Goal: Task Accomplishment & Management: Use online tool/utility

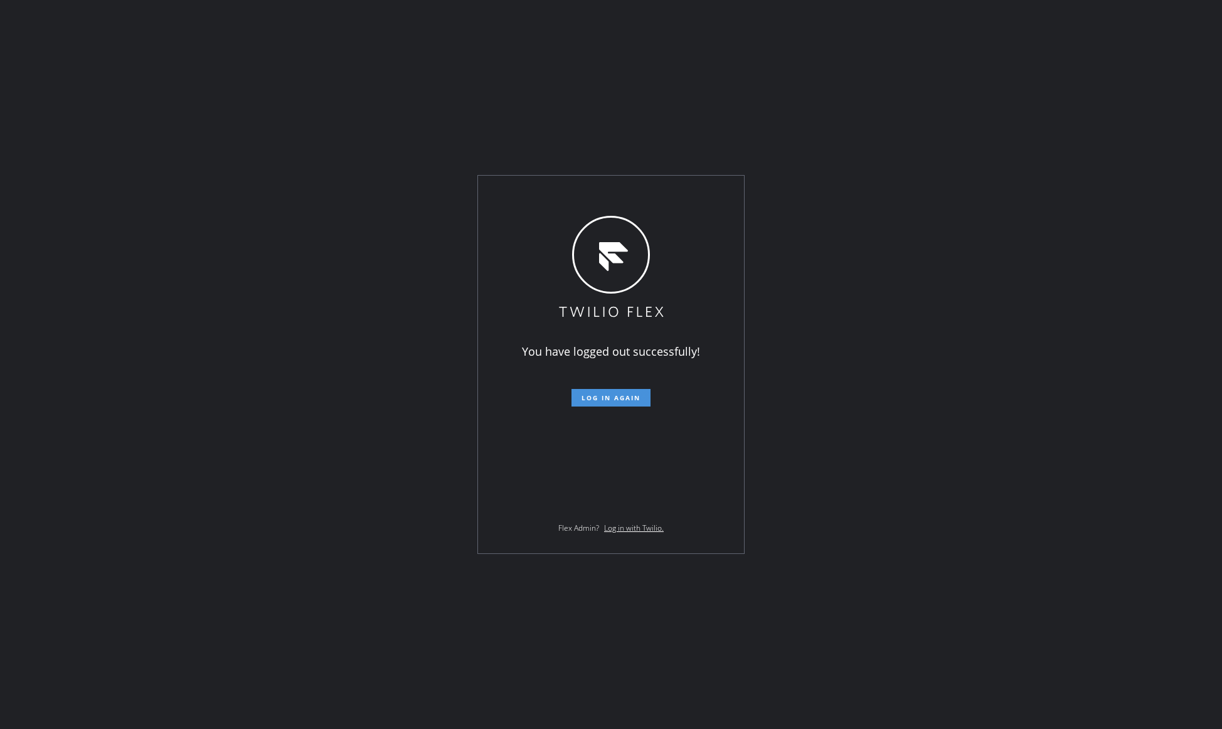
drag, startPoint x: 618, startPoint y: 390, endPoint x: 608, endPoint y: 390, distance: 9.4
click at [617, 390] on button "Log in again" at bounding box center [610, 398] width 79 height 18
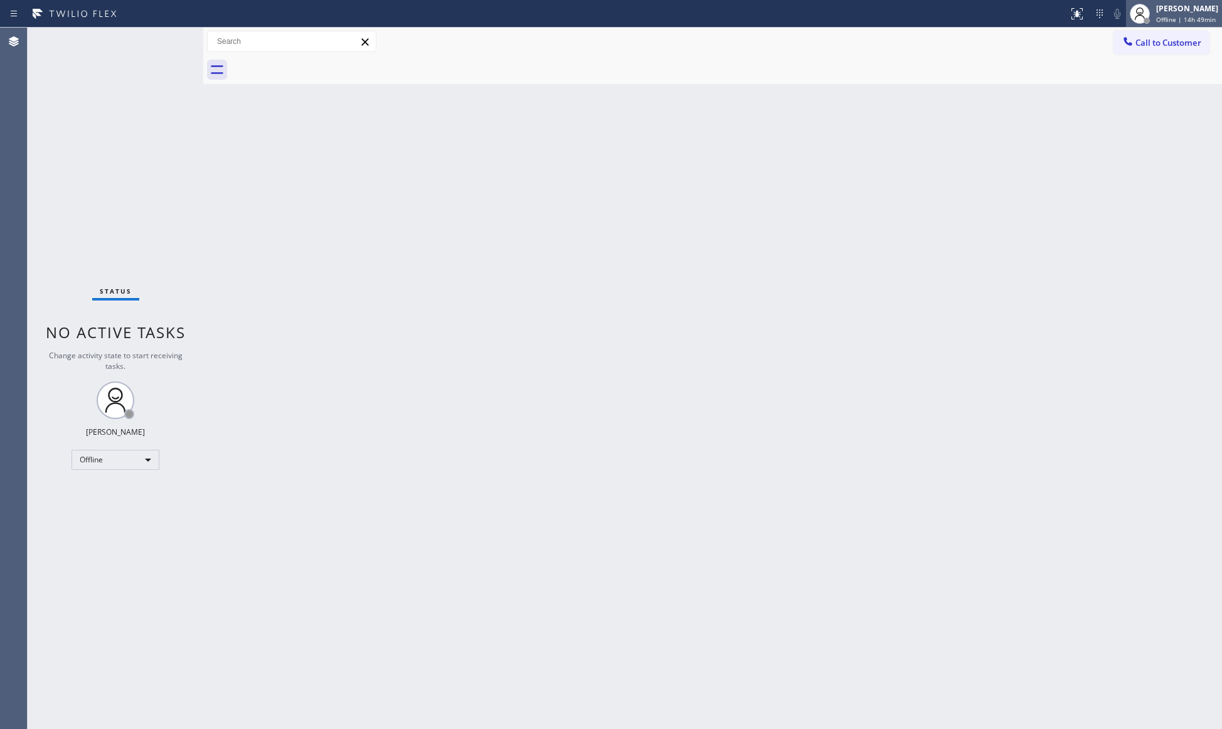
click at [1127, 20] on div "Status report No issues detected If you experience an issue, please download th…" at bounding box center [1142, 14] width 159 height 28
click at [1149, 23] on div at bounding box center [1146, 21] width 6 height 6
click at [1134, 79] on button "Unavailable" at bounding box center [1158, 83] width 125 height 16
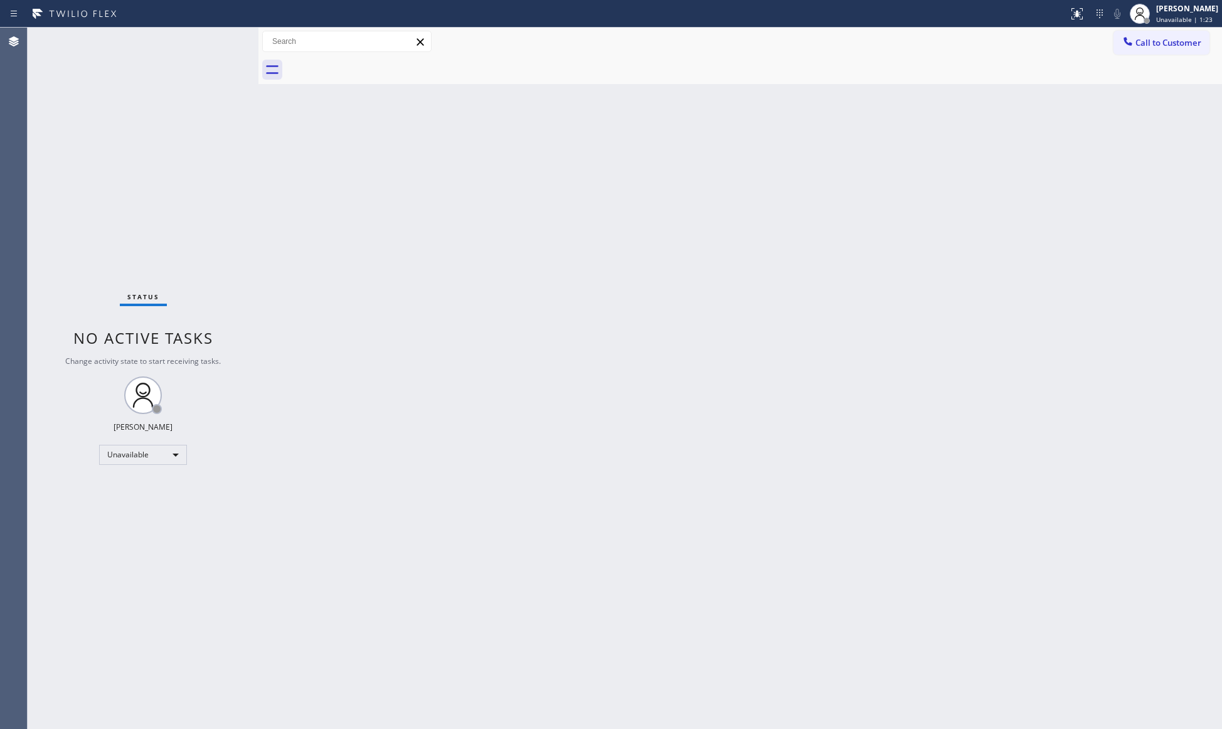
drag, startPoint x: 202, startPoint y: 98, endPoint x: 257, endPoint y: 97, distance: 55.2
click at [258, 97] on div at bounding box center [258, 378] width 0 height 701
drag, startPoint x: 982, startPoint y: 246, endPoint x: 970, endPoint y: 236, distance: 16.1
click at [970, 236] on div "Back to Dashboard Change Sender ID Customers Technicians Select a contact Outbo…" at bounding box center [739, 378] width 963 height 701
click at [1073, 85] on div "Back to Dashboard Change Sender ID Customers Technicians Select a contact Outbo…" at bounding box center [739, 378] width 963 height 701
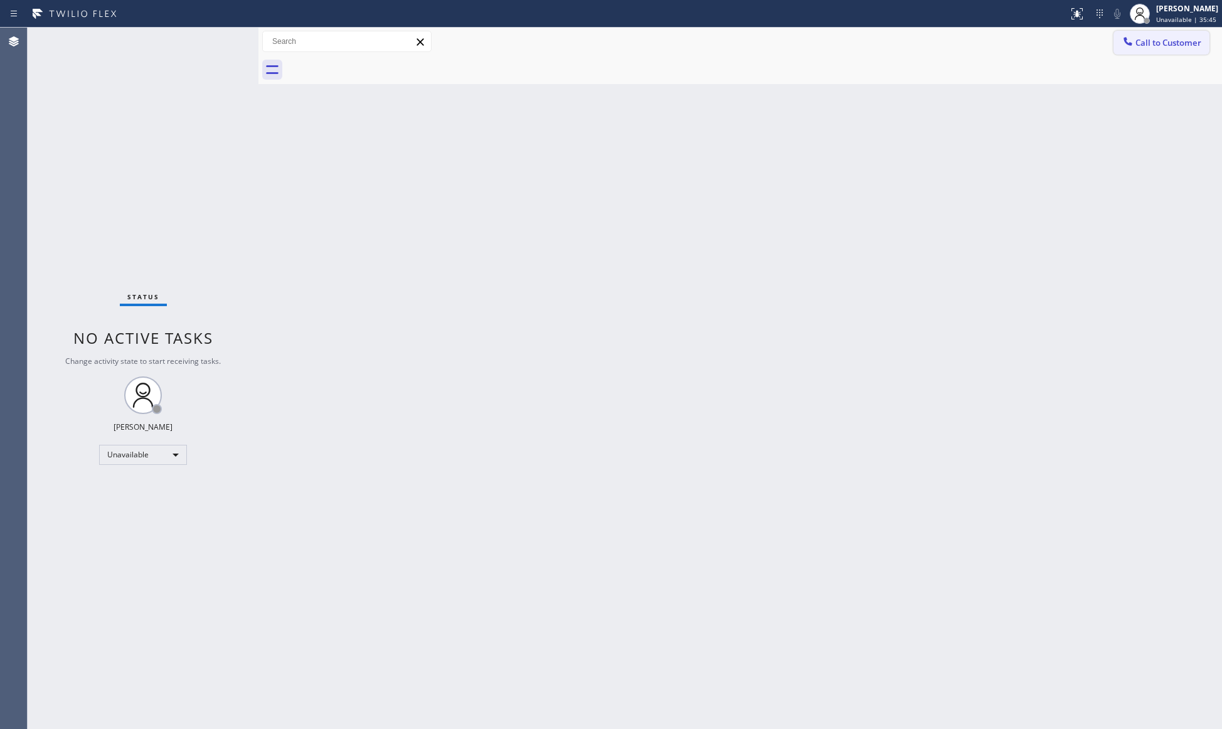
click at [1140, 40] on span "Call to Customer" at bounding box center [1168, 42] width 66 height 11
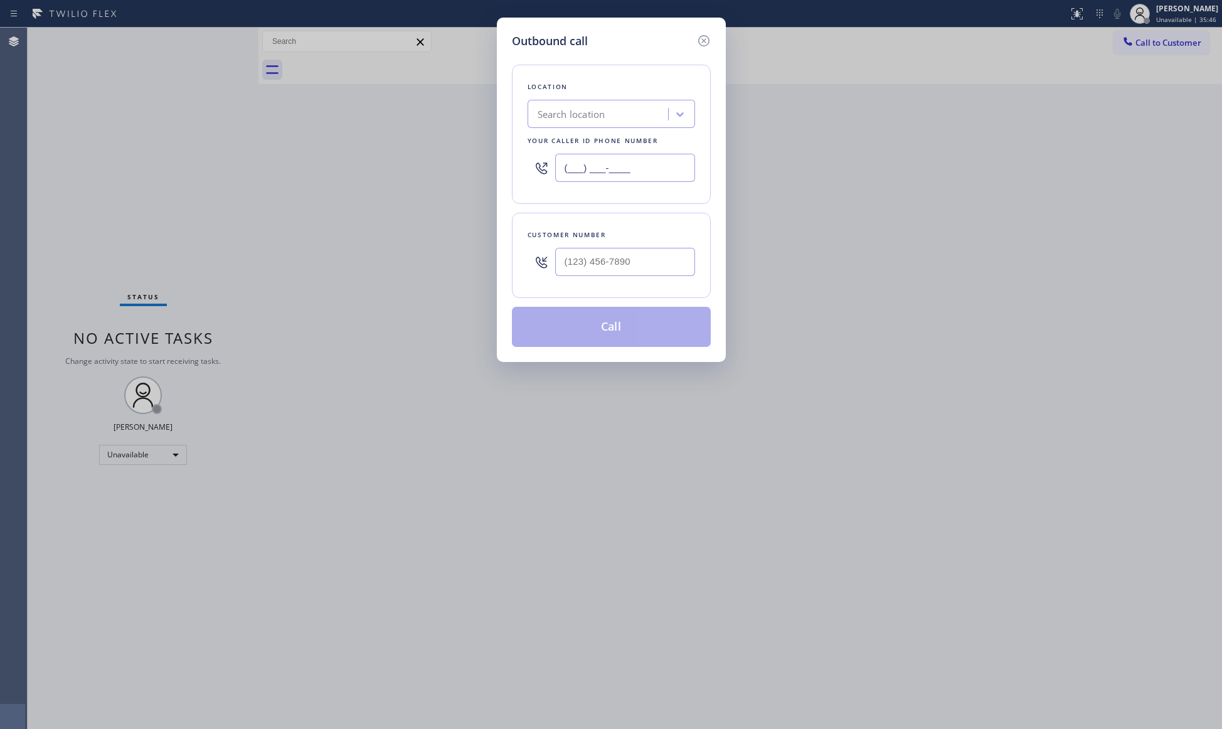
drag, startPoint x: 667, startPoint y: 164, endPoint x: 511, endPoint y: 172, distance: 157.0
click at [515, 174] on div "Location Search location Your caller id phone number (___) ___-____" at bounding box center [611, 134] width 199 height 139
paste input "206) 594-3688"
type input "(206) 594-3688"
click at [655, 265] on input "(___) ___-____" at bounding box center [625, 262] width 140 height 28
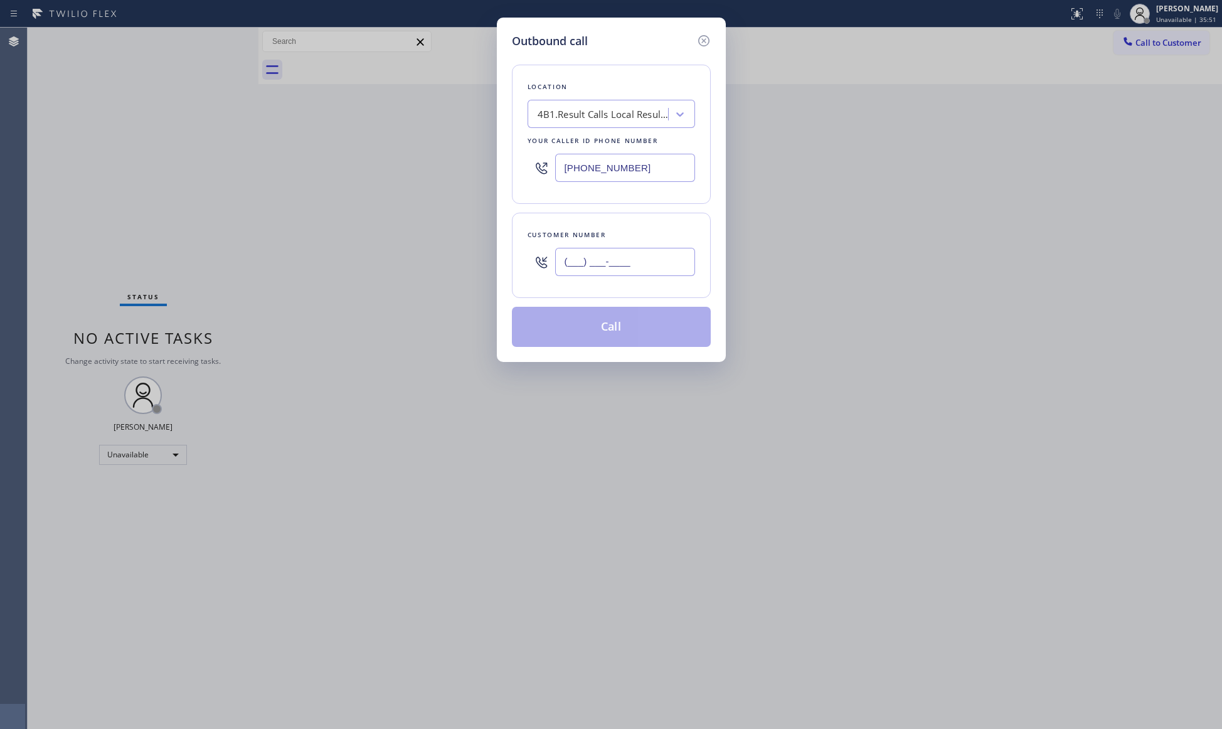
paste input "847) 800-5856"
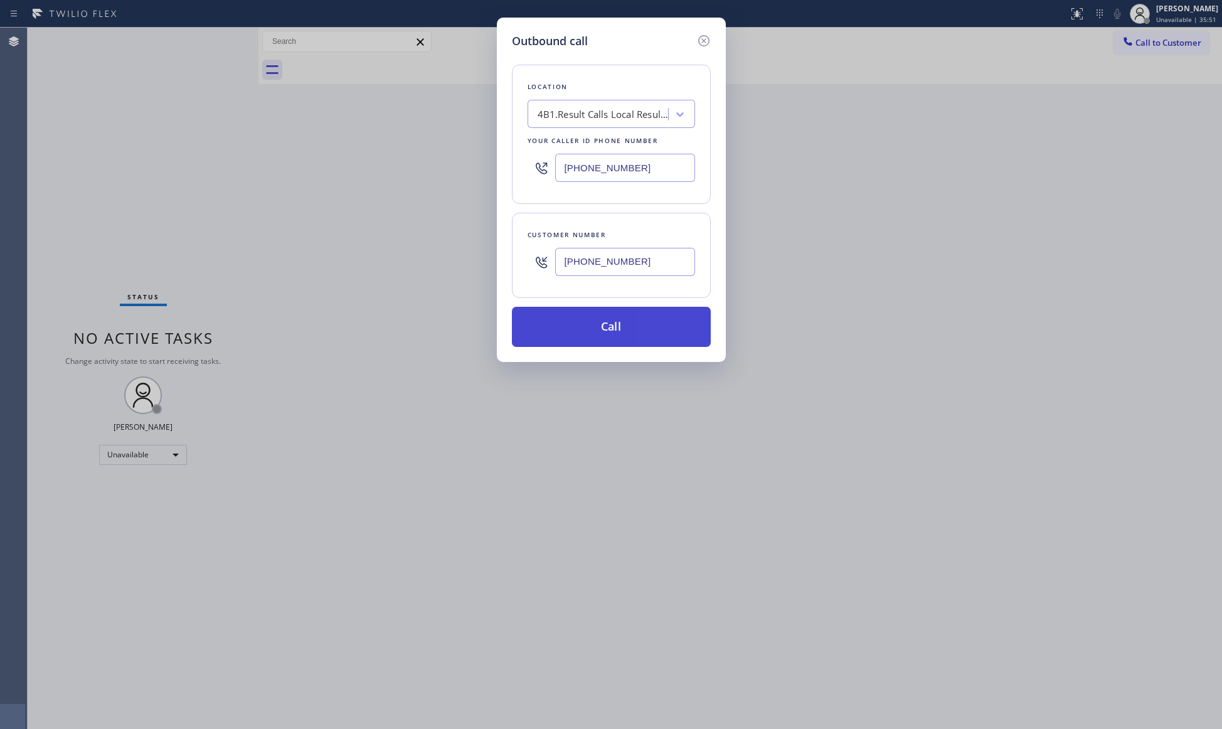
type input "(847) 800-5856"
click at [650, 334] on button "Call" at bounding box center [611, 327] width 199 height 40
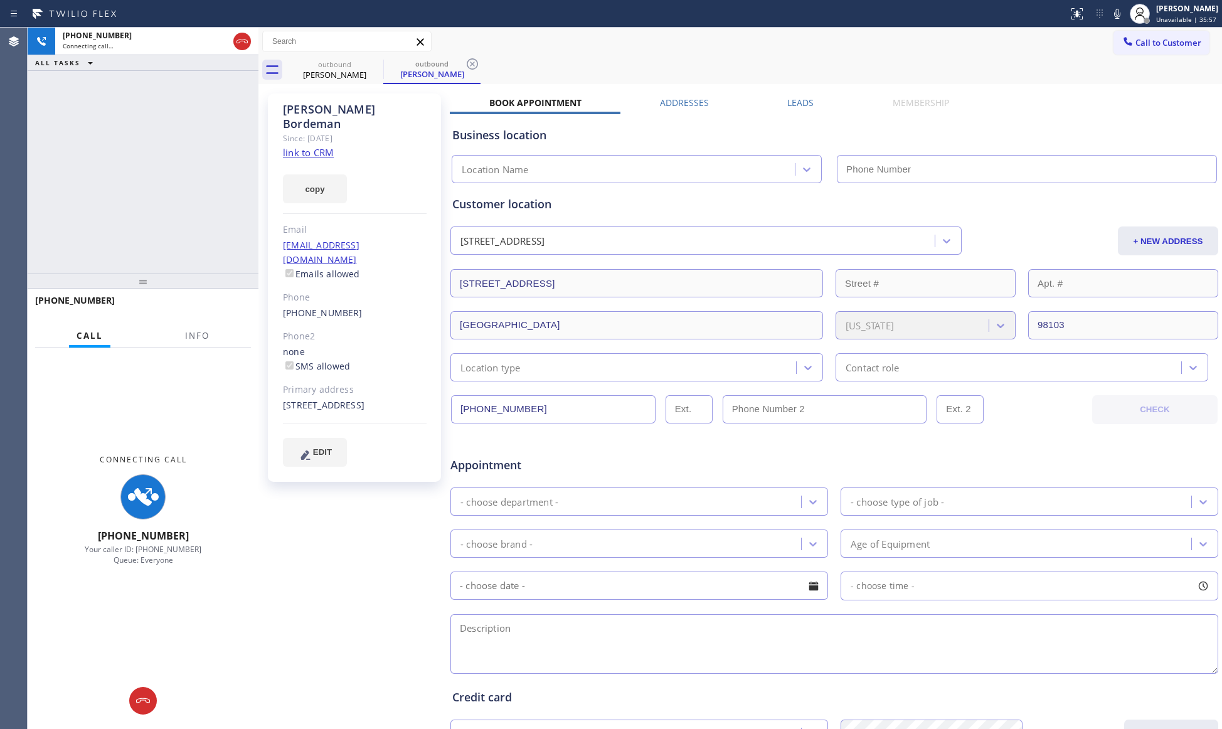
type input "(206) 594-3688"
click at [186, 342] on button "Info" at bounding box center [198, 336] width 40 height 24
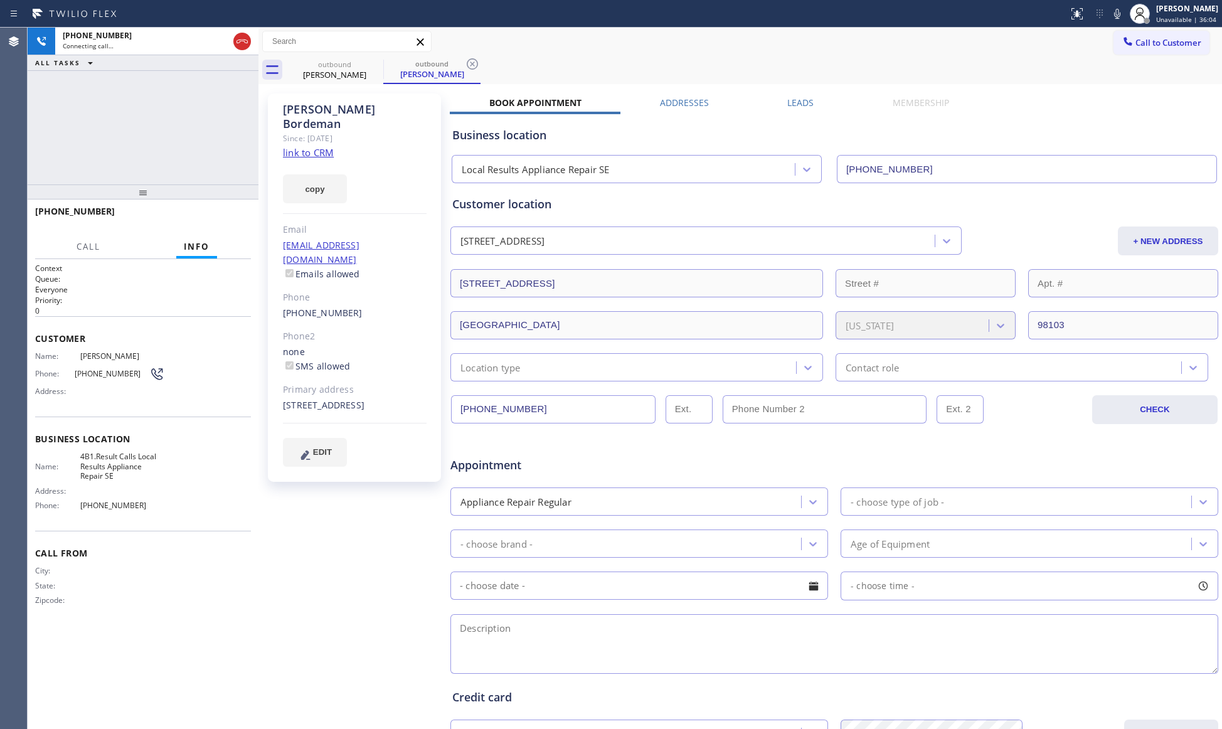
drag, startPoint x: 149, startPoint y: 282, endPoint x: 141, endPoint y: 193, distance: 89.4
click at [141, 193] on div at bounding box center [143, 191] width 231 height 15
click at [477, 61] on icon at bounding box center [472, 63] width 11 height 11
drag, startPoint x: 538, startPoint y: 46, endPoint x: 552, endPoint y: 54, distance: 15.7
click at [549, 53] on div "Call to Customer Outbound call Location Local Results Appliance Repair SE Your …" at bounding box center [739, 42] width 963 height 28
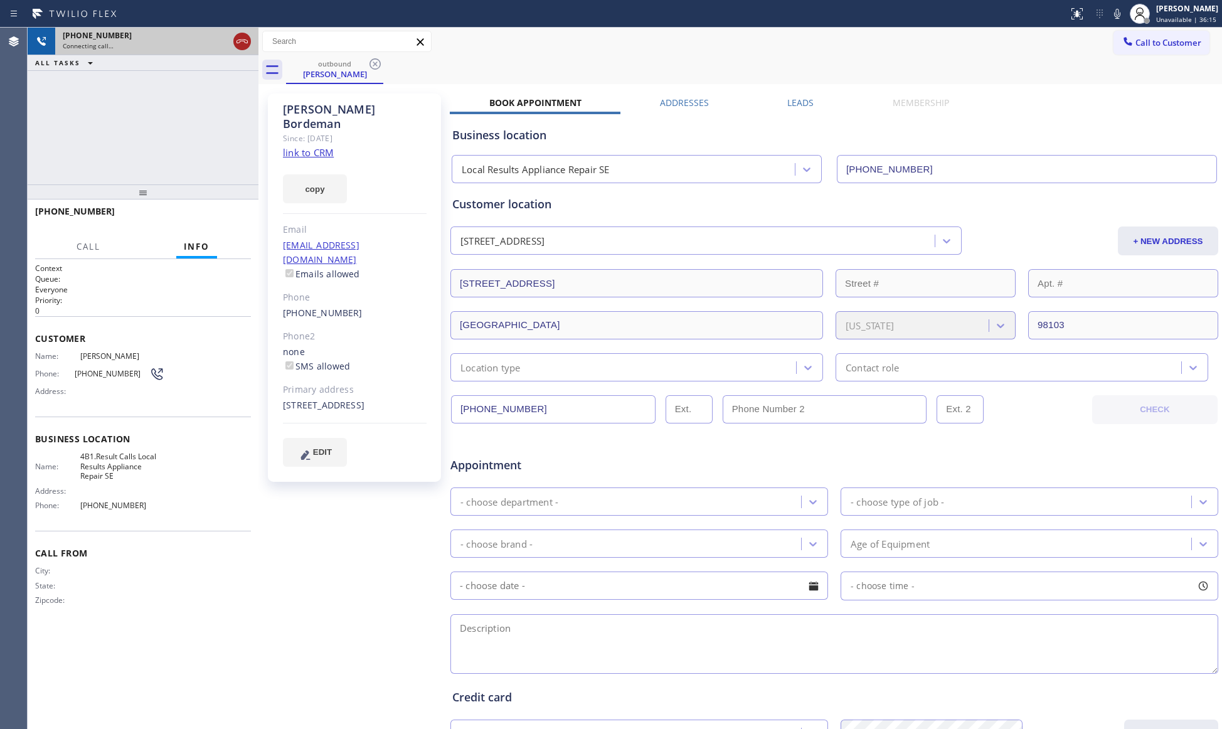
click at [239, 40] on icon at bounding box center [242, 41] width 15 height 15
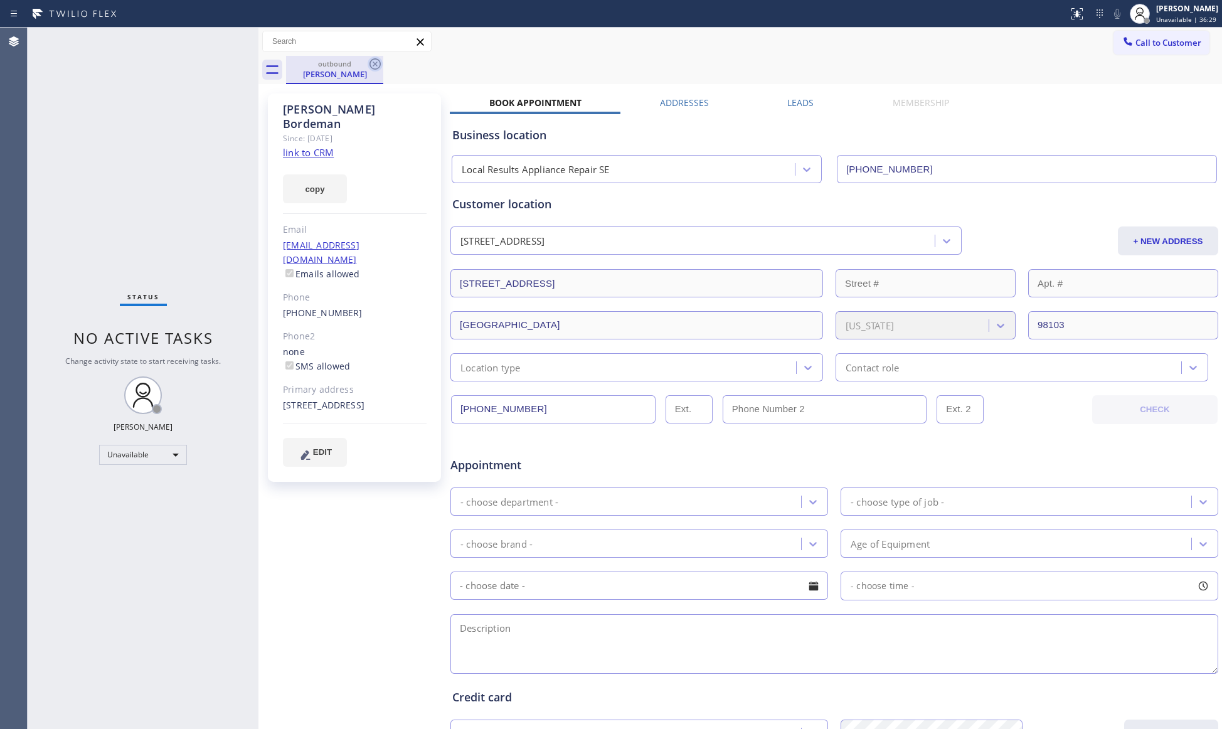
click at [372, 65] on icon at bounding box center [375, 63] width 15 height 15
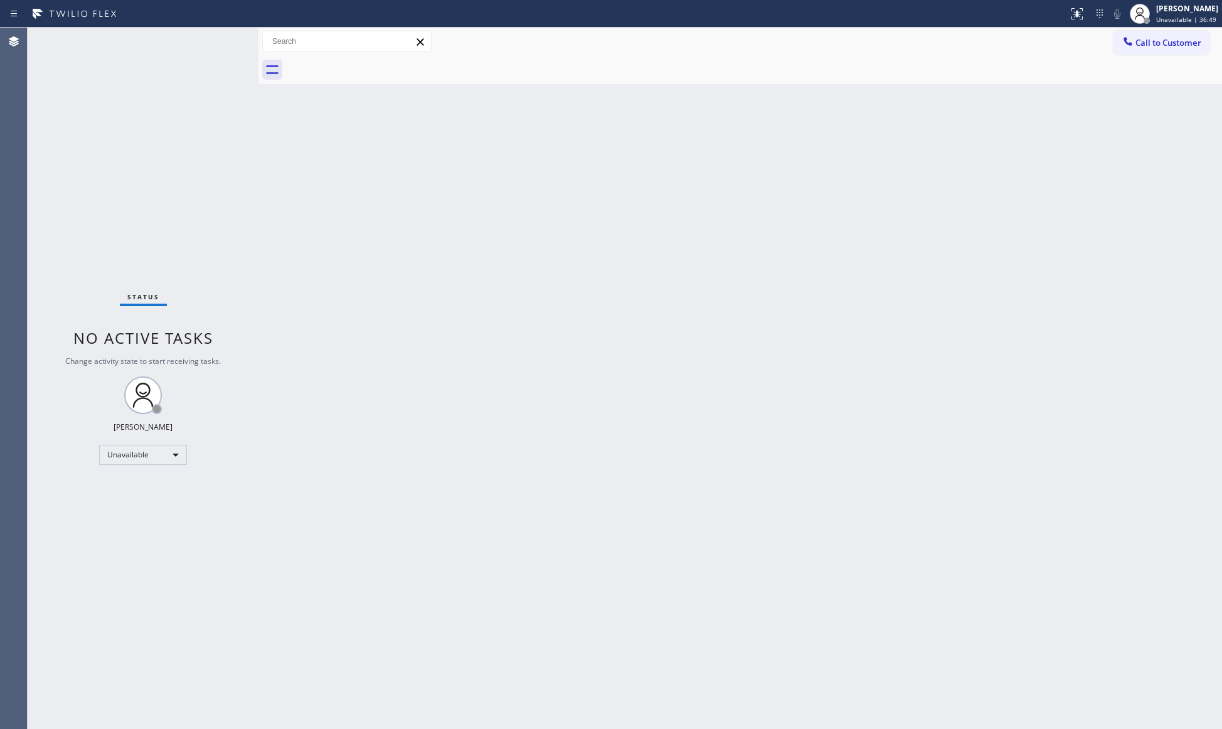
drag, startPoint x: 958, startPoint y: 184, endPoint x: 972, endPoint y: 161, distance: 26.7
click at [959, 181] on div "Back to Dashboard Change Sender ID Customers Technicians Select a contact Outbo…" at bounding box center [739, 378] width 963 height 701
click at [1134, 38] on div at bounding box center [1127, 42] width 15 height 15
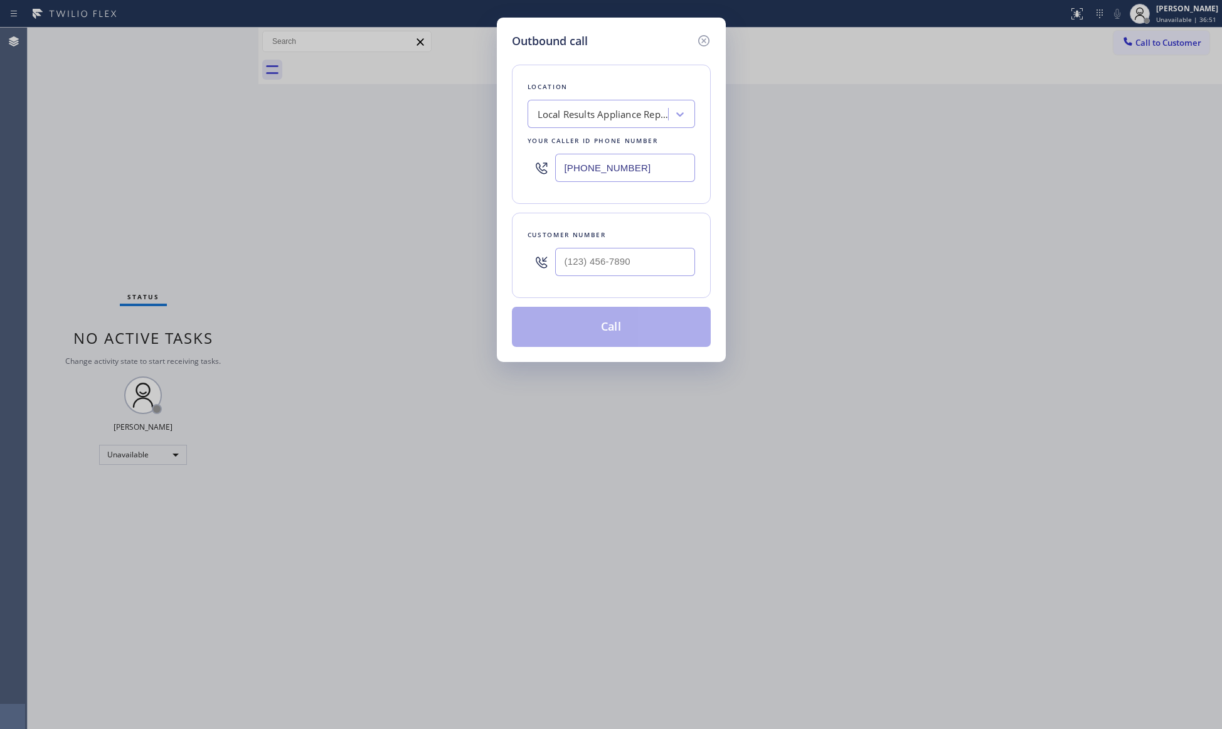
drag, startPoint x: 650, startPoint y: 162, endPoint x: 545, endPoint y: 161, distance: 104.8
click at [547, 162] on div "(206) 594-3688" at bounding box center [611, 167] width 167 height 41
paste input "323) 649-6992"
type input "(323) 649-6992"
paste input "323) 606-5244"
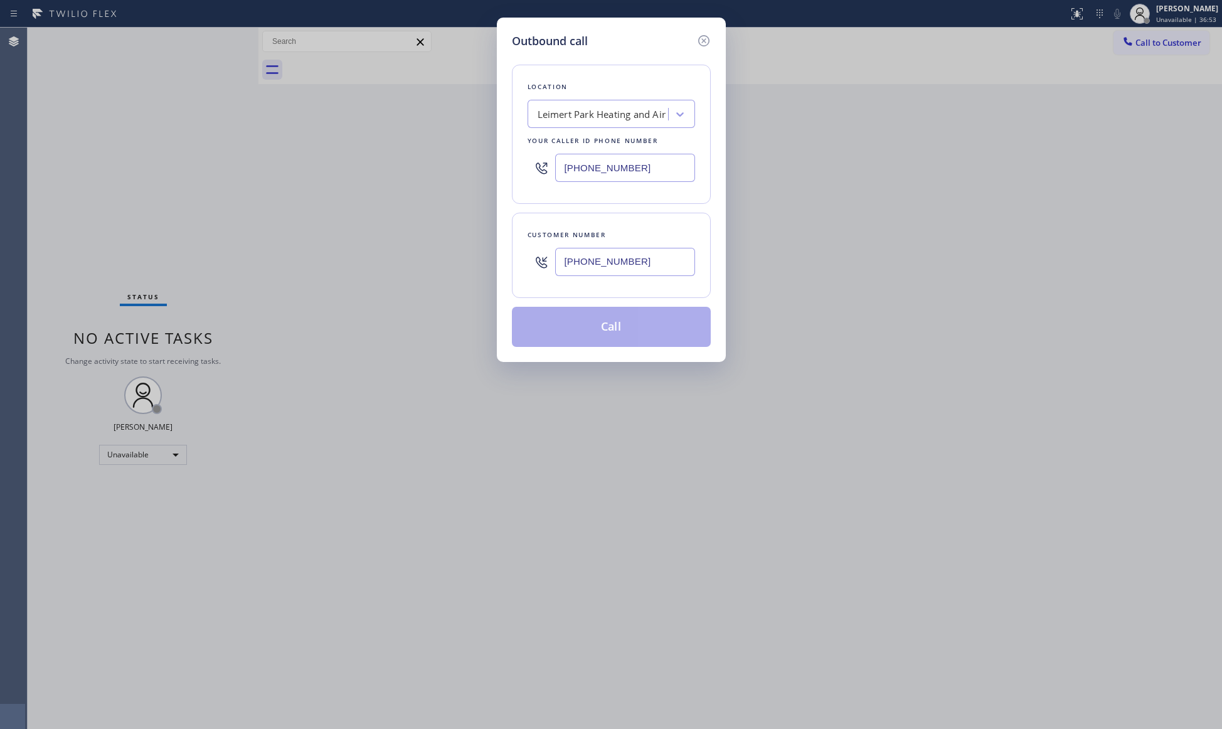
click at [637, 270] on input "(323) 606-5244" at bounding box center [625, 262] width 140 height 28
type input "(323) 606-5244"
click at [633, 326] on button "Call" at bounding box center [611, 327] width 199 height 40
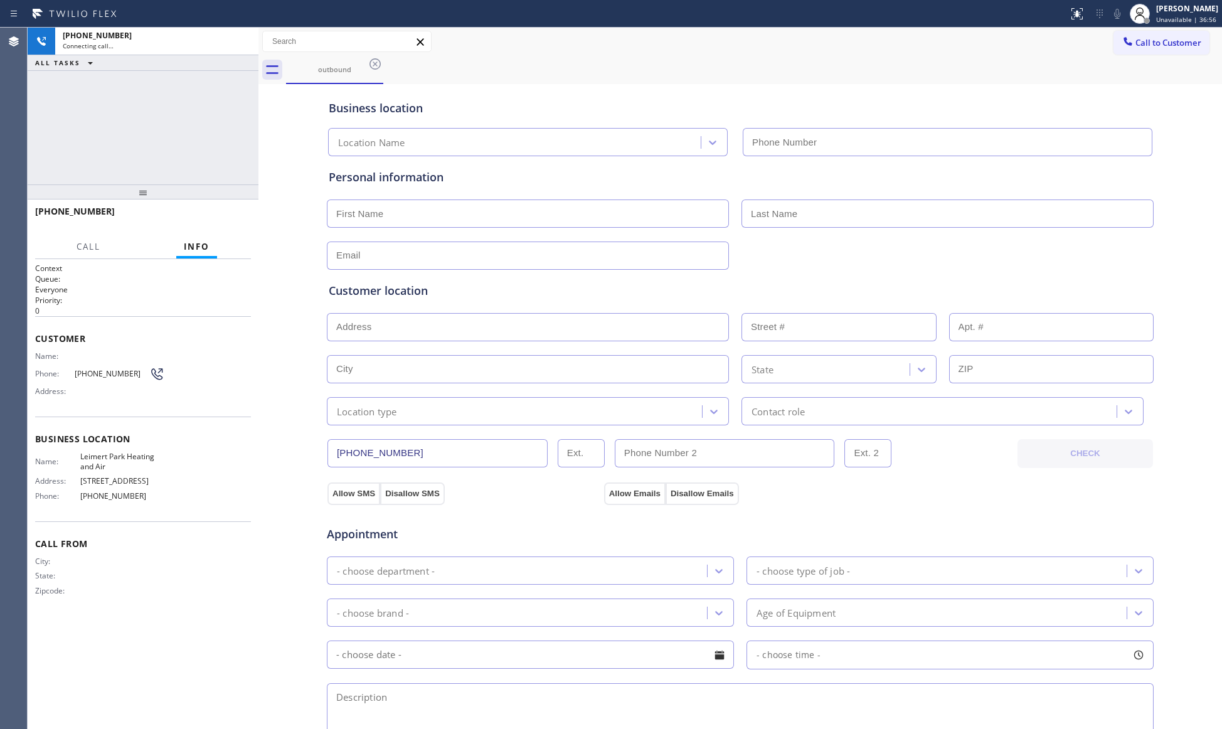
type input "(323) 649-6992"
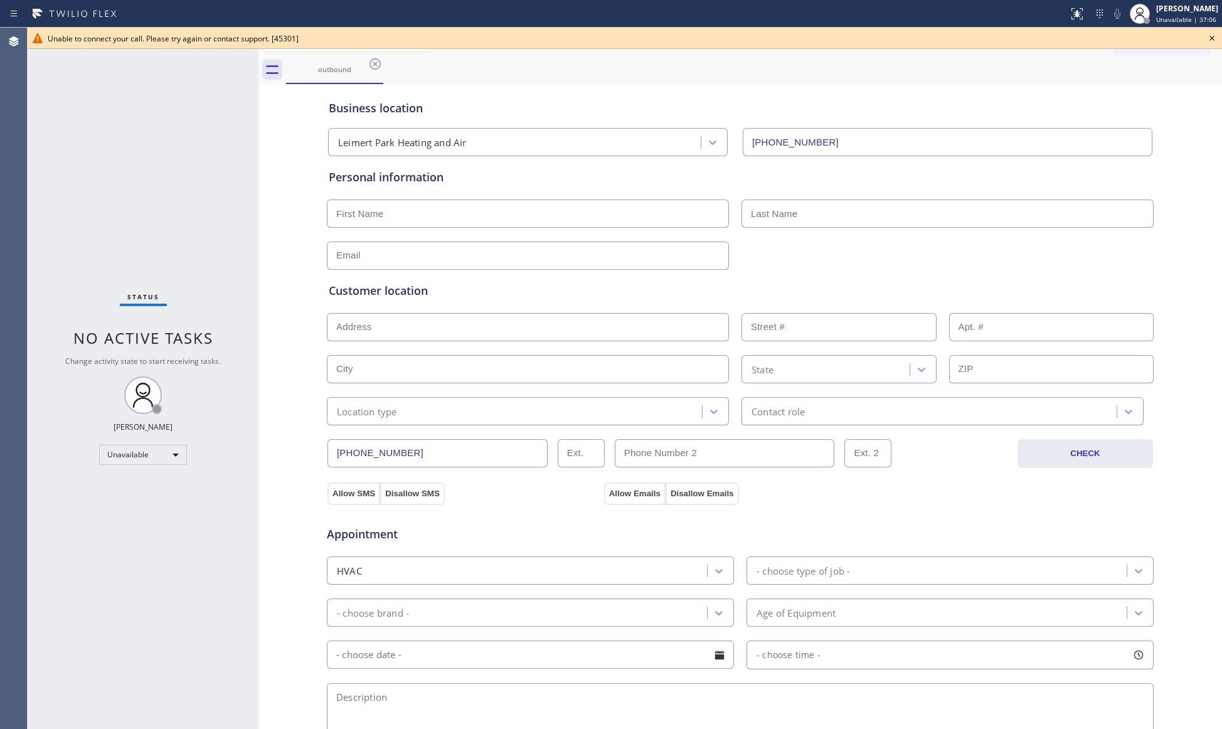
click at [1032, 68] on div "outbound" at bounding box center [754, 70] width 936 height 28
click at [1213, 41] on icon at bounding box center [1211, 38] width 15 height 15
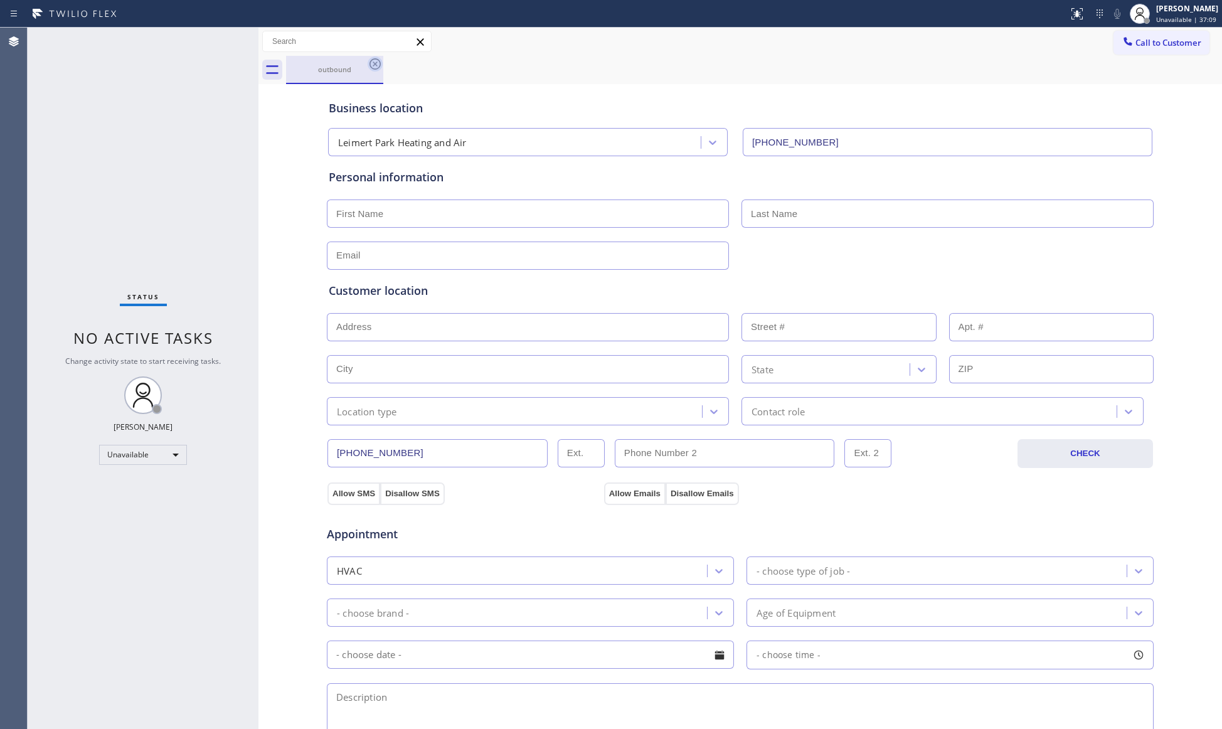
click at [377, 63] on icon at bounding box center [375, 63] width 15 height 15
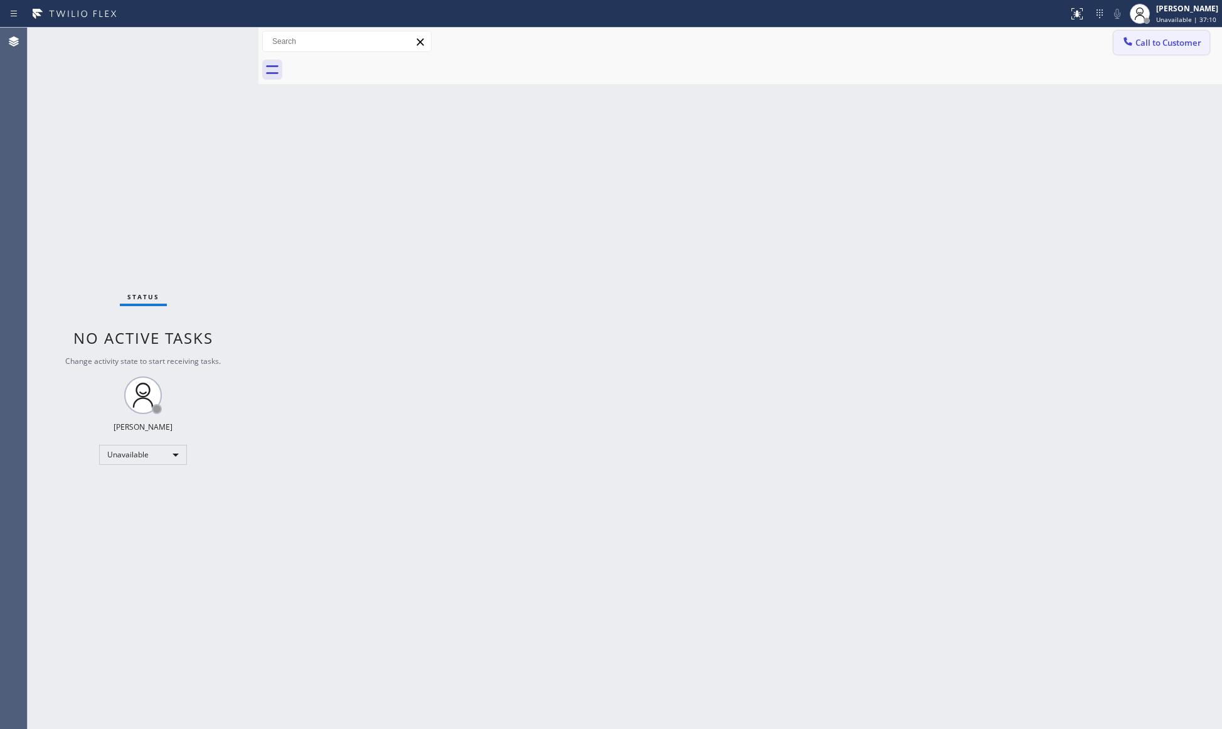
click at [1175, 44] on span "Call to Customer" at bounding box center [1168, 42] width 66 height 11
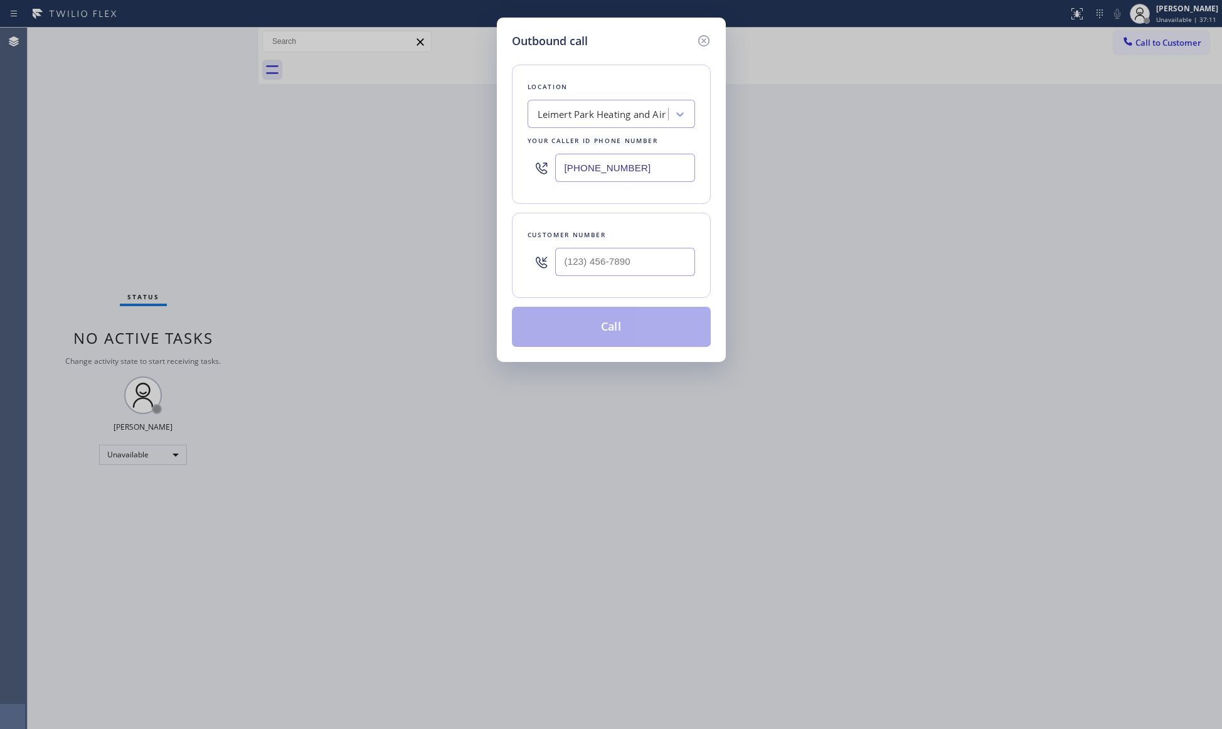
drag, startPoint x: 656, startPoint y: 171, endPoint x: 578, endPoint y: 171, distance: 77.8
click at [578, 171] on input "(323) 649-6992" at bounding box center [625, 168] width 140 height 28
click at [563, 169] on input "(323) 649-6992" at bounding box center [625, 168] width 140 height 28
paste input "408) 547-9141"
type input "(408) 547-9141"
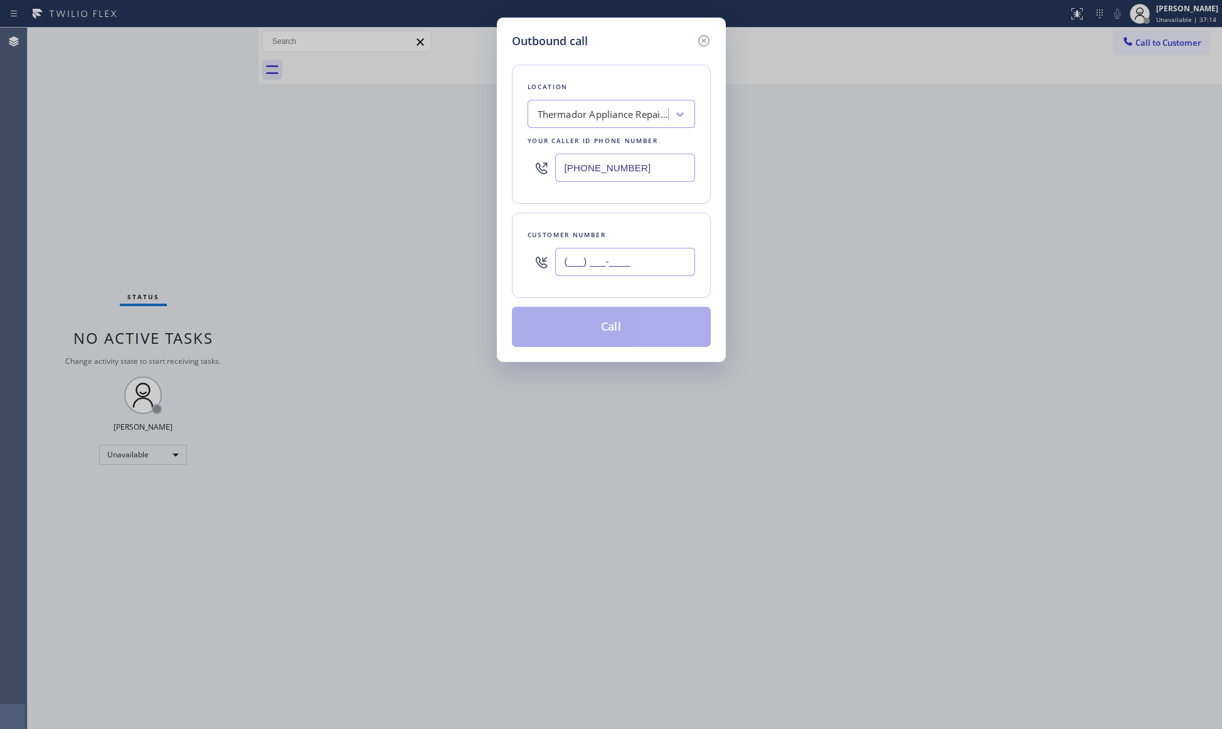
drag, startPoint x: 664, startPoint y: 268, endPoint x: 693, endPoint y: 232, distance: 46.8
click at [662, 268] on input "(___) ___-____" at bounding box center [625, 262] width 140 height 28
paste input "209) 780-7942"
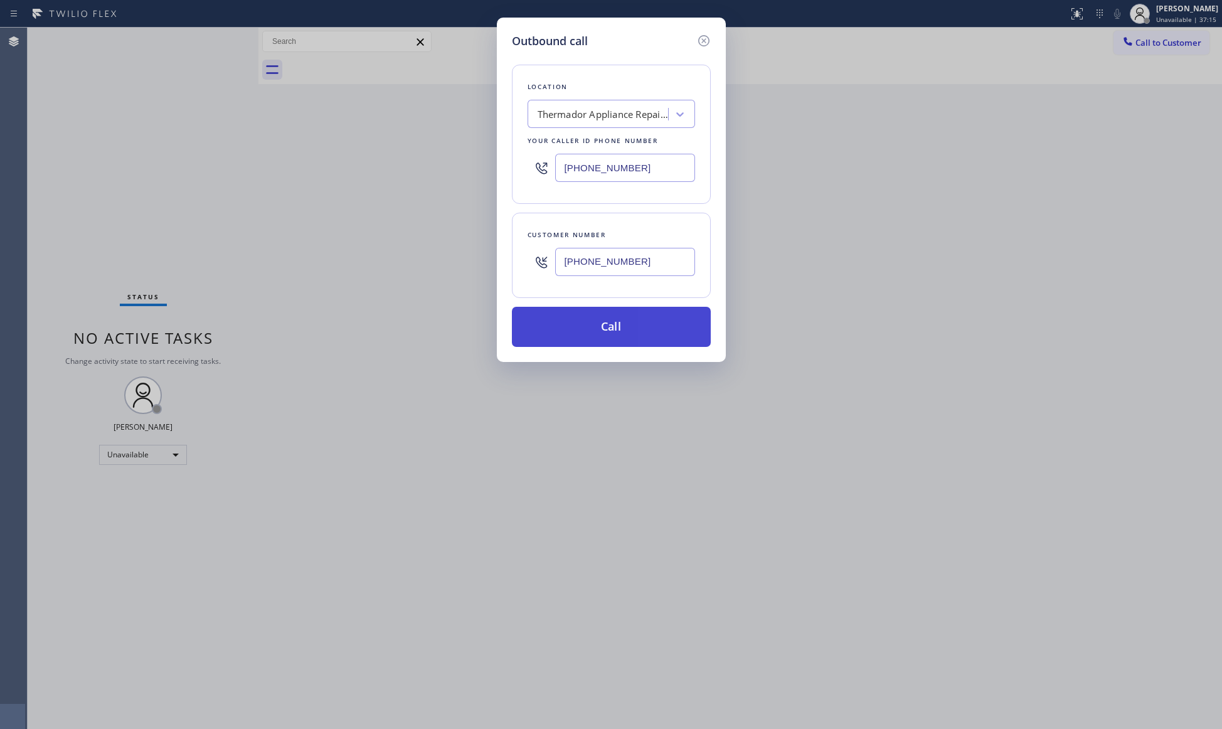
type input "(209) 780-7942"
click at [629, 326] on button "Call" at bounding box center [611, 327] width 199 height 40
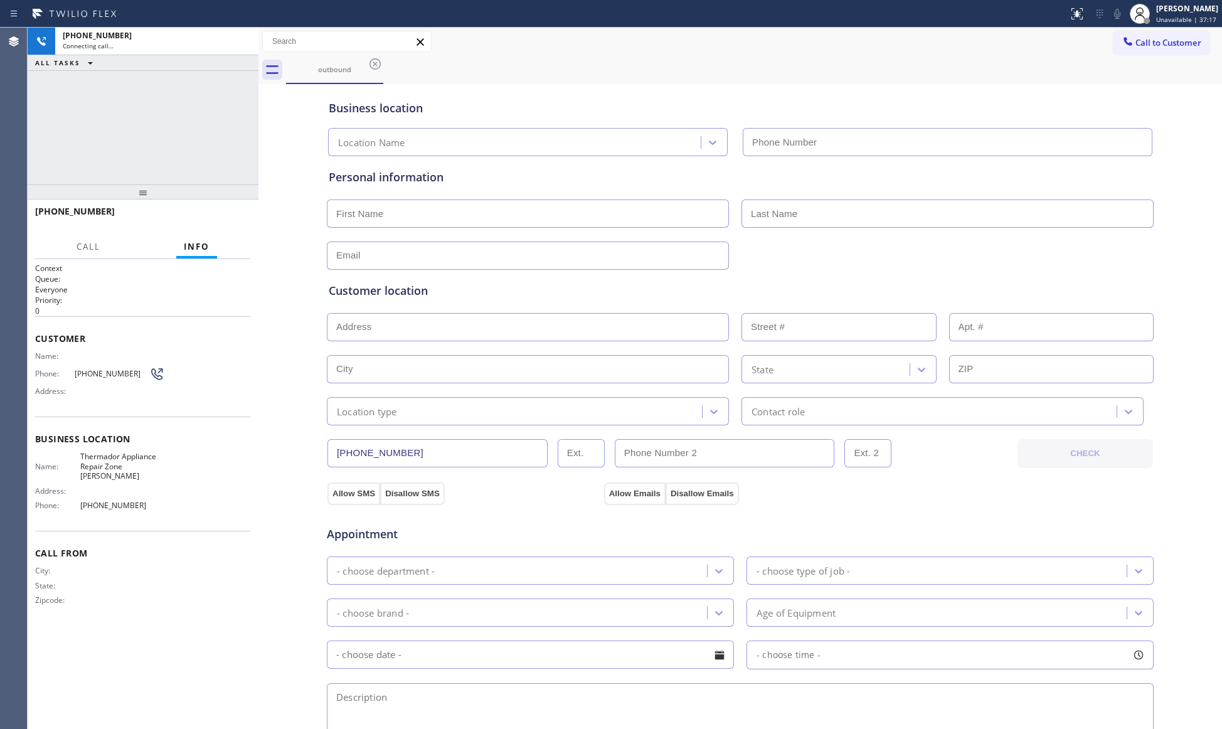
type input "(408) 547-9141"
click at [856, 58] on div "outbound" at bounding box center [754, 70] width 936 height 28
click at [243, 220] on button "HANG UP" at bounding box center [222, 217] width 58 height 18
click at [235, 213] on span "HANG UP" at bounding box center [222, 217] width 38 height 9
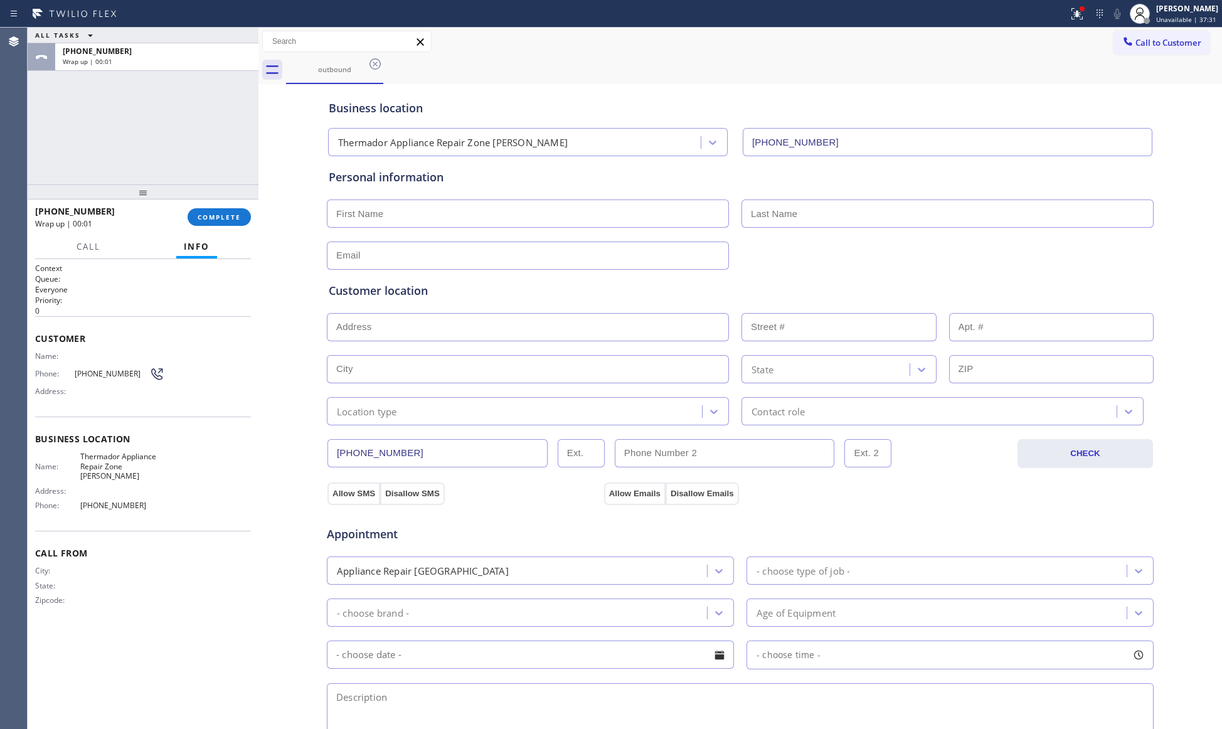
click at [252, 216] on div "+12097807942 Wrap up | 00:01 COMPLETE" at bounding box center [143, 216] width 231 height 35
click at [213, 214] on span "COMPLETE" at bounding box center [219, 217] width 43 height 9
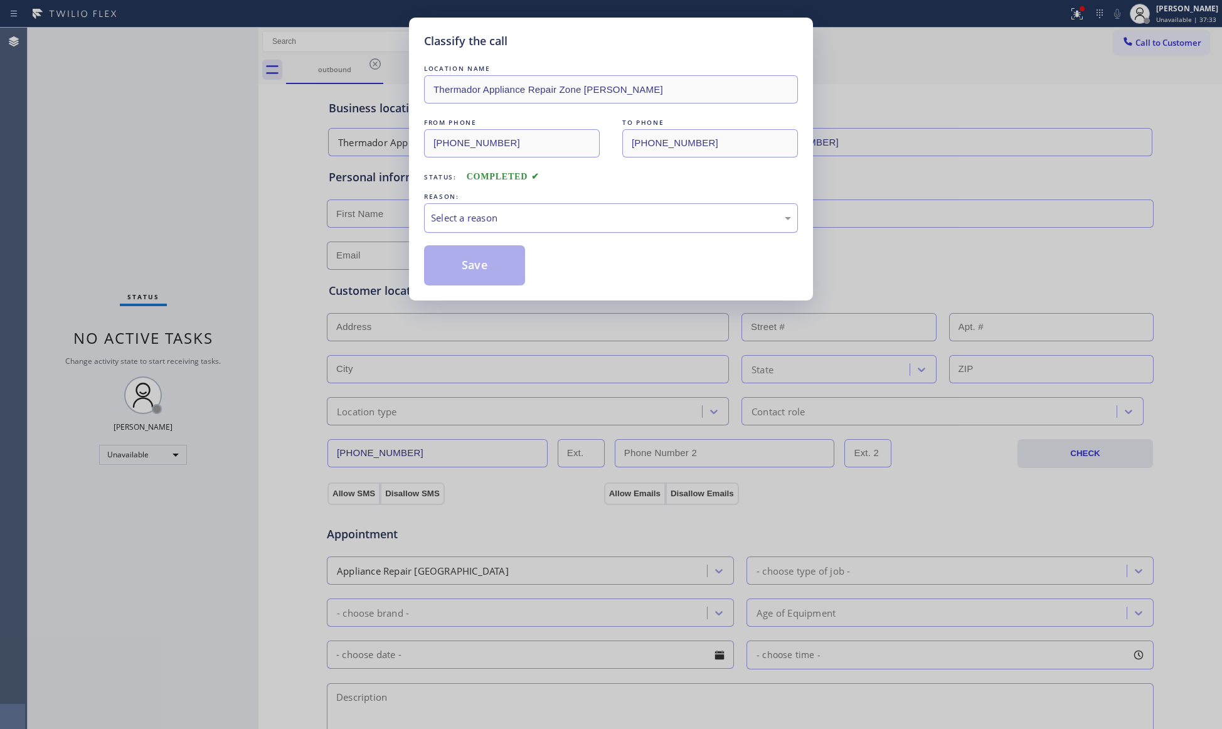
drag, startPoint x: 472, startPoint y: 208, endPoint x: 467, endPoint y: 228, distance: 20.5
click at [472, 210] on div "Select a reason" at bounding box center [611, 217] width 374 height 29
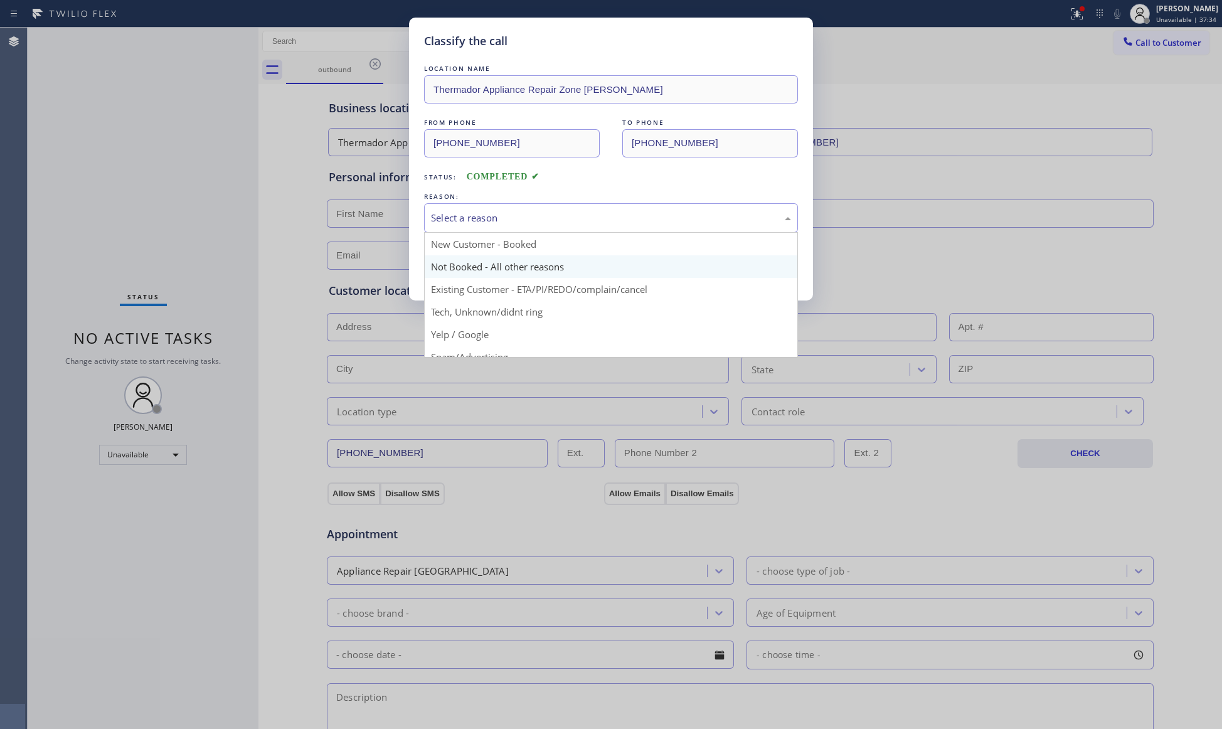
click at [462, 264] on button "Save" at bounding box center [474, 265] width 101 height 40
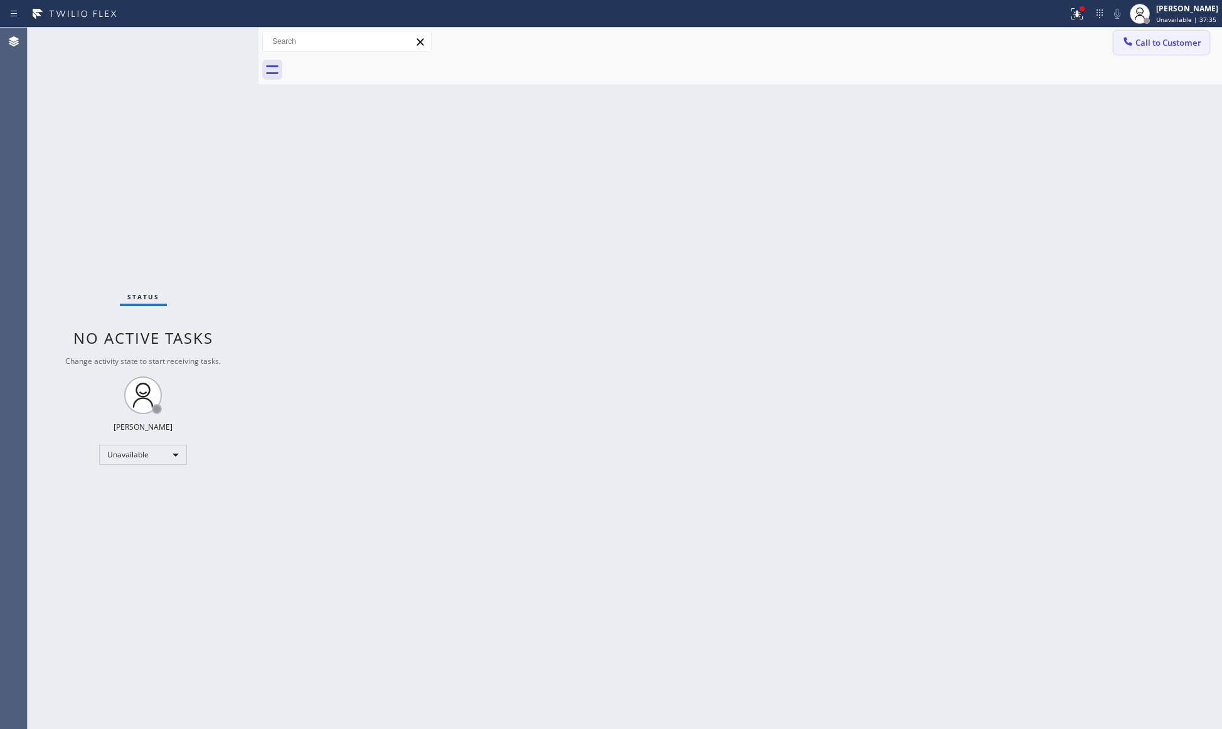
drag, startPoint x: 1140, startPoint y: 46, endPoint x: 1103, endPoint y: 51, distance: 37.3
click at [1139, 46] on span "Call to Customer" at bounding box center [1168, 42] width 66 height 11
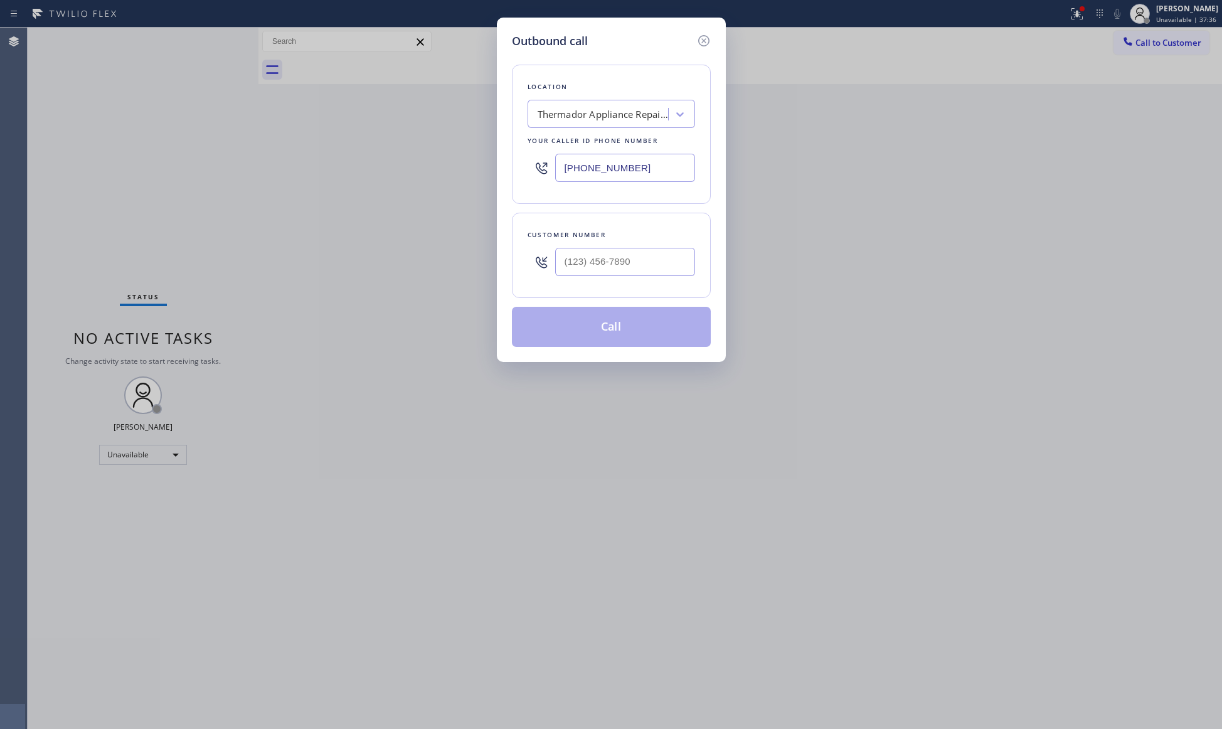
drag, startPoint x: 684, startPoint y: 166, endPoint x: 509, endPoint y: 168, distance: 174.4
click at [509, 168] on div "Outbound call Location Thermador Appliance Repair Zone Campbell Your caller id …" at bounding box center [611, 190] width 229 height 344
paste input "305) 676-0519"
type input "(305) 676-0519"
click at [640, 252] on input "(___) ___-____" at bounding box center [625, 262] width 140 height 28
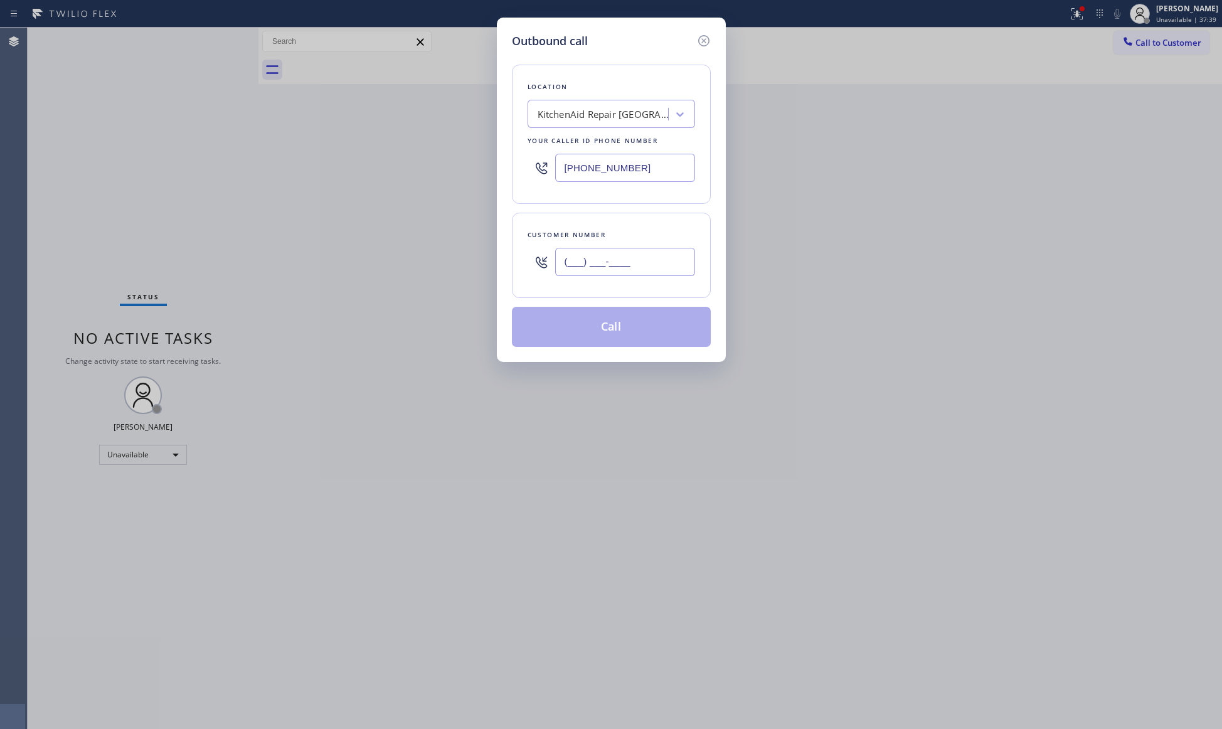
paste input "305) 361-1689"
type input "(305) 361-1689"
click at [636, 316] on button "Call" at bounding box center [611, 327] width 199 height 40
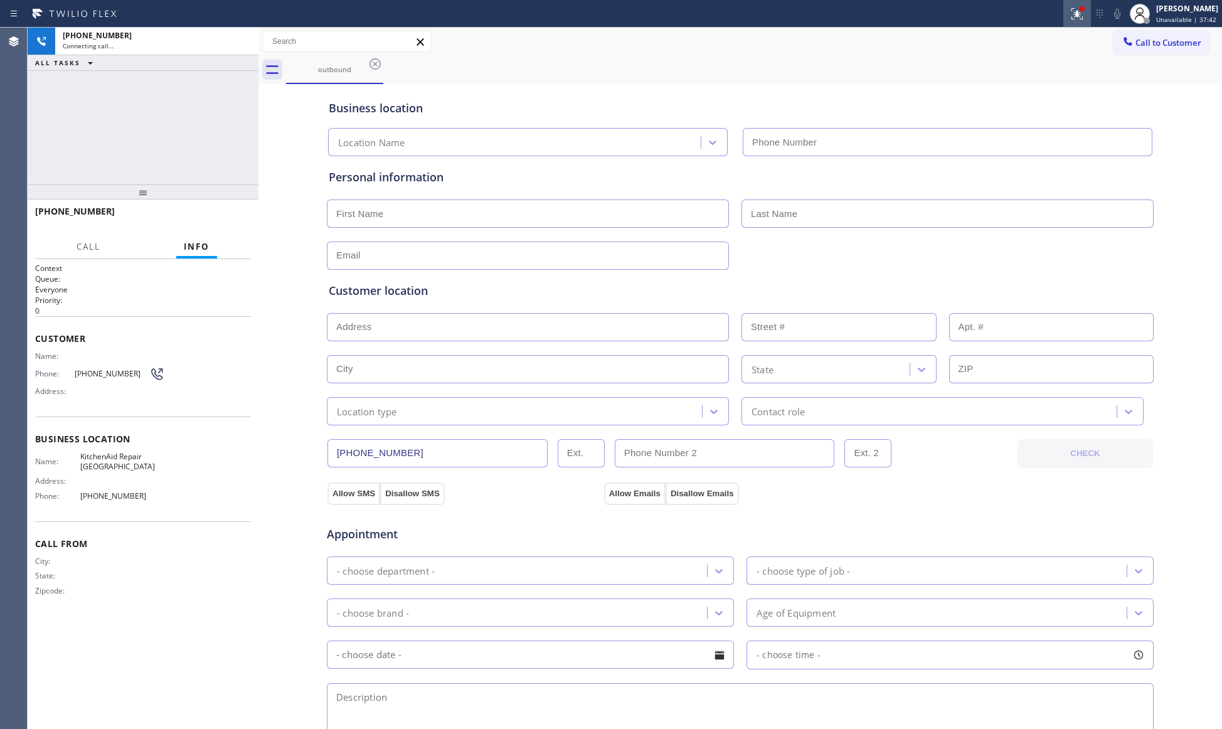
click at [1067, 8] on div at bounding box center [1077, 13] width 28 height 15
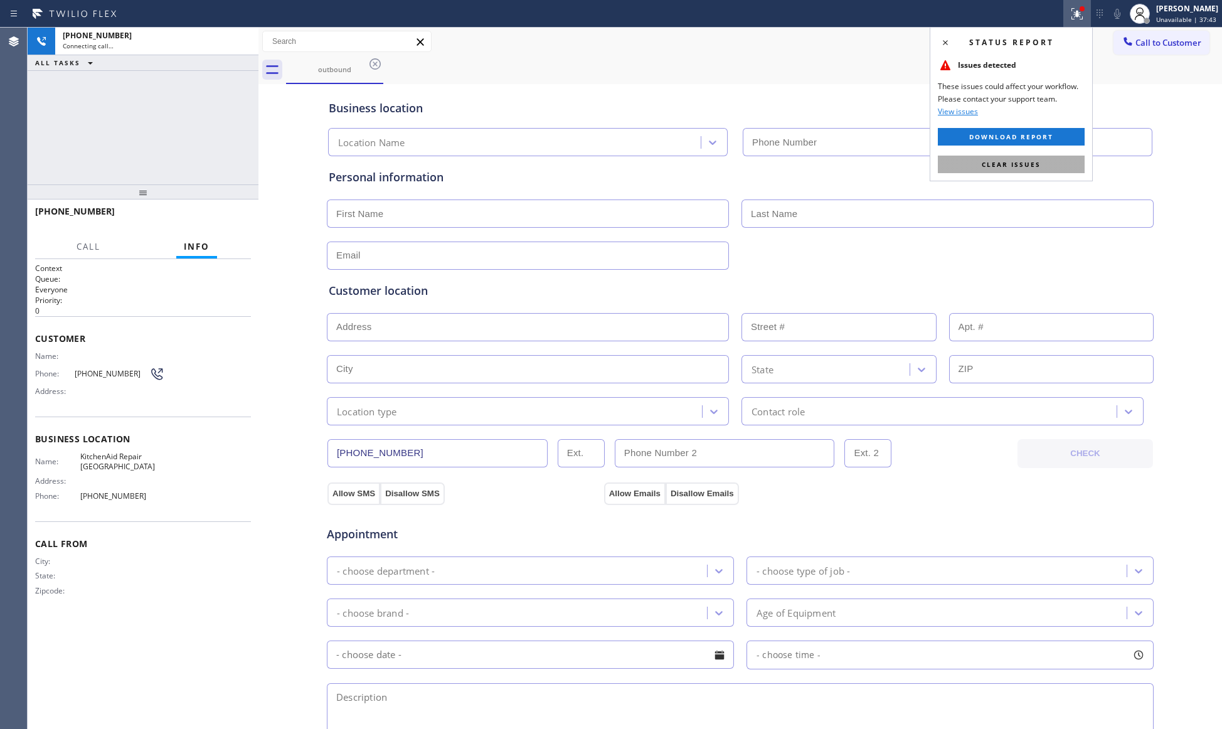
click at [1009, 169] on button "Clear issues" at bounding box center [1011, 165] width 147 height 18
type input "(305) 676-0519"
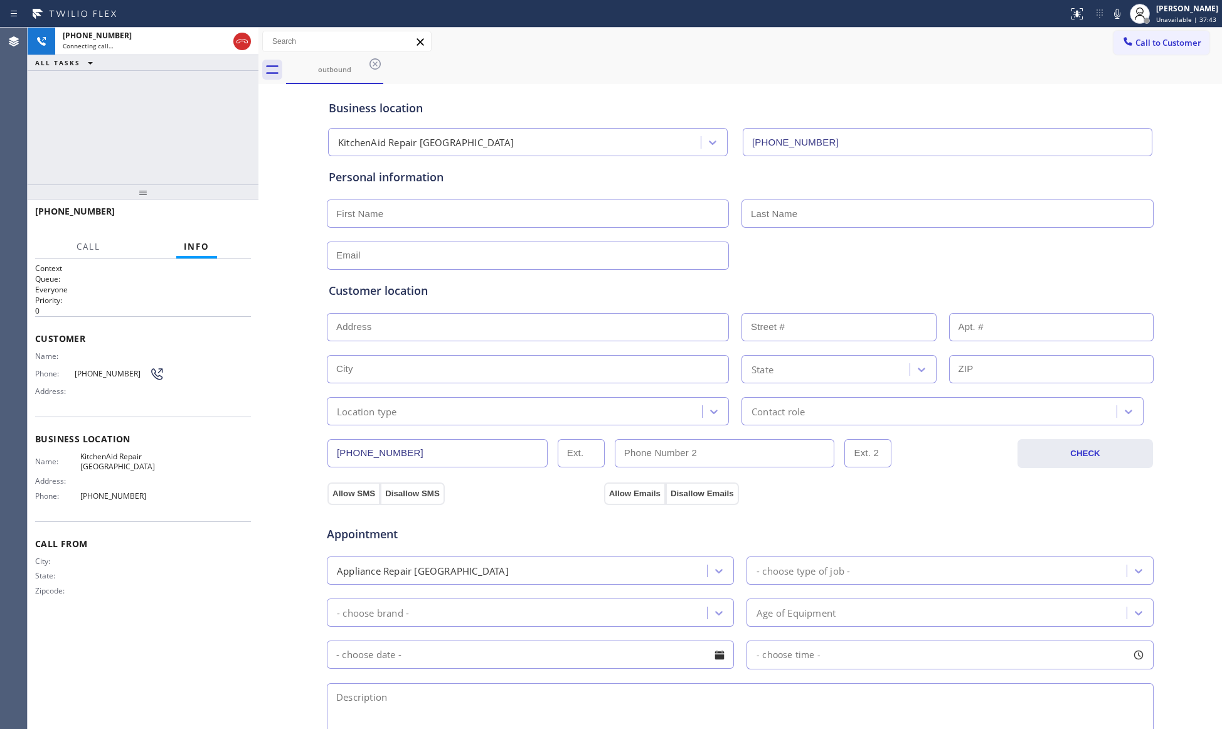
click at [979, 83] on div "Business location KitchenAid Repair Golden Beach (305) 676-0519" at bounding box center [740, 119] width 828 height 74
click at [234, 217] on span "HANG UP" at bounding box center [222, 217] width 38 height 9
click at [235, 217] on span "HANG UP" at bounding box center [222, 217] width 38 height 9
click at [247, 208] on div "+13053611689 Wrap up | 00:00 COMPLETE" at bounding box center [143, 216] width 231 height 35
click at [236, 213] on span "COMPLETE" at bounding box center [219, 217] width 43 height 9
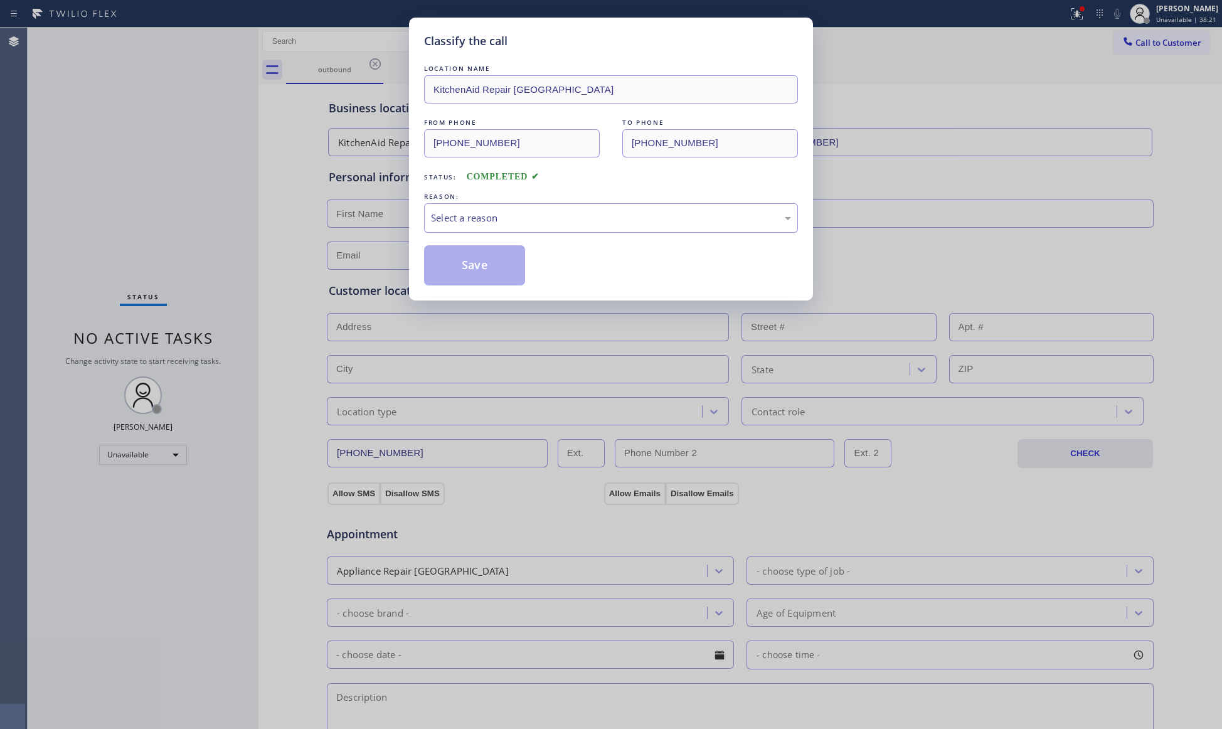
drag, startPoint x: 575, startPoint y: 206, endPoint x: 566, endPoint y: 224, distance: 19.9
click at [577, 209] on div "Select a reason" at bounding box center [611, 217] width 374 height 29
click at [492, 269] on button "Save" at bounding box center [474, 265] width 101 height 40
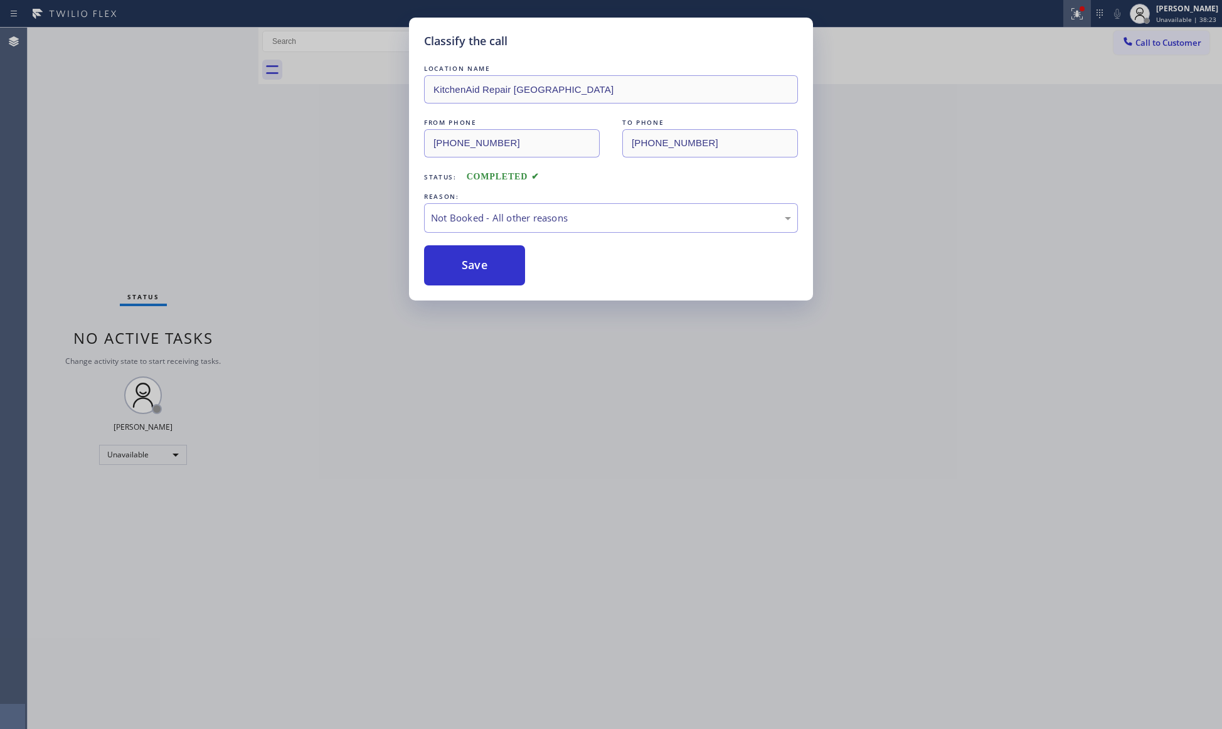
click at [1074, 20] on icon at bounding box center [1076, 13] width 15 height 15
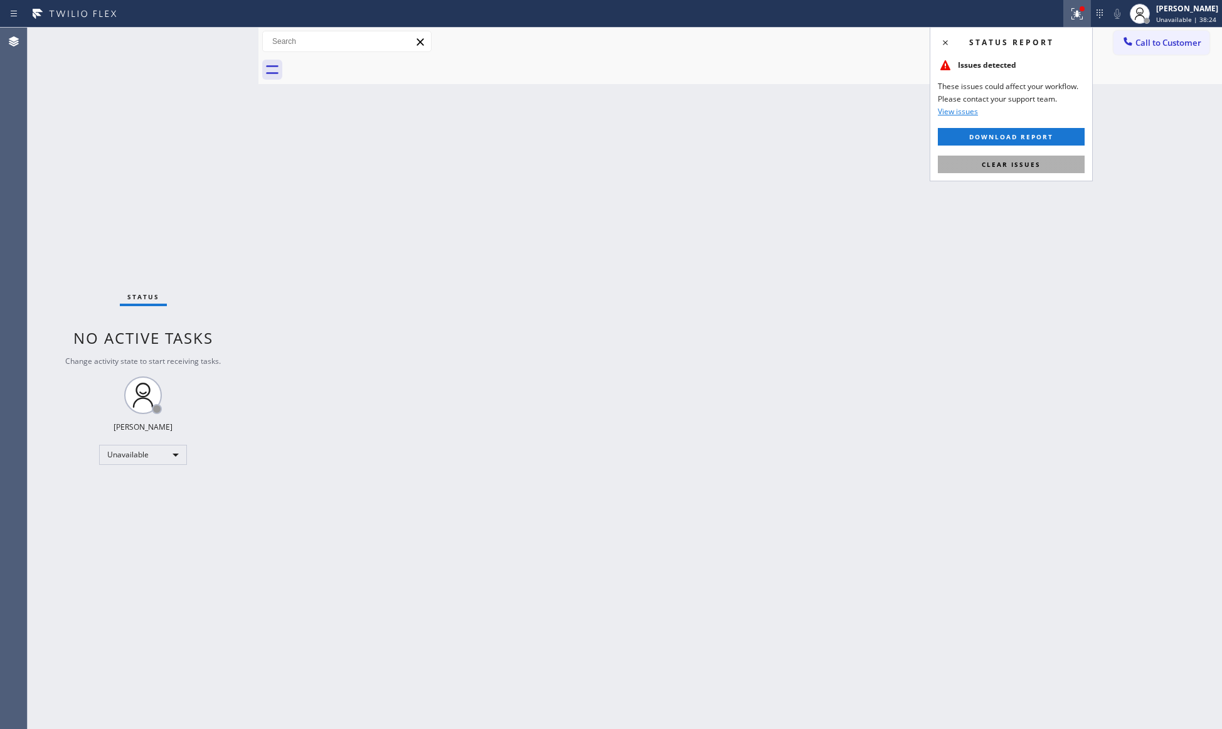
click at [1004, 159] on button "Clear issues" at bounding box center [1011, 165] width 147 height 18
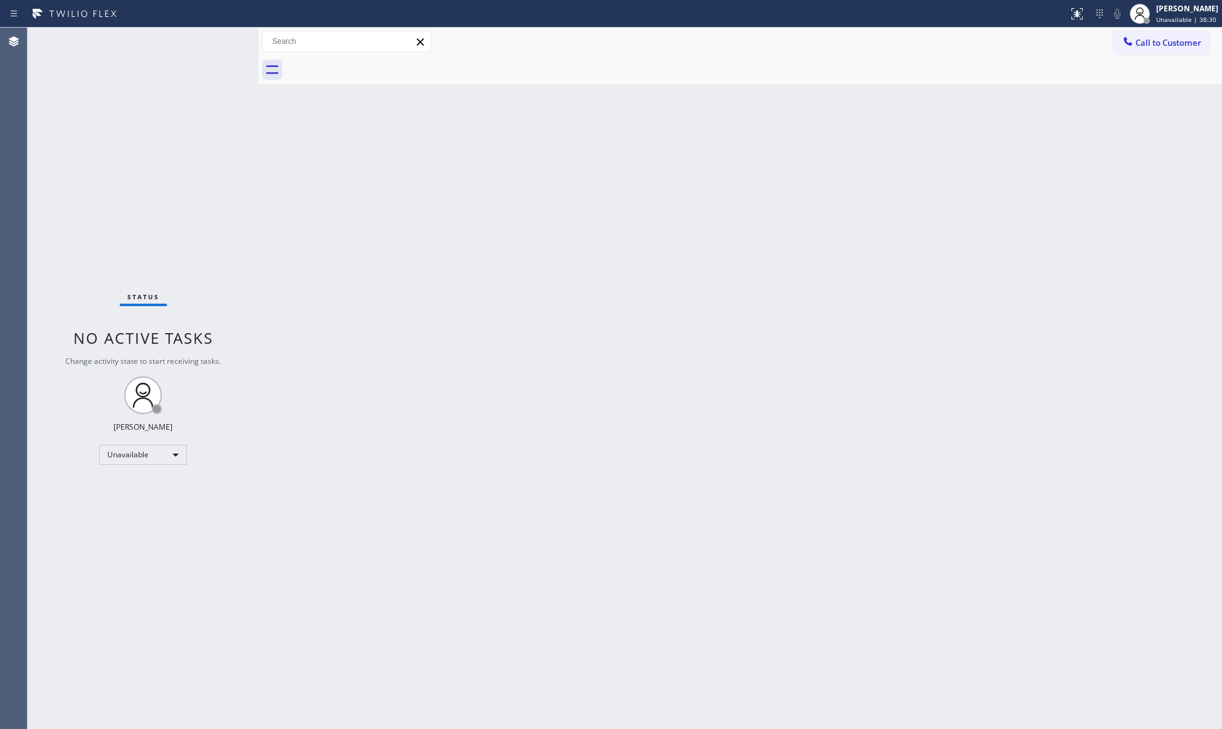
drag, startPoint x: 878, startPoint y: 156, endPoint x: 913, endPoint y: 111, distance: 56.7
click at [884, 147] on div "Back to Dashboard Change Sender ID Customers Technicians Select a contact Outbo…" at bounding box center [739, 378] width 963 height 701
click at [1135, 40] on span "Call to Customer" at bounding box center [1168, 42] width 66 height 11
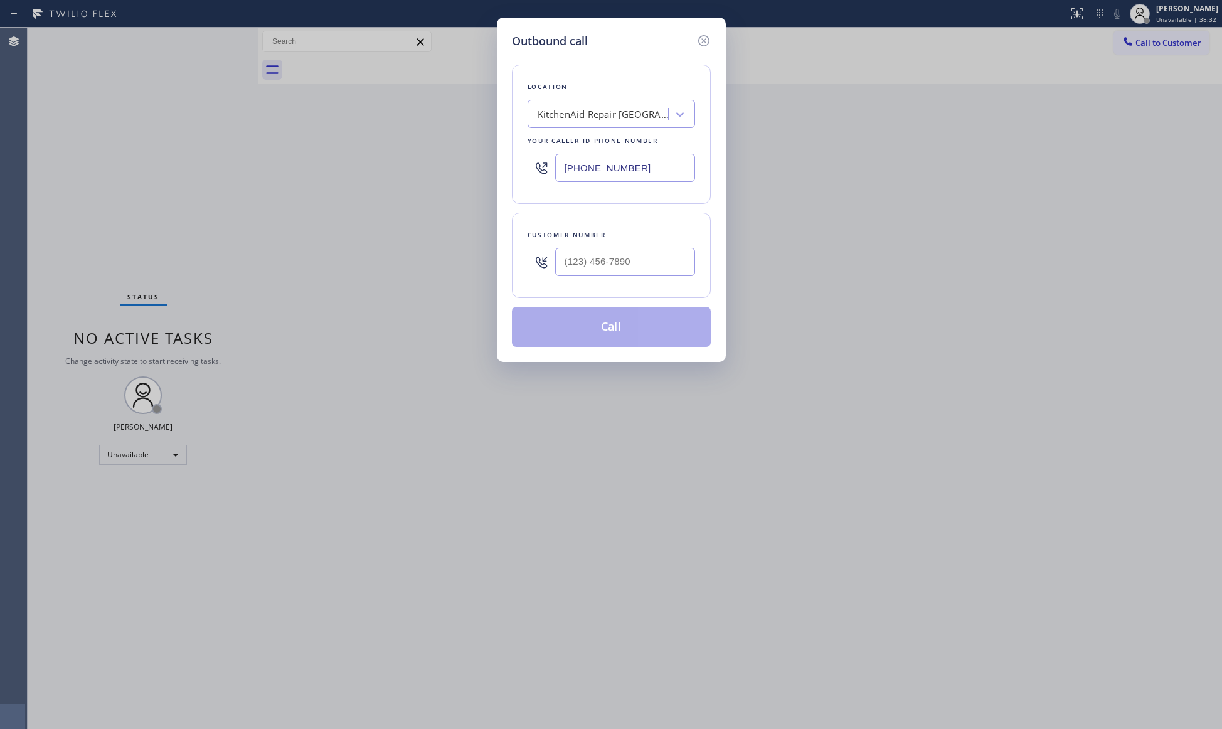
drag, startPoint x: 662, startPoint y: 166, endPoint x: 558, endPoint y: 167, distance: 104.8
click at [557, 169] on input "(305) 676-0519" at bounding box center [625, 168] width 140 height 28
paste input "786) 589-7428"
type input "(786) 589-7428"
click at [637, 267] on input "(___) ___-____" at bounding box center [625, 262] width 140 height 28
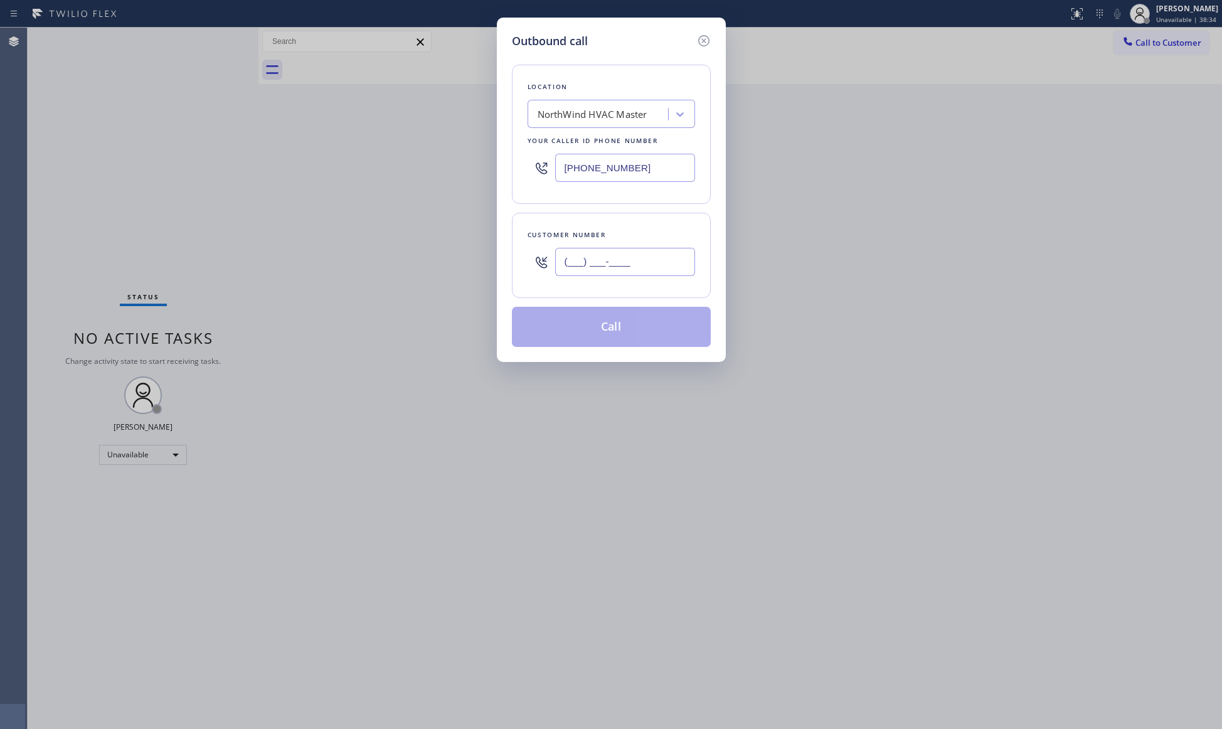
paste input "786) 891-5008"
type input "(786) 891-5008"
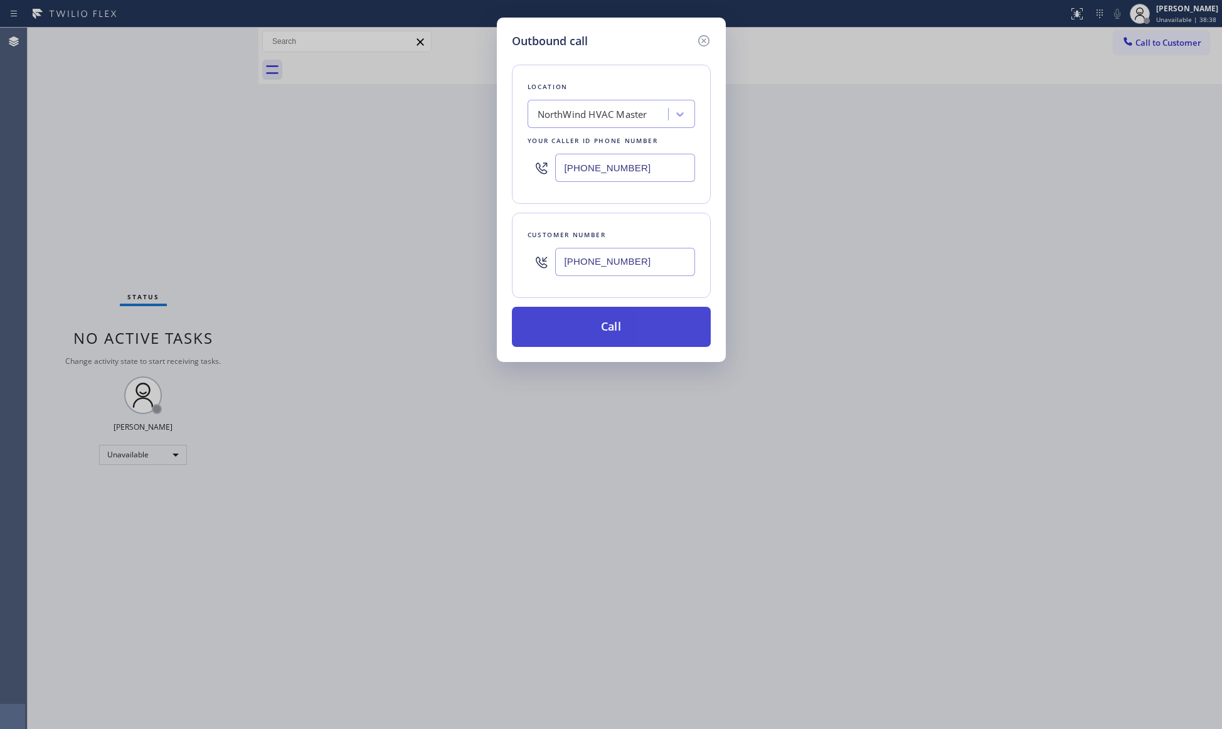
click at [626, 332] on button "Call" at bounding box center [611, 327] width 199 height 40
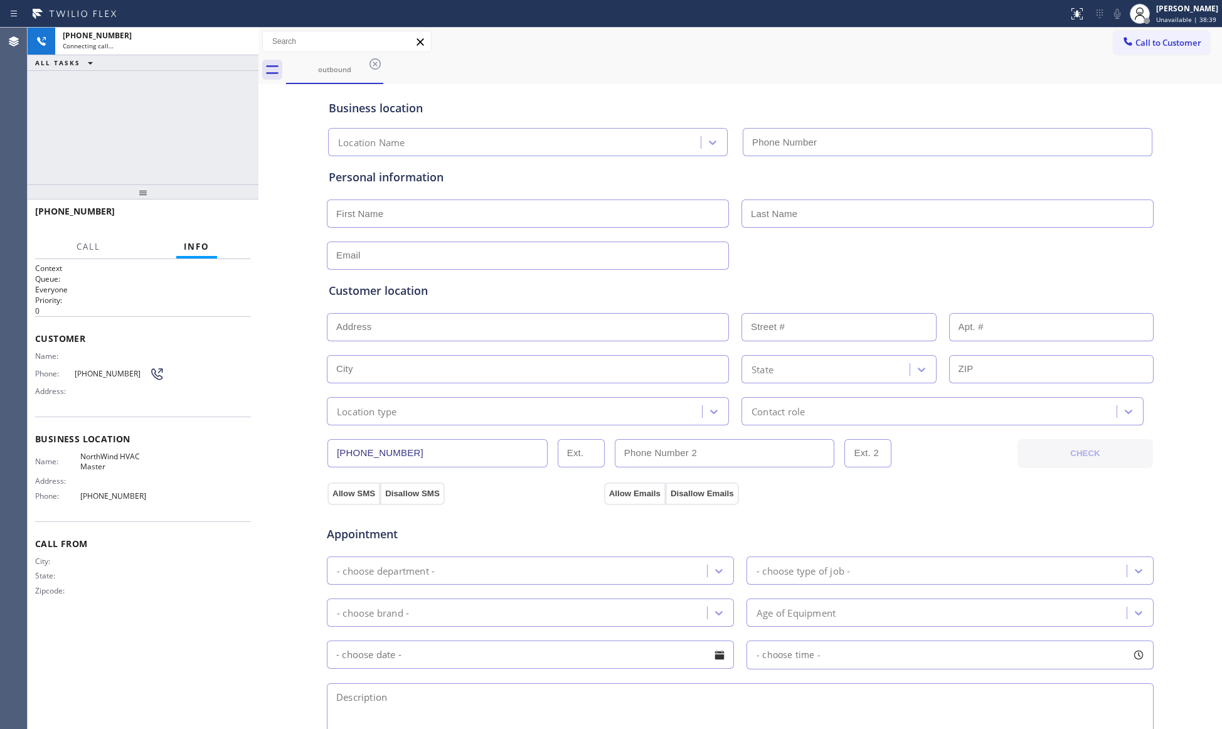
type input "(786) 589-7428"
drag, startPoint x: 937, startPoint y: 191, endPoint x: 933, endPoint y: 184, distance: 7.9
click at [937, 189] on div "Personal information" at bounding box center [740, 219] width 823 height 101
click at [226, 211] on button "HANG UP" at bounding box center [222, 217] width 58 height 18
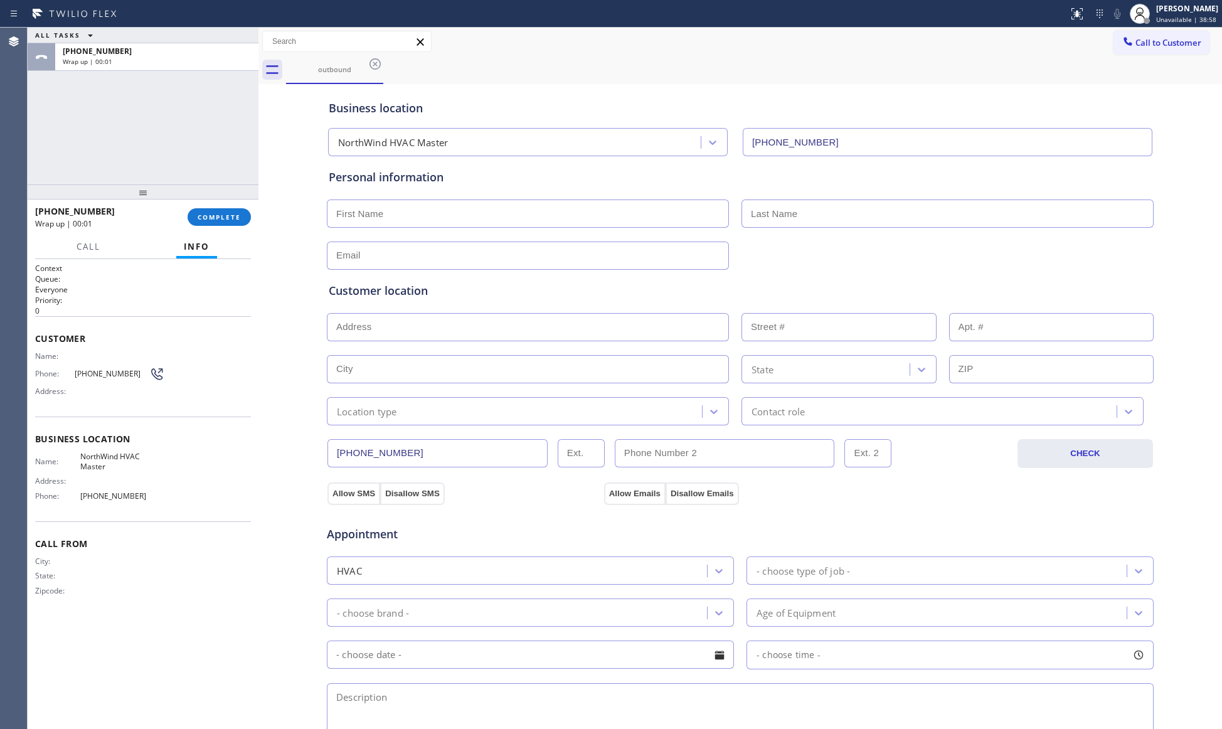
click at [220, 204] on div "+17868915008 Wrap up | 00:01 COMPLETE" at bounding box center [143, 217] width 216 height 33
click at [226, 219] on span "COMPLETE" at bounding box center [219, 217] width 43 height 9
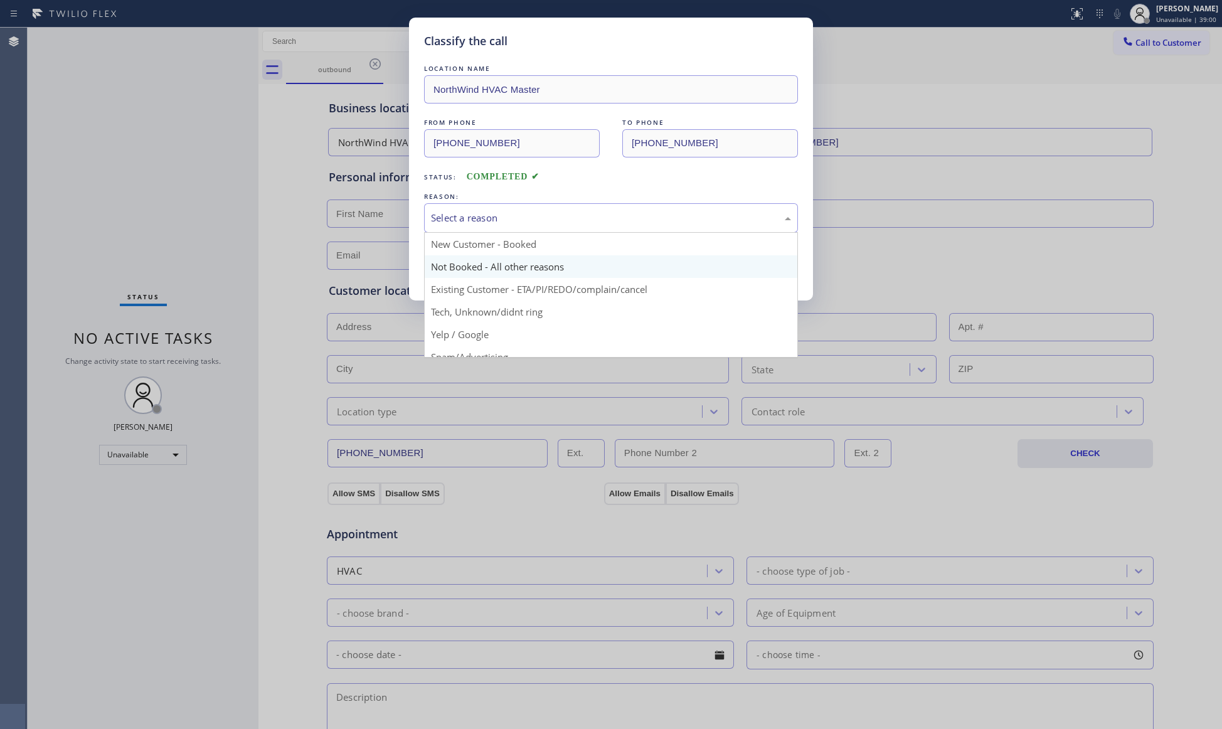
drag, startPoint x: 482, startPoint y: 222, endPoint x: 467, endPoint y: 273, distance: 53.4
click at [480, 225] on div "Select a reason" at bounding box center [611, 218] width 360 height 14
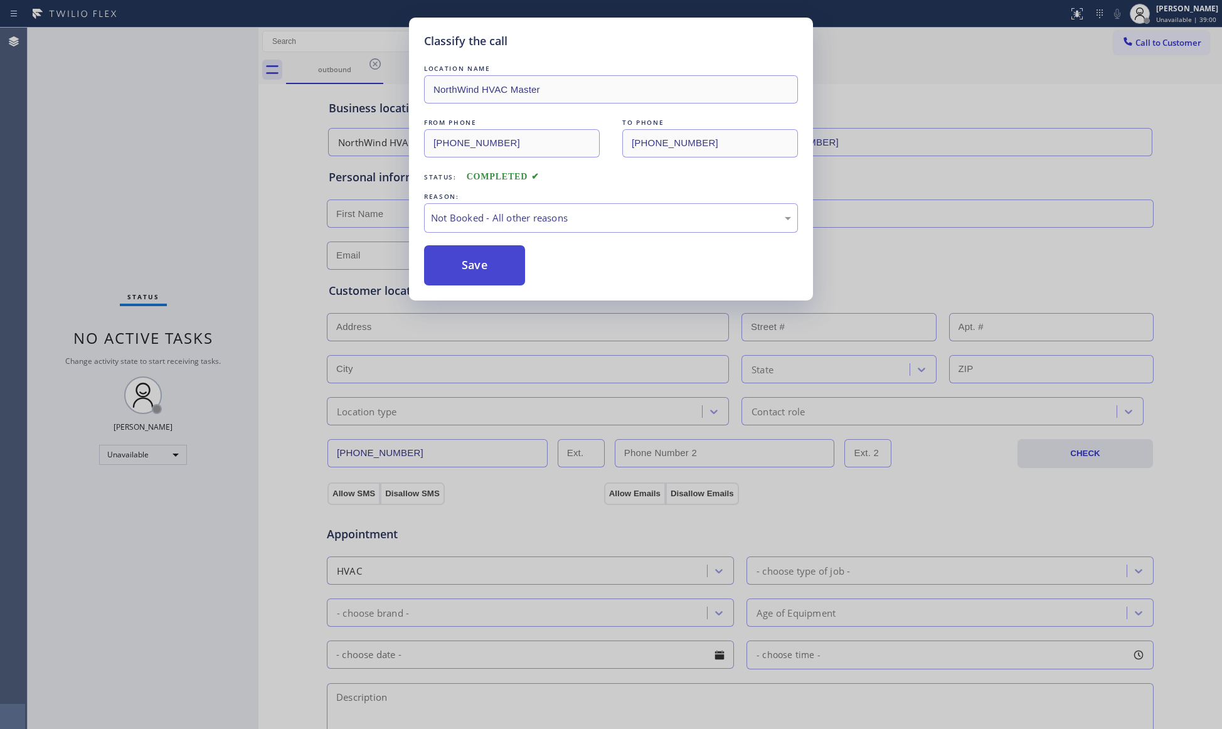
click at [469, 273] on button "Save" at bounding box center [474, 265] width 101 height 40
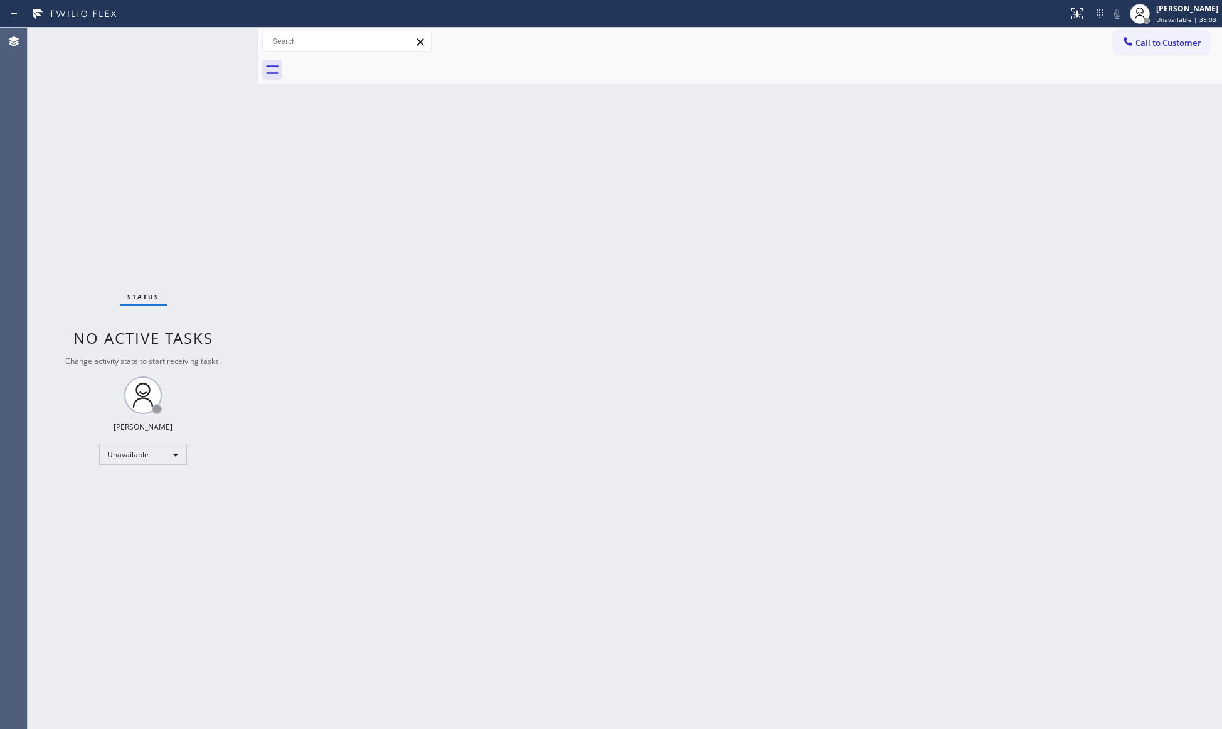
click at [905, 178] on div "Back to Dashboard Change Sender ID Customers Technicians Select a contact Outbo…" at bounding box center [739, 378] width 963 height 701
click at [1153, 48] on span "Call to Customer" at bounding box center [1168, 42] width 66 height 11
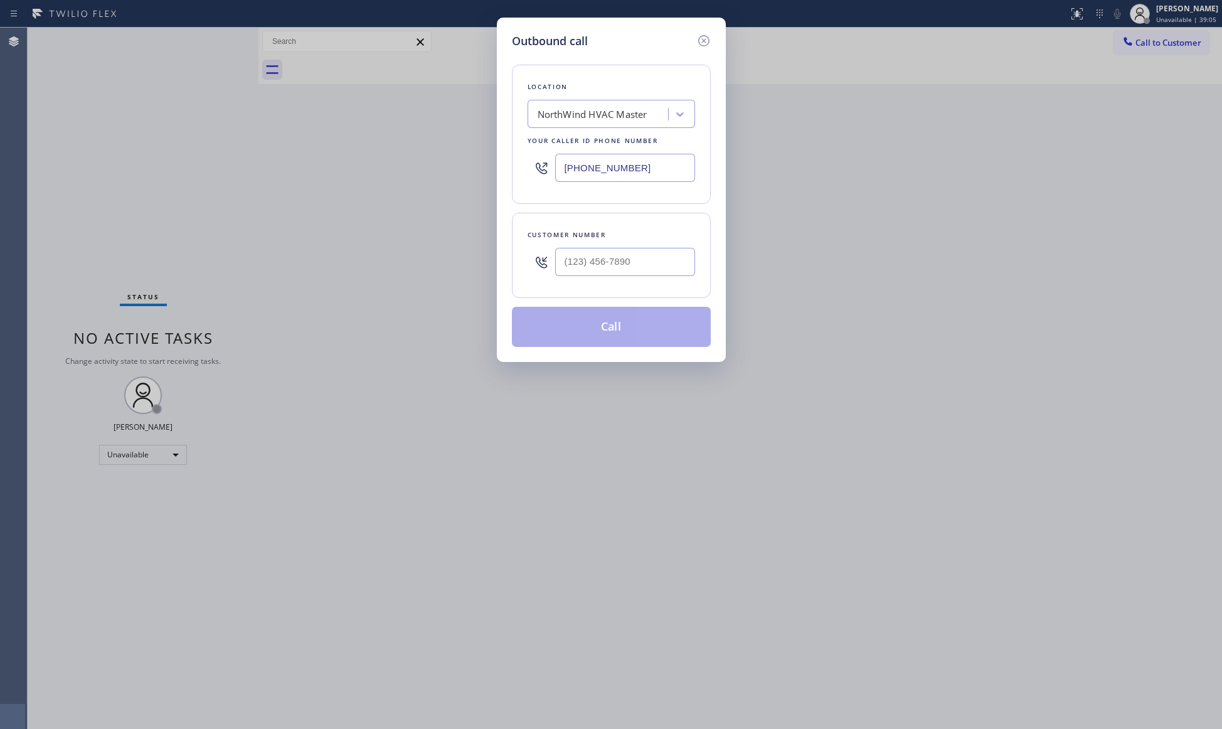
drag, startPoint x: 623, startPoint y: 172, endPoint x: 510, endPoint y: 171, distance: 113.5
click at [510, 172] on div "Outbound call Location NorthWind HVAC Master Your caller id phone number (786) …" at bounding box center [611, 190] width 229 height 344
paste input "215) 883-8321"
type input "(215) 883-8321"
click at [592, 267] on input "(___) ___-____" at bounding box center [625, 262] width 140 height 28
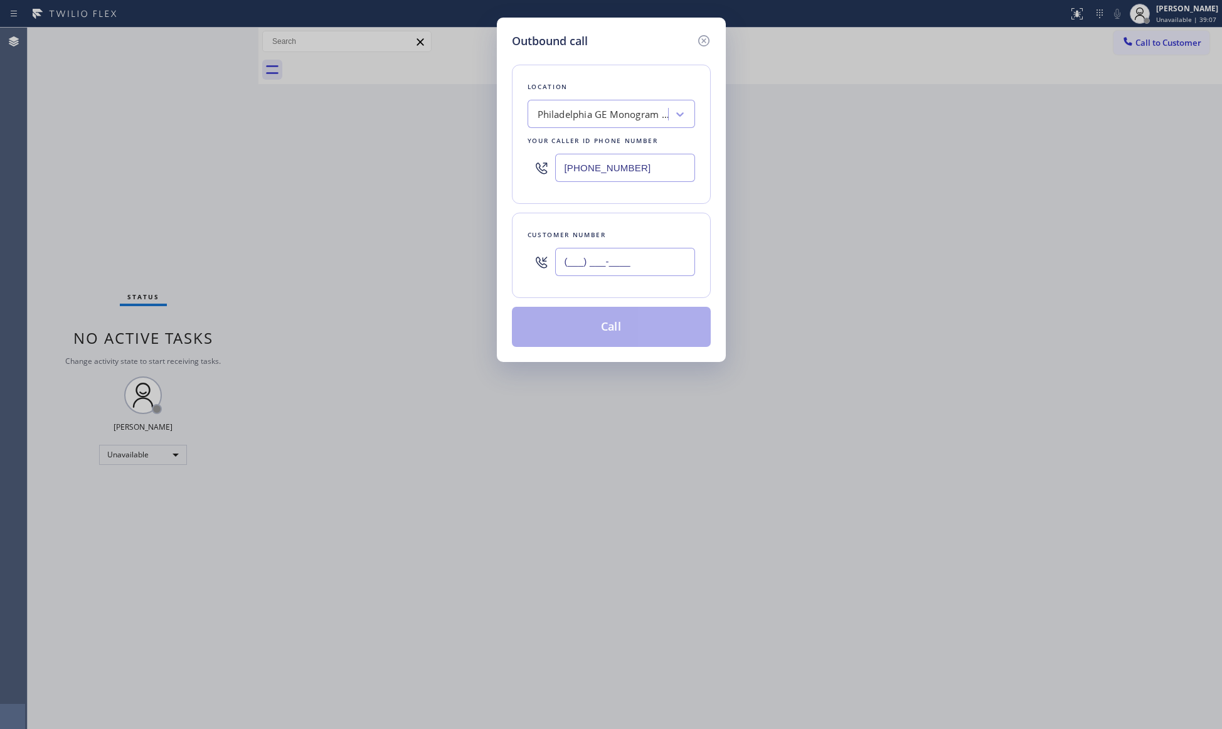
paste input "267) 228-3533"
type input "(267) 228-3533"
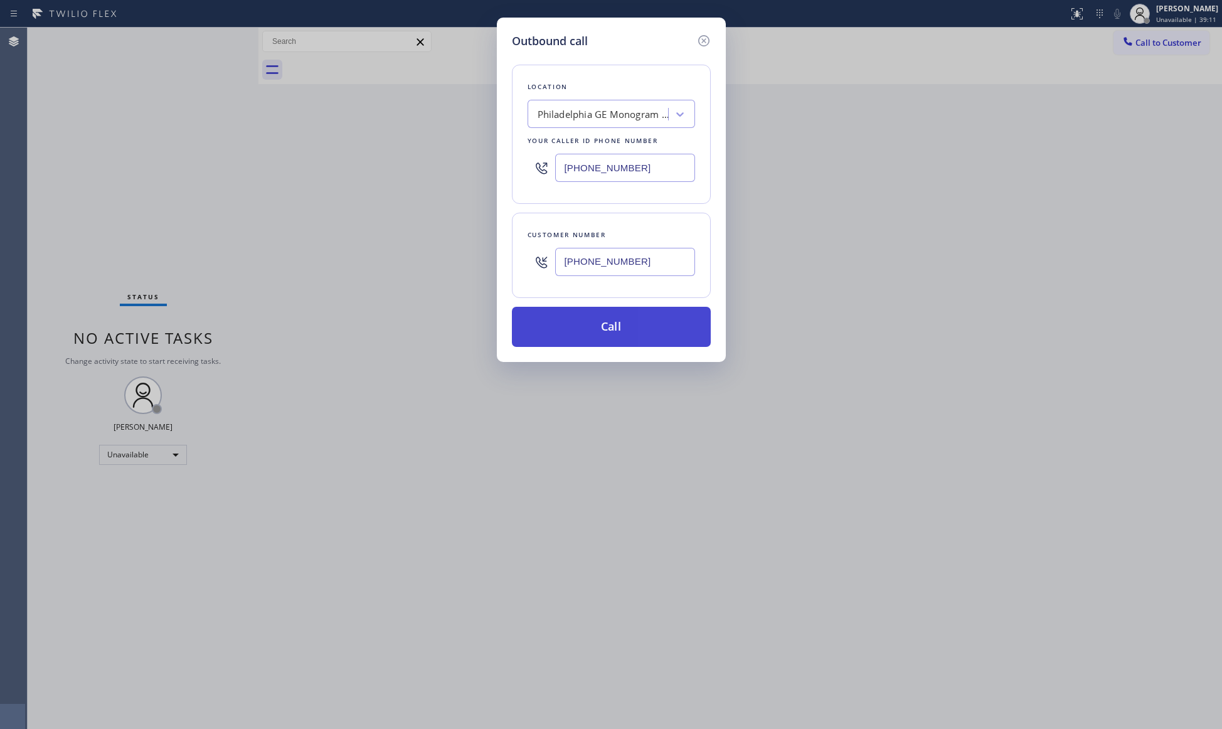
click at [615, 329] on button "Call" at bounding box center [611, 327] width 199 height 40
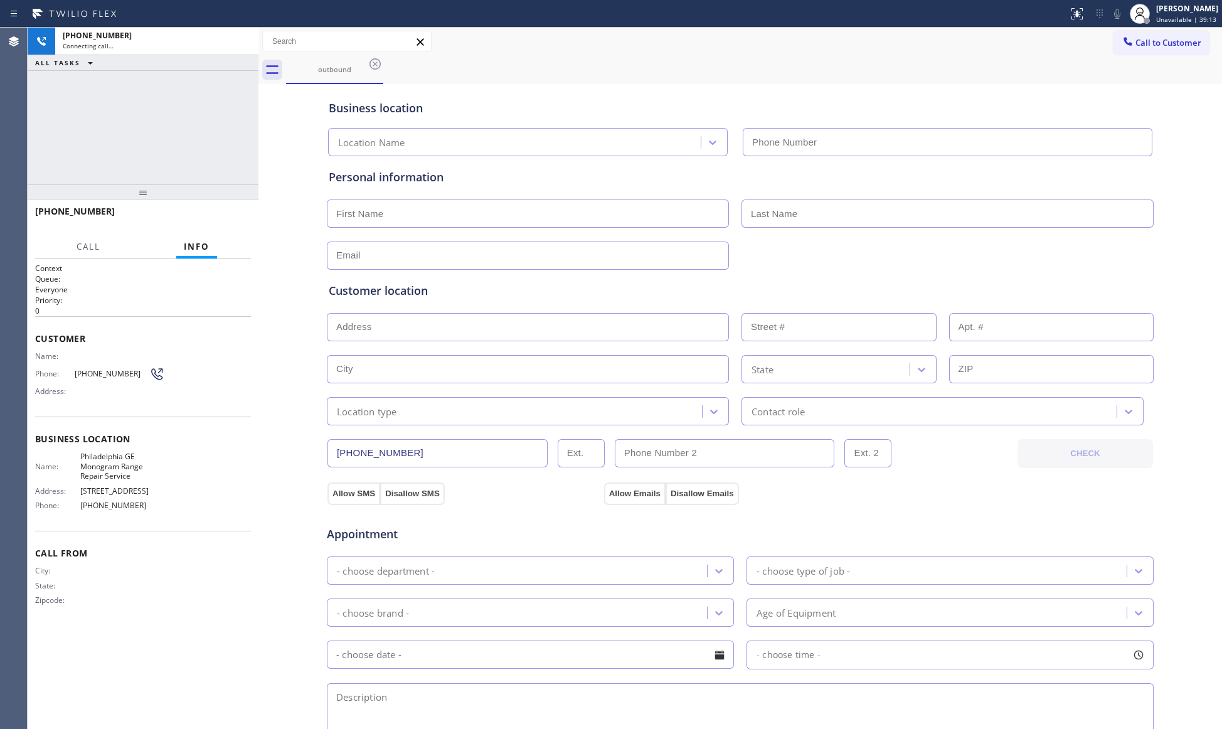
type input "(215) 883-8321"
click at [886, 69] on div "outbound" at bounding box center [754, 70] width 936 height 28
click at [224, 226] on div "+12672283533 Live | 00:00 HANG UP" at bounding box center [143, 217] width 216 height 33
click at [226, 222] on button "HANG UP" at bounding box center [222, 217] width 58 height 18
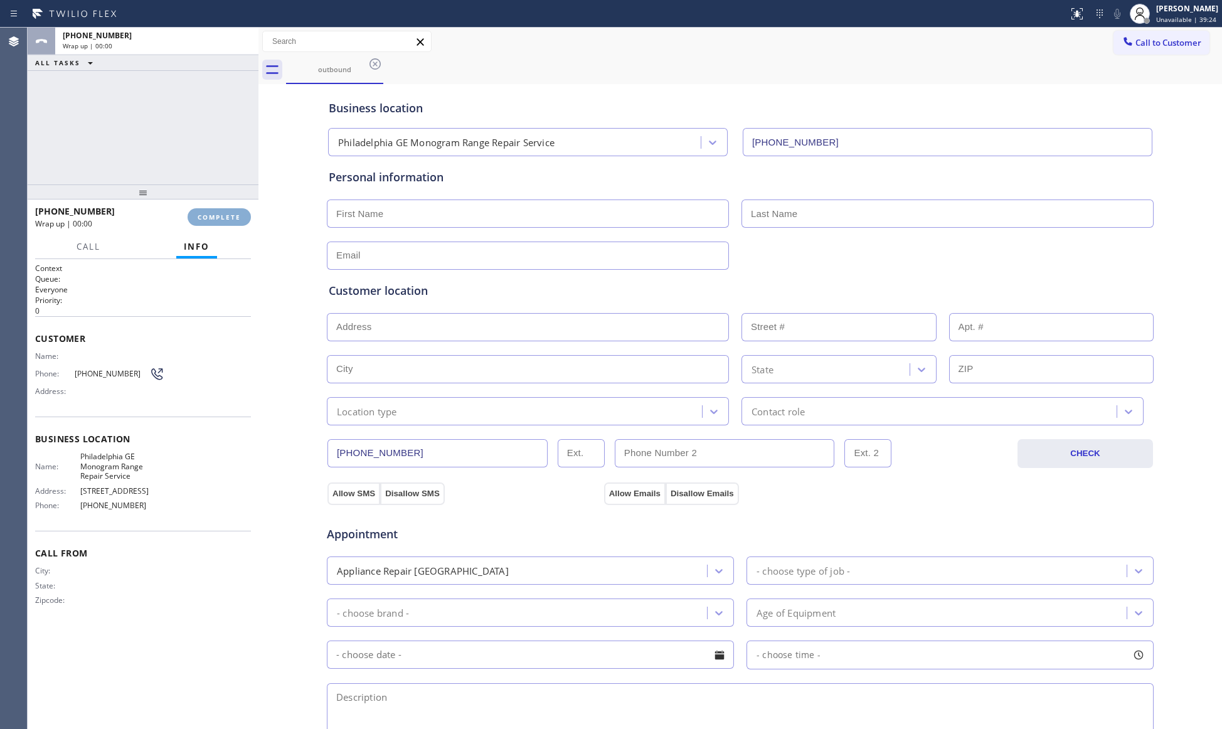
click at [226, 221] on span "COMPLETE" at bounding box center [219, 217] width 43 height 9
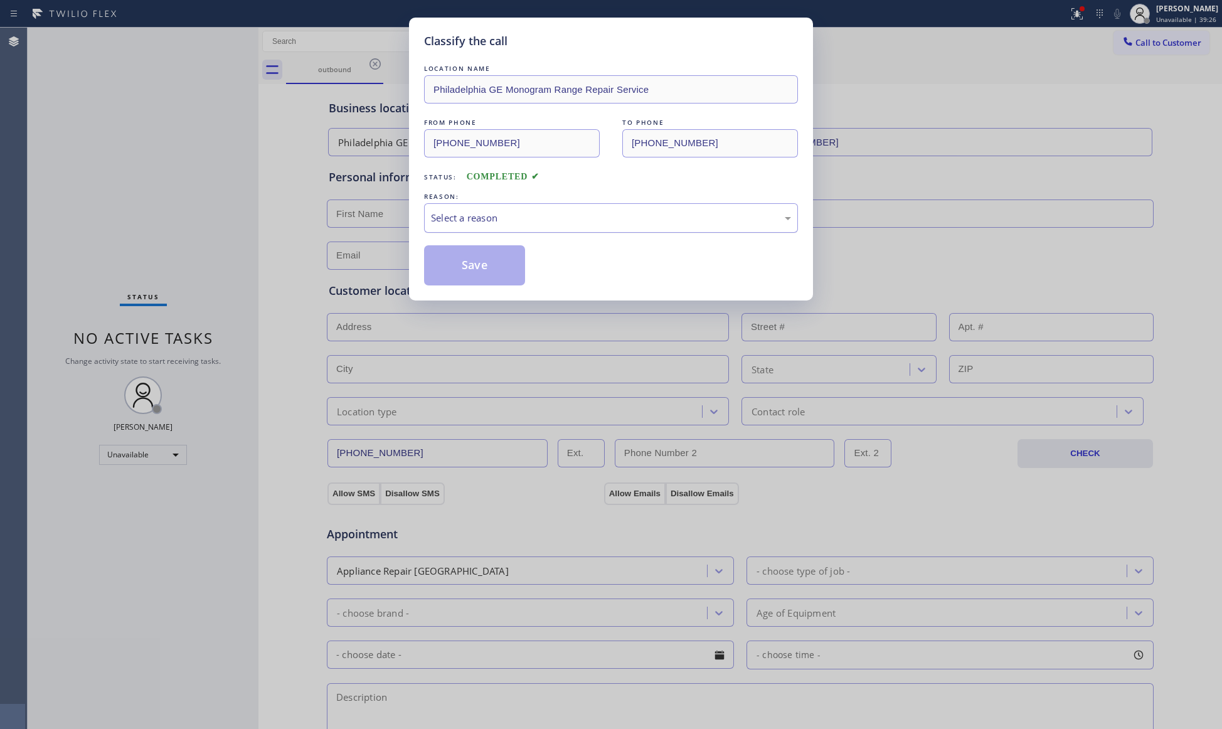
drag, startPoint x: 457, startPoint y: 222, endPoint x: 460, endPoint y: 231, distance: 9.7
click at [458, 224] on div "Select a reason" at bounding box center [611, 218] width 360 height 14
click at [458, 270] on button "Save" at bounding box center [474, 265] width 101 height 40
click at [459, 270] on button "Save" at bounding box center [474, 265] width 101 height 40
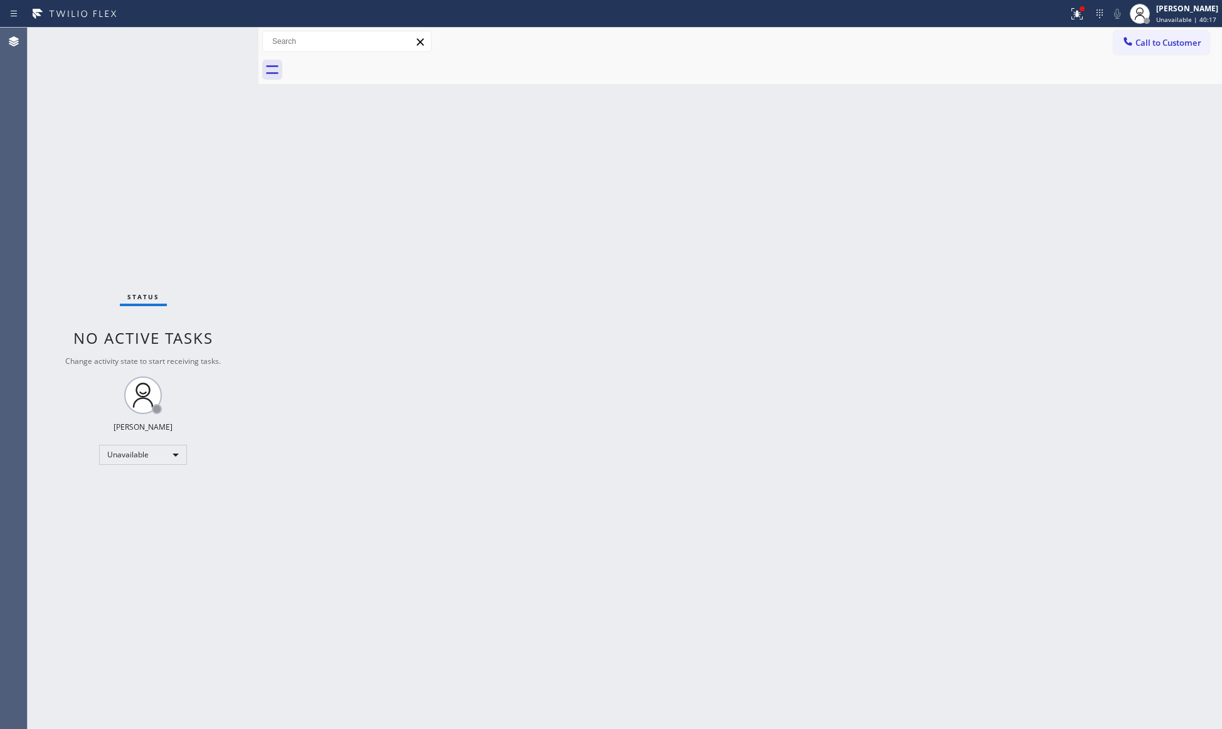
drag, startPoint x: 965, startPoint y: 164, endPoint x: 997, endPoint y: 124, distance: 51.3
click at [965, 164] on div "Back to Dashboard Change Sender ID Customers Technicians Select a contact Outbo…" at bounding box center [739, 378] width 963 height 701
click at [1078, 9] on icon at bounding box center [1076, 13] width 15 height 15
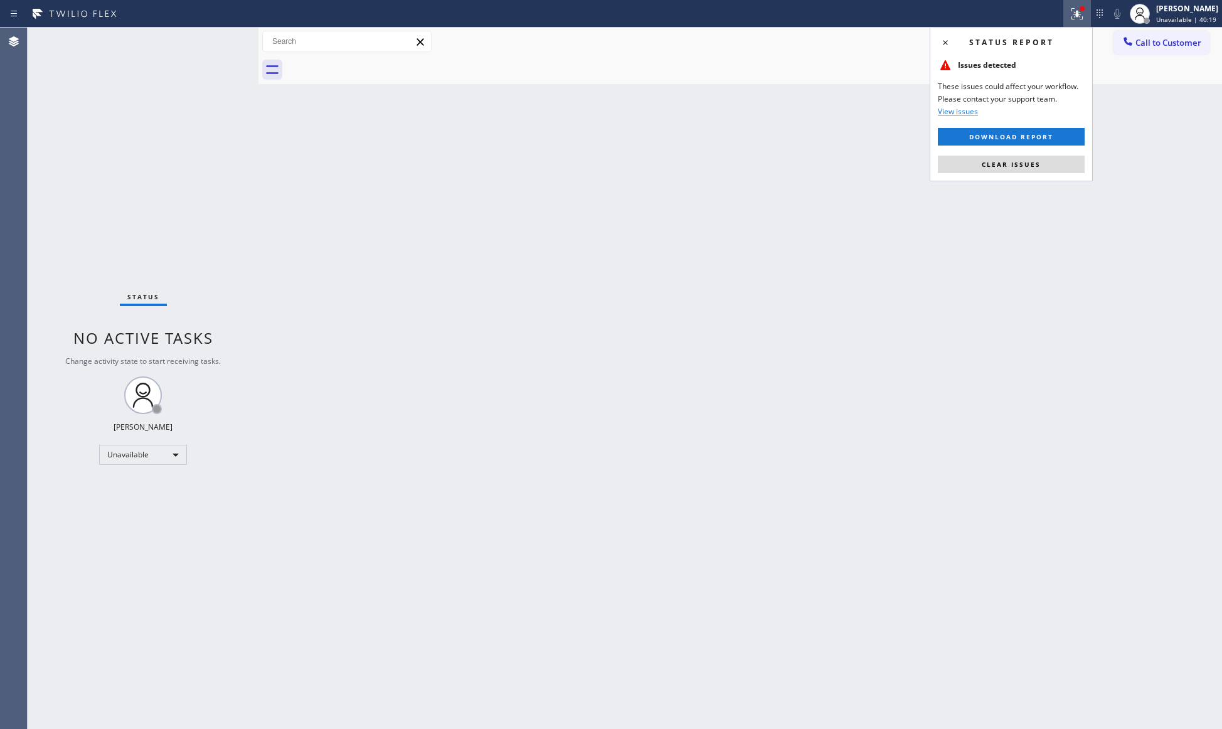
click at [1000, 154] on div "Status report Issues detected These issues could affect your workflow. Please c…" at bounding box center [1011, 104] width 163 height 154
click at [1062, 168] on button "Clear issues" at bounding box center [1011, 165] width 147 height 18
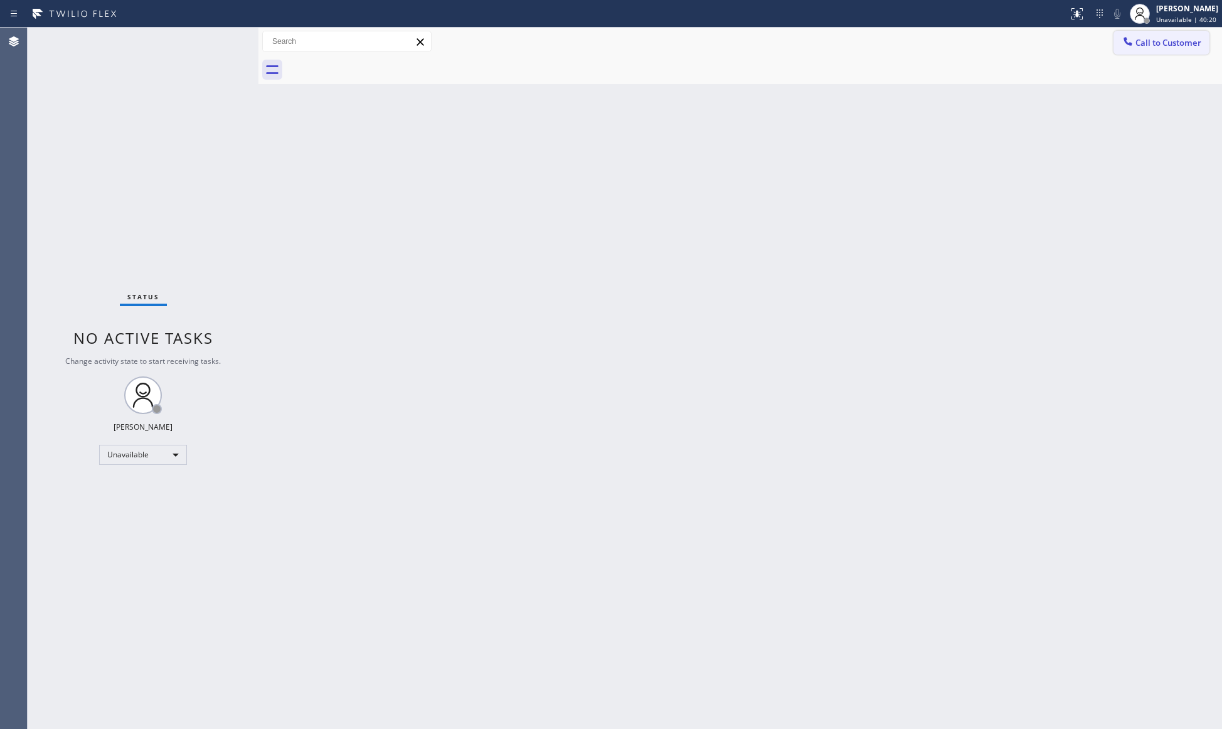
click at [1183, 31] on button "Call to Customer" at bounding box center [1161, 43] width 96 height 24
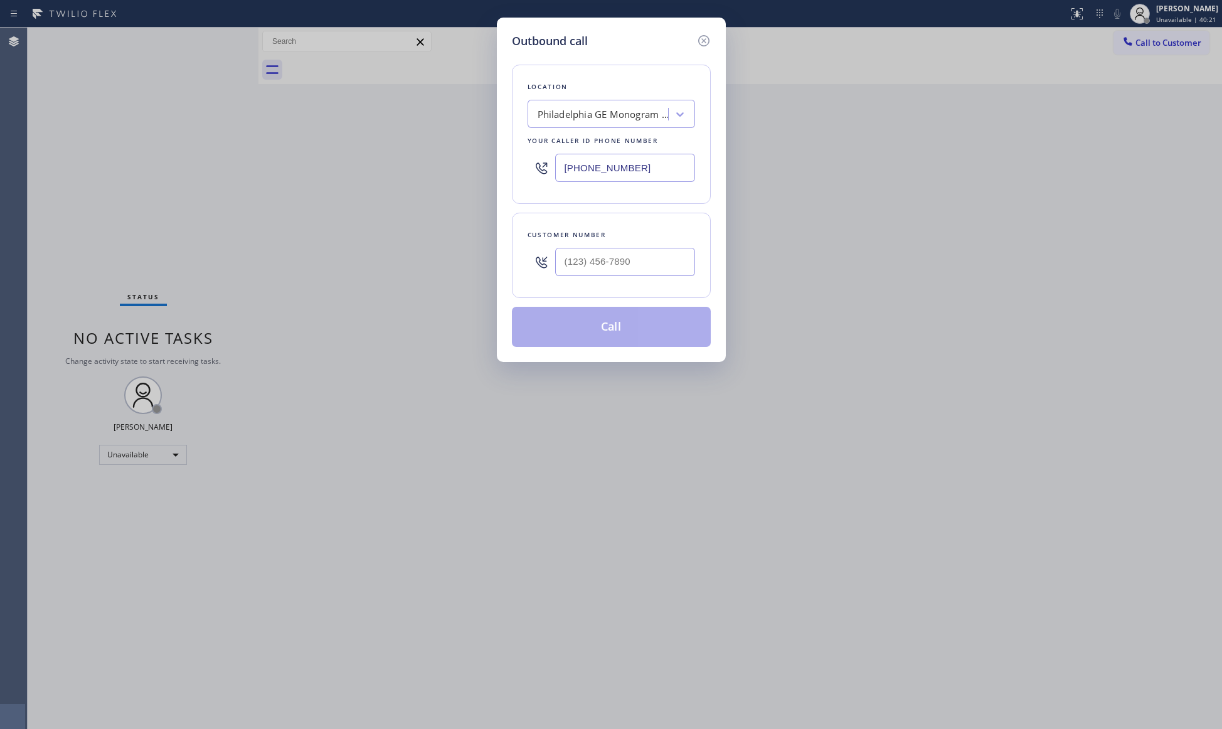
drag, startPoint x: 668, startPoint y: 169, endPoint x: 520, endPoint y: 174, distance: 148.1
click at [518, 174] on div "Location Philadelphia GE Monogram Range Repair Service Your caller id phone num…" at bounding box center [611, 134] width 199 height 139
paste input "805) 303-5787"
type input "(805) 303-5787"
click at [643, 284] on div "Customer number" at bounding box center [611, 255] width 199 height 85
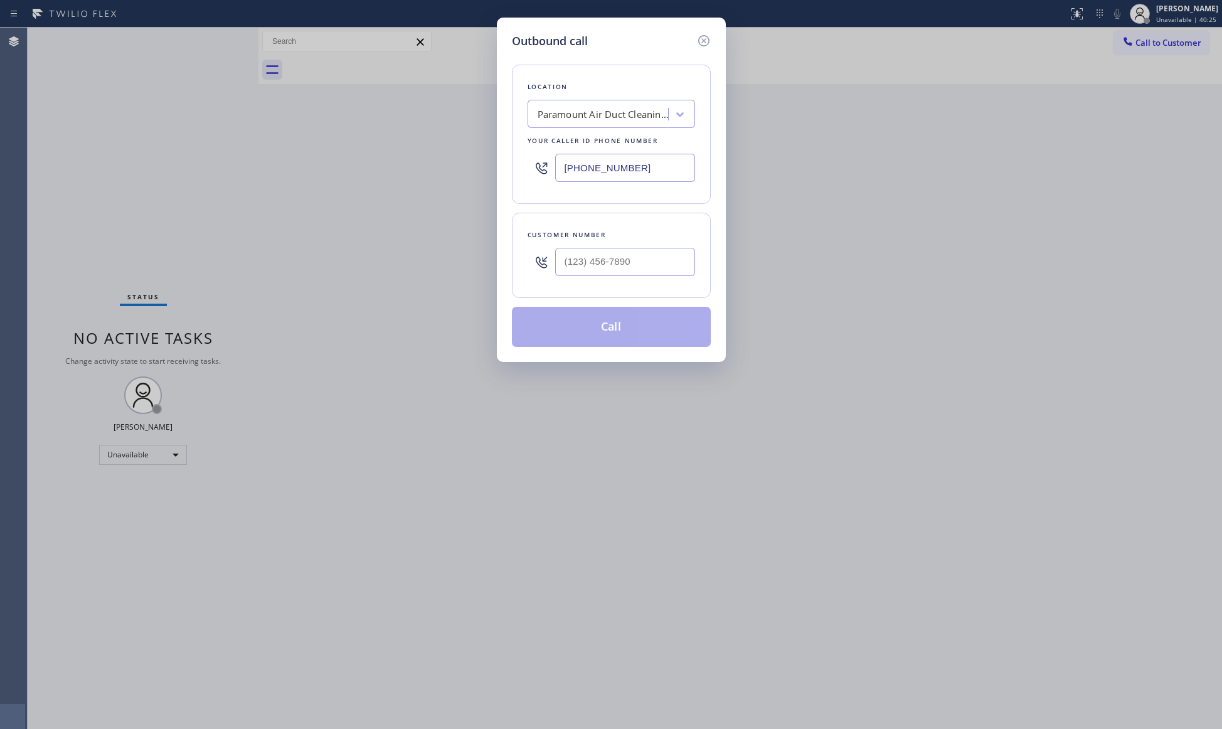
click at [640, 277] on div at bounding box center [625, 261] width 140 height 41
click at [636, 272] on input "(___) ___-____" at bounding box center [625, 262] width 140 height 28
paste input "805) 273-9678"
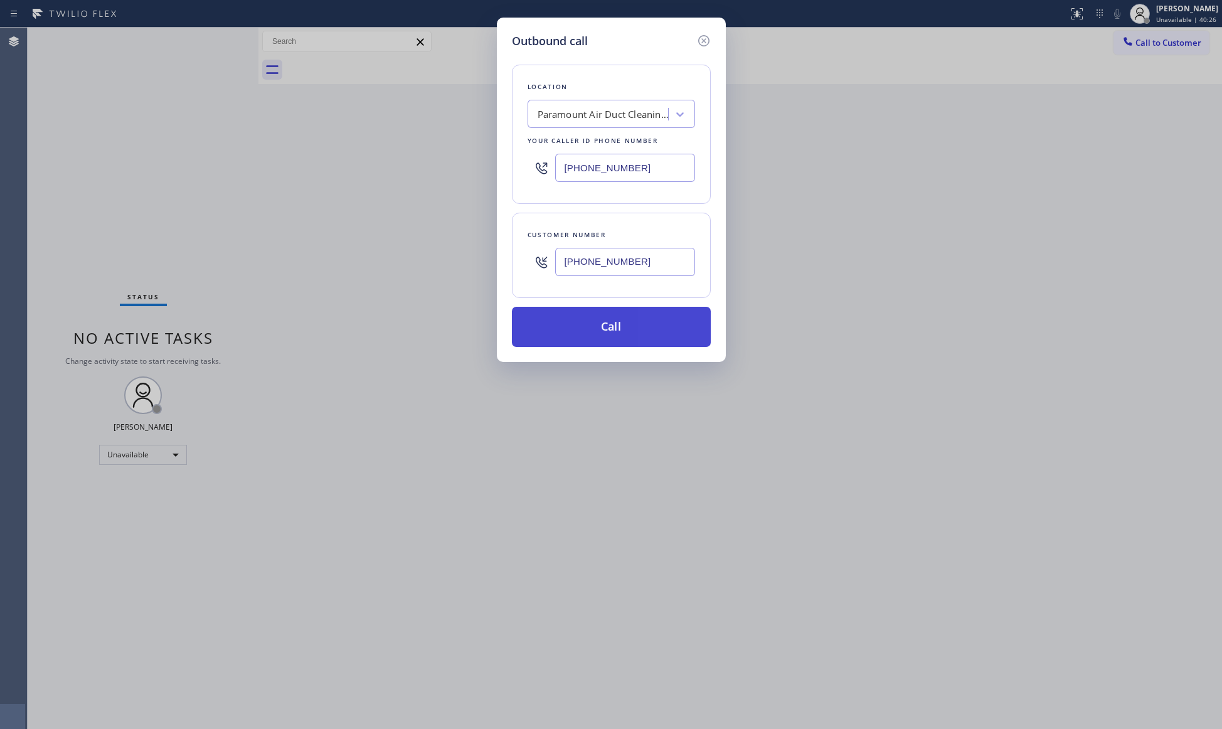
type input "(805) 273-9678"
click at [633, 334] on button "Call" at bounding box center [611, 327] width 199 height 40
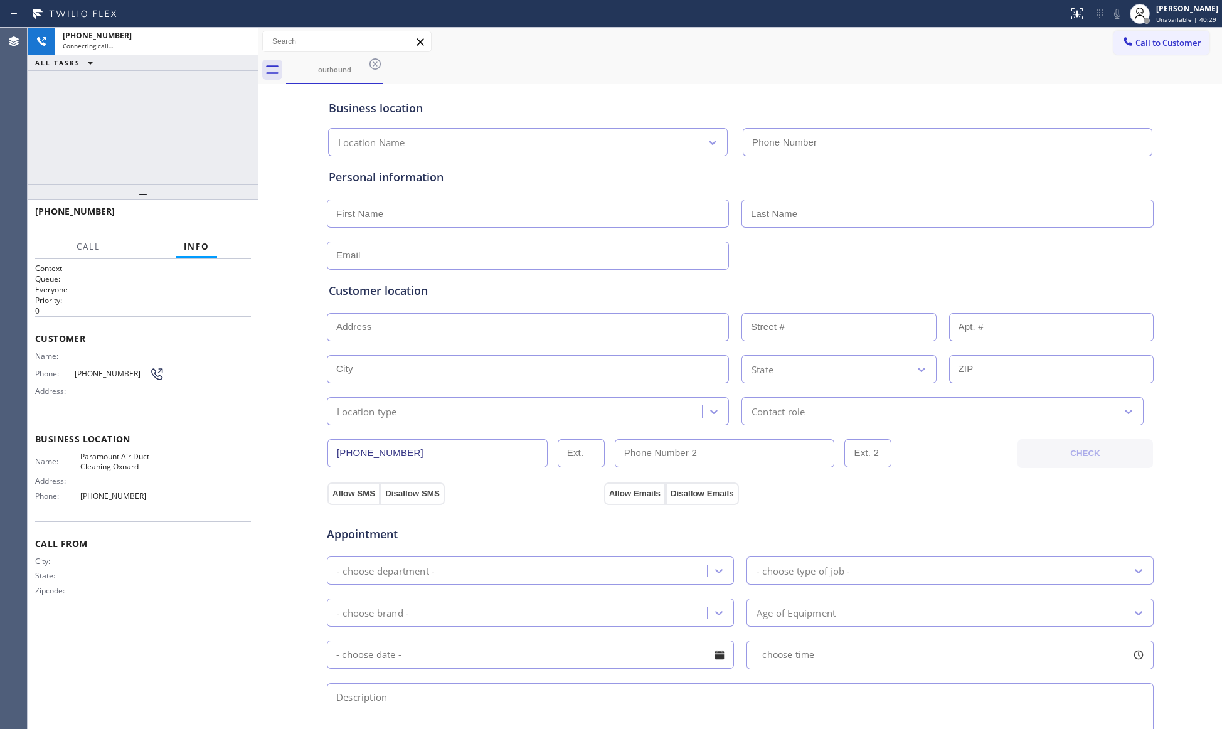
type input "(805) 303-5787"
click at [849, 123] on div "Paramount Air Duct Cleaning Oxnard (805) 303-5787" at bounding box center [740, 139] width 829 height 33
drag, startPoint x: 1021, startPoint y: 86, endPoint x: 995, endPoint y: 77, distance: 28.0
click at [1017, 83] on div "Business location Paramount Air Duct Cleaning Oxnard (805) 303-5787" at bounding box center [740, 119] width 828 height 74
click at [233, 218] on span "HANG UP" at bounding box center [222, 217] width 38 height 9
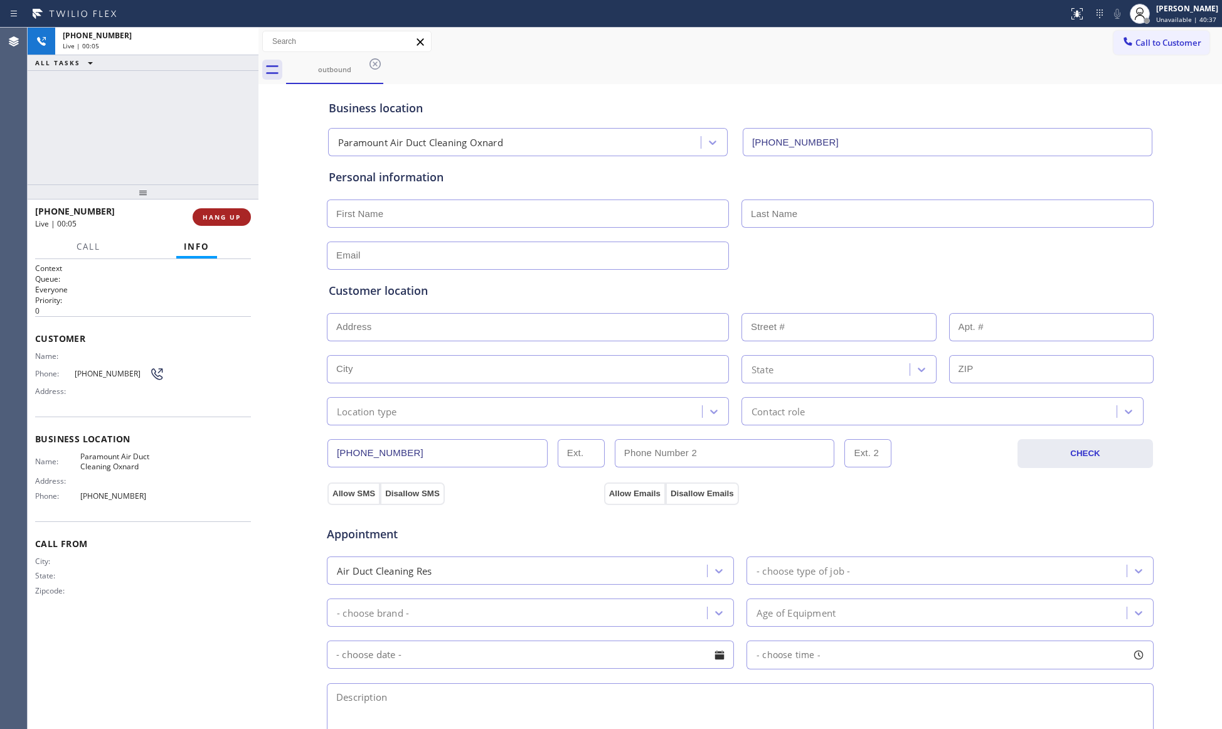
click at [233, 216] on span "HANG UP" at bounding box center [222, 217] width 38 height 9
click at [233, 216] on span "COMPLETE" at bounding box center [219, 217] width 43 height 9
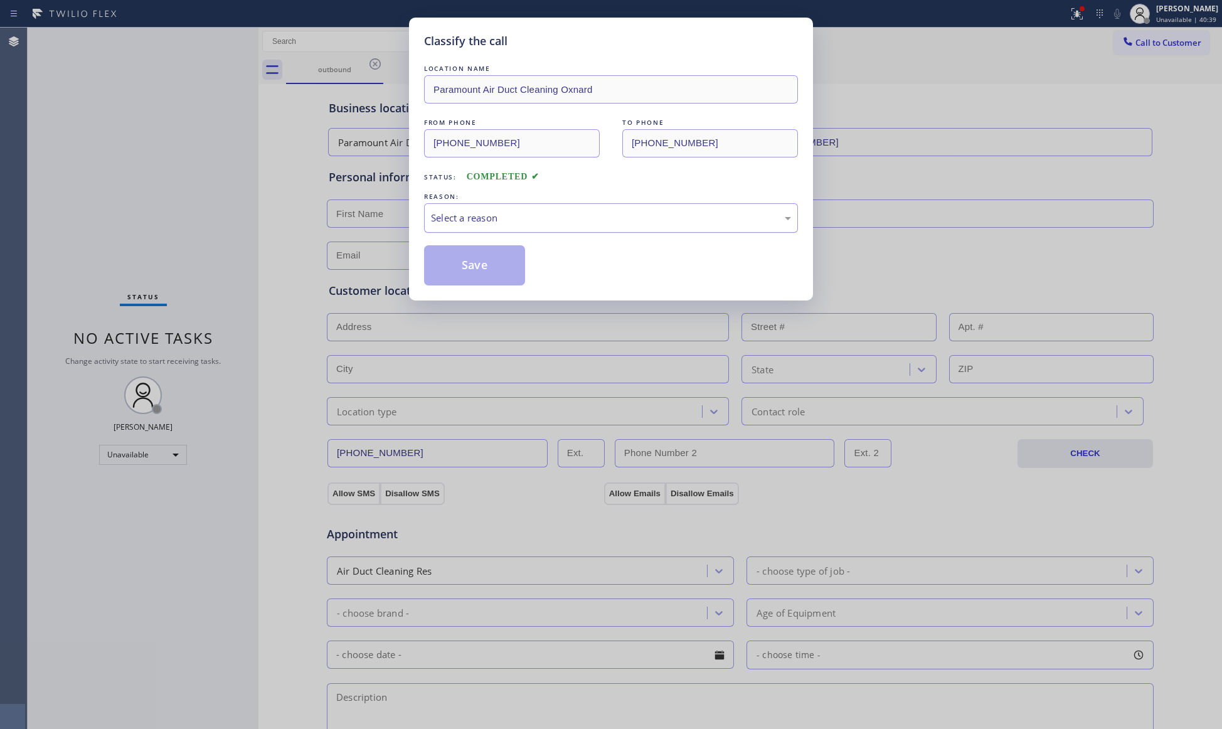
click at [653, 229] on div "Select a reason" at bounding box center [611, 217] width 374 height 29
drag, startPoint x: 524, startPoint y: 259, endPoint x: 499, endPoint y: 259, distance: 25.1
click at [513, 259] on div "Save" at bounding box center [611, 265] width 374 height 40
click at [499, 259] on button "Save" at bounding box center [474, 265] width 101 height 40
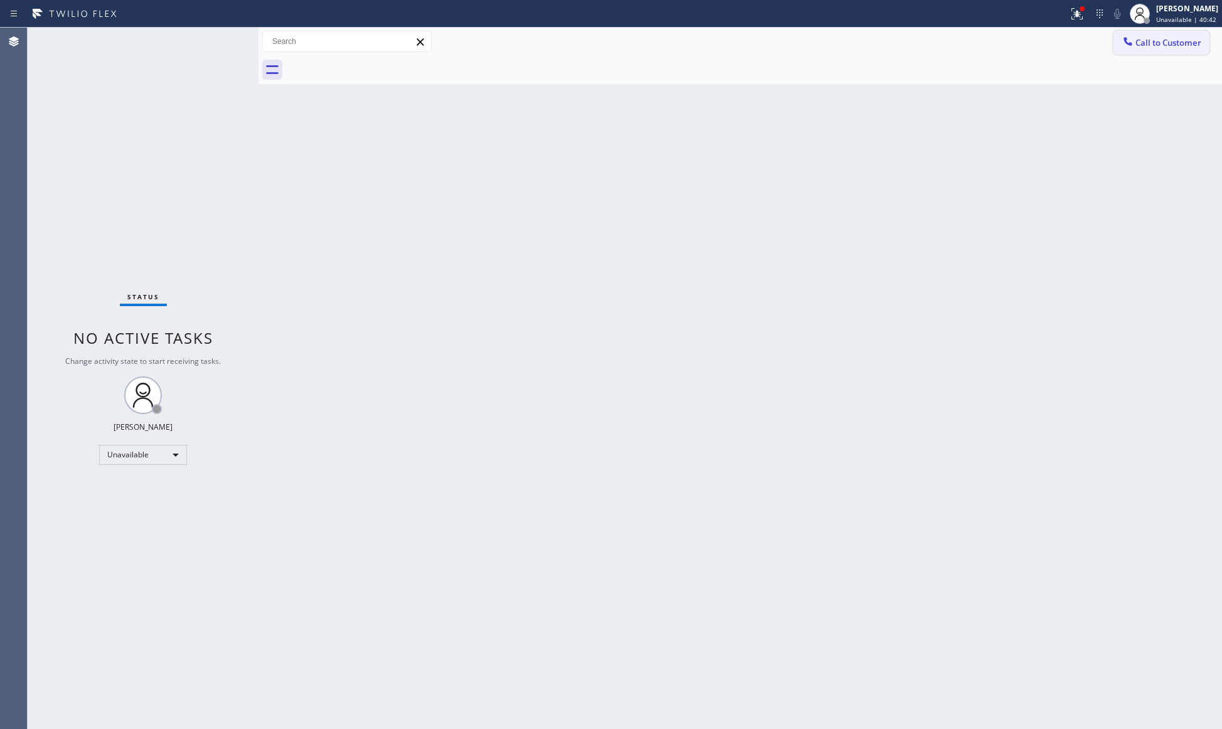
click at [1143, 46] on span "Call to Customer" at bounding box center [1168, 42] width 66 height 11
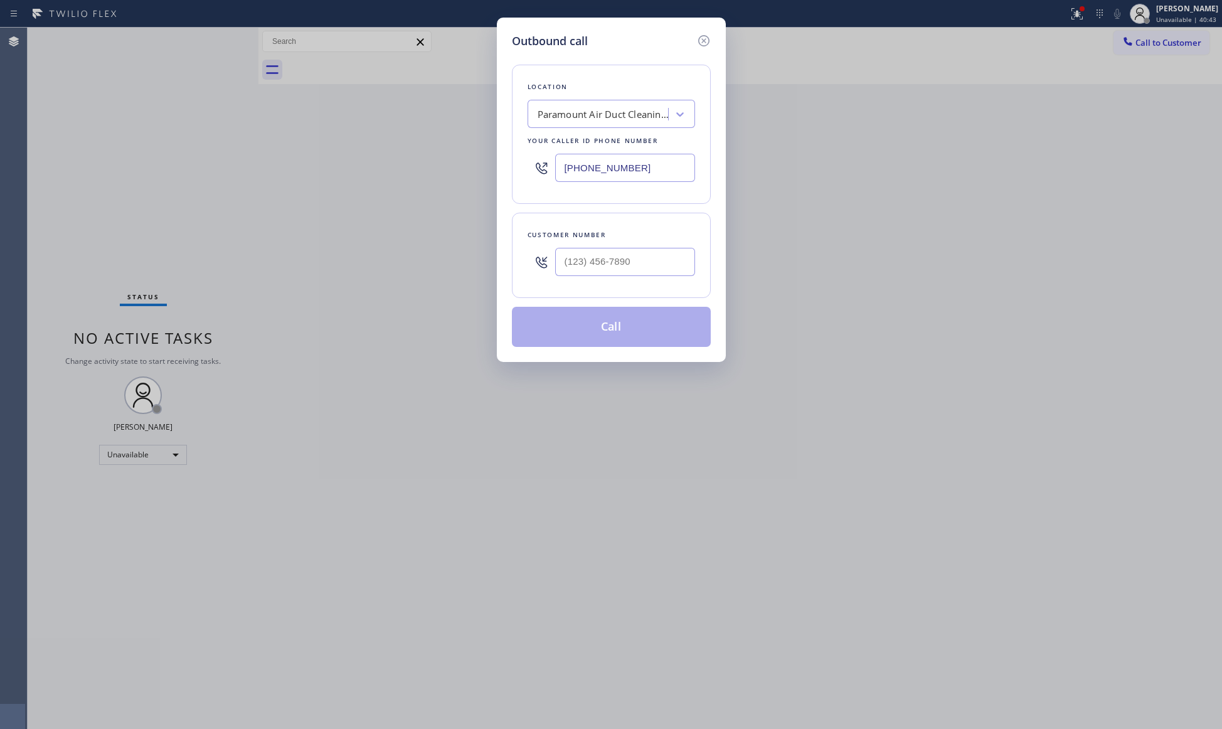
drag, startPoint x: 645, startPoint y: 178, endPoint x: 522, endPoint y: 171, distance: 123.8
click at [497, 173] on div "Outbound call Location Paramount Air Duct Cleaning Oxnard Your caller id phone …" at bounding box center [611, 190] width 229 height 344
paste input "408) 684-7401"
type input "(408) 684-7401"
paste input "text"
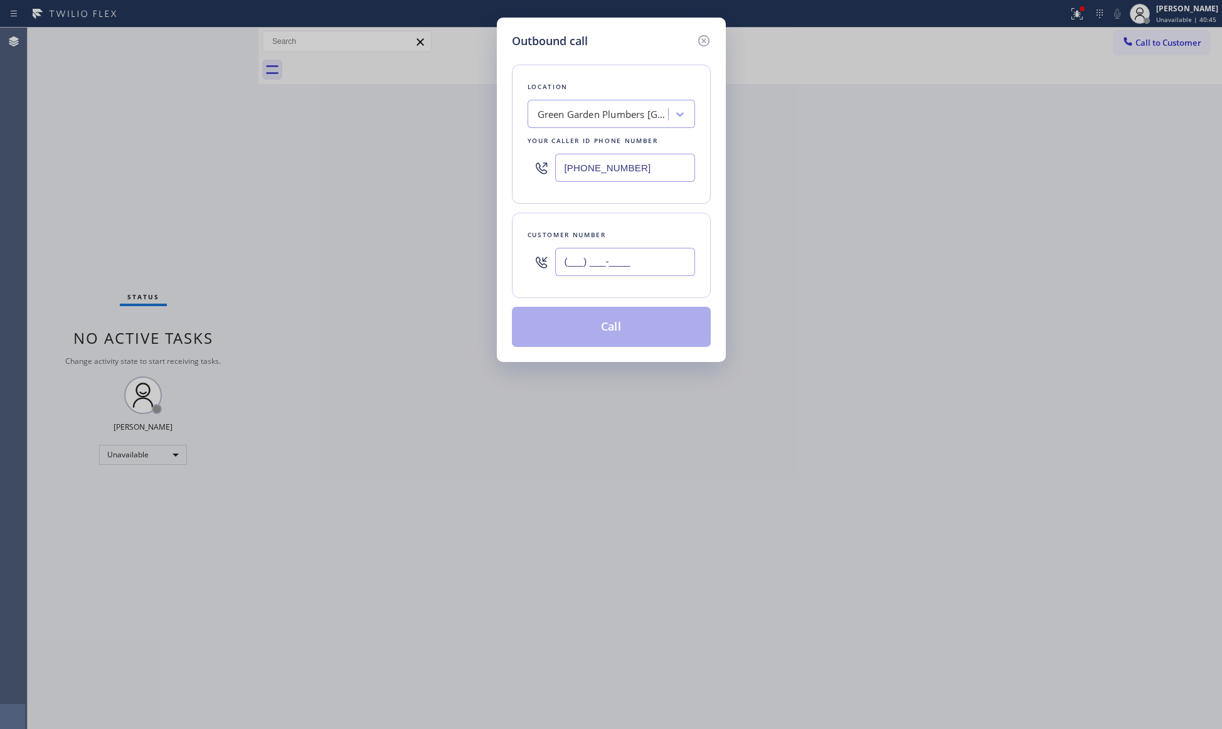
click at [645, 270] on input "(___) ___-____" at bounding box center [625, 262] width 140 height 28
paste input "413) 529-6780"
type input "(413) 529-6780"
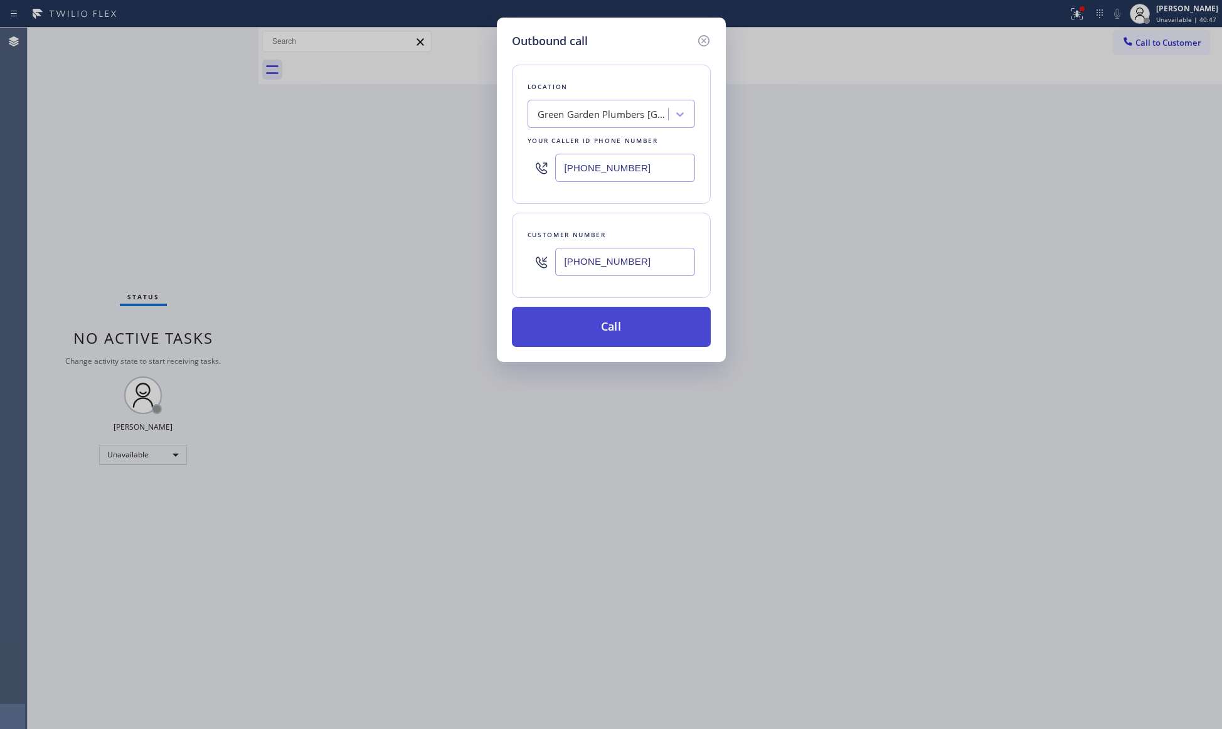
click at [630, 329] on button "Call" at bounding box center [611, 327] width 199 height 40
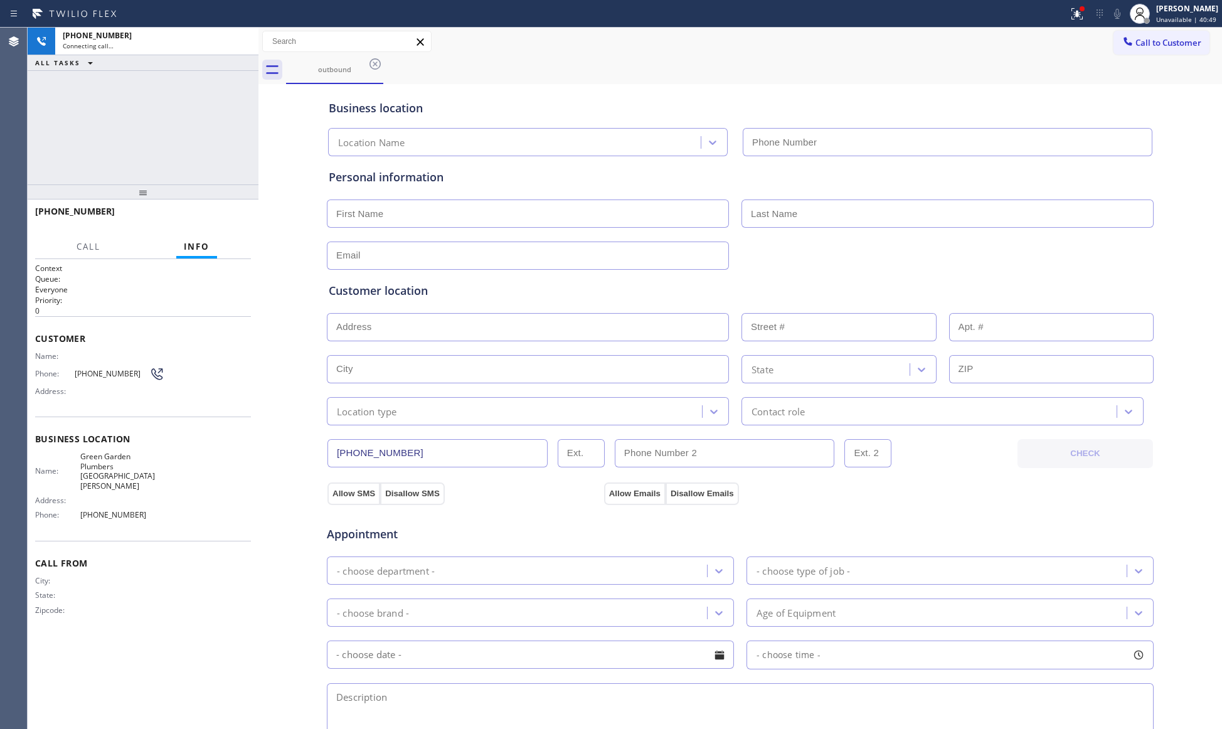
type input "(408) 684-7401"
click at [861, 129] on input "(408) 684-7401" at bounding box center [948, 142] width 410 height 28
drag, startPoint x: 1082, startPoint y: 14, endPoint x: 1066, endPoint y: 31, distance: 23.1
click at [1079, 14] on g at bounding box center [1076, 13] width 11 height 11
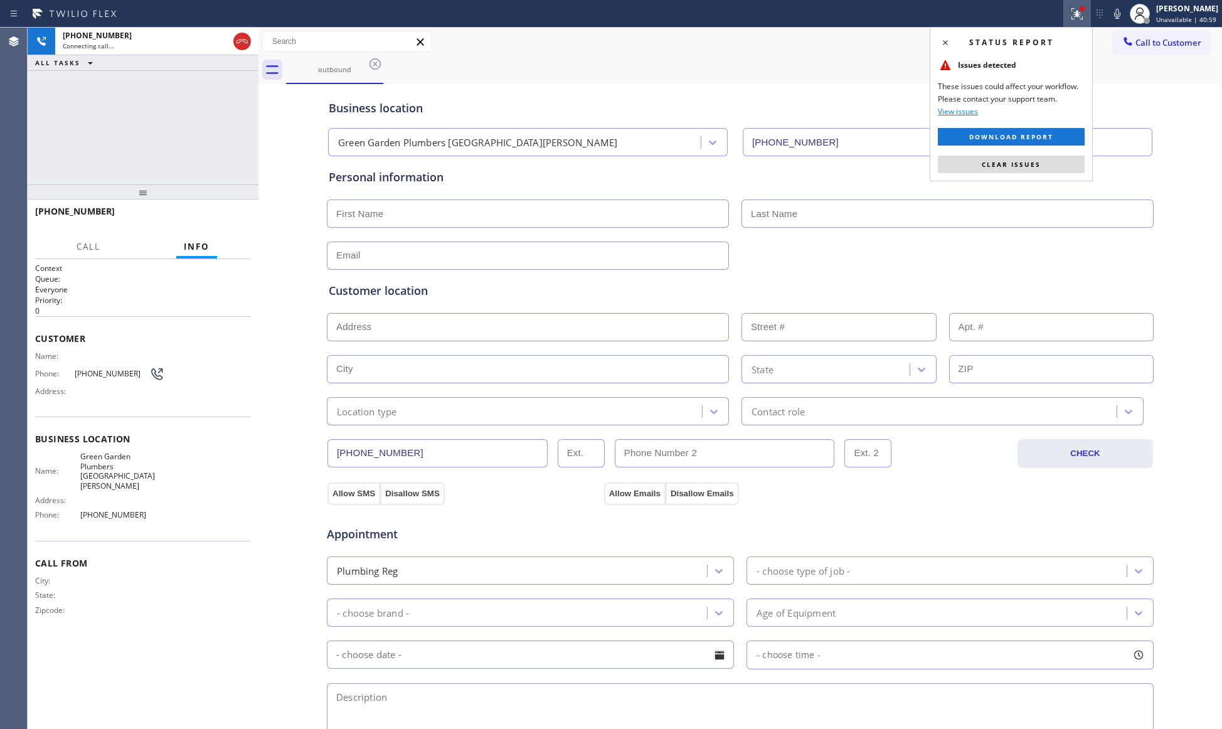
click at [1012, 176] on div "Status report Issues detected These issues could affect your workflow. Please c…" at bounding box center [1011, 104] width 163 height 154
click at [1010, 166] on span "Clear issues" at bounding box center [1011, 164] width 59 height 9
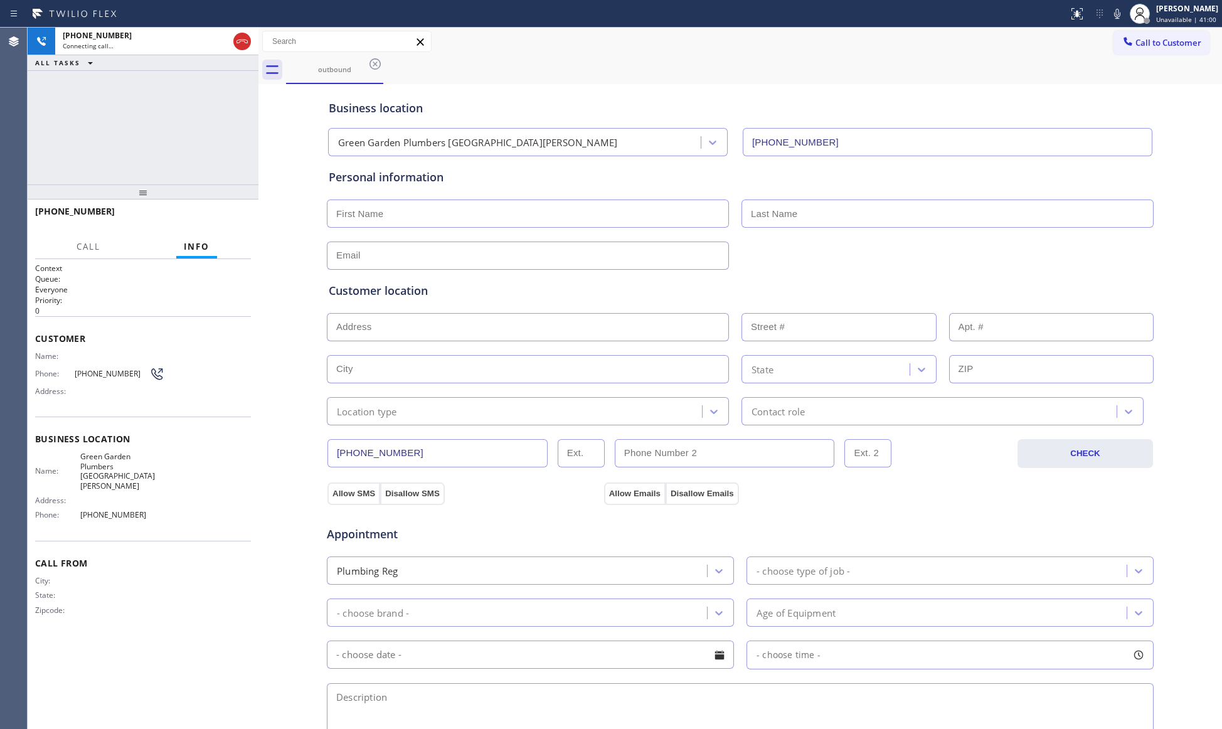
click at [959, 81] on div "outbound" at bounding box center [754, 70] width 936 height 28
click at [212, 208] on button "HANG UP" at bounding box center [222, 217] width 58 height 18
drag, startPoint x: 218, startPoint y: 221, endPoint x: 226, endPoint y: 198, distance: 24.0
click at [218, 220] on span "COMPLETE" at bounding box center [219, 217] width 43 height 9
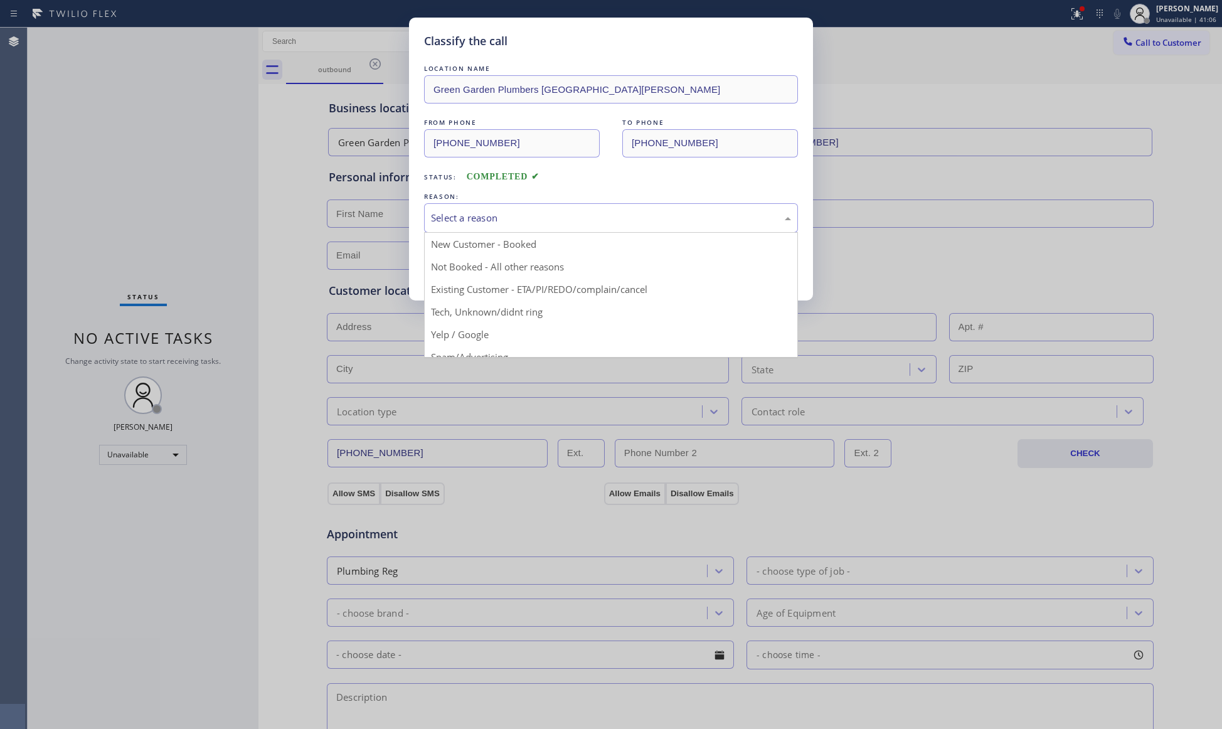
click at [454, 215] on div "Select a reason" at bounding box center [611, 218] width 360 height 14
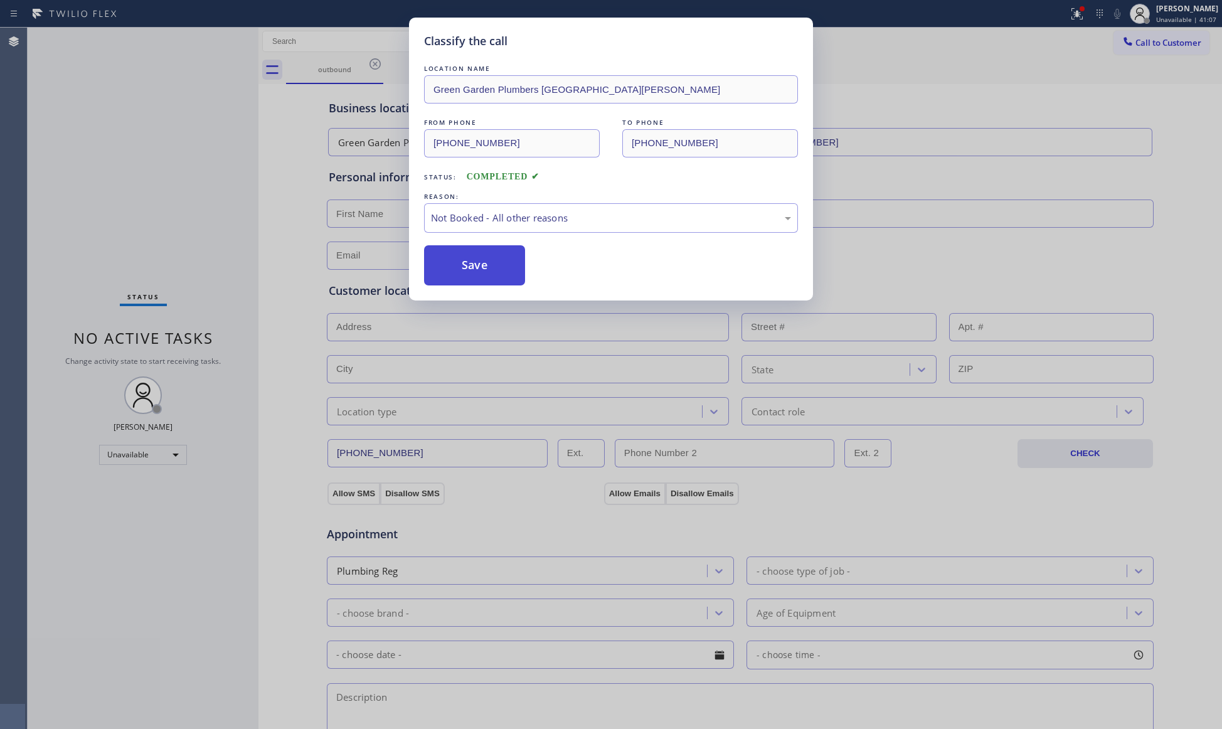
drag, startPoint x: 468, startPoint y: 268, endPoint x: 467, endPoint y: 262, distance: 7.0
click at [470, 270] on button "Save" at bounding box center [474, 265] width 101 height 40
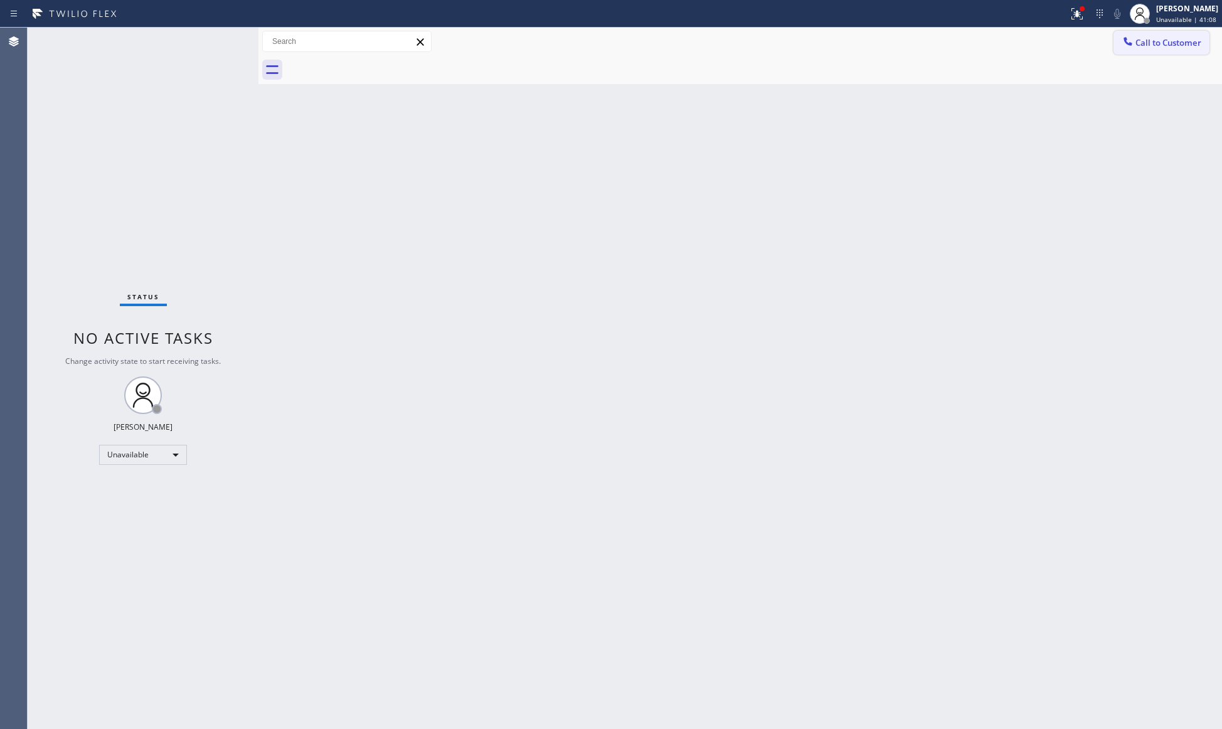
click at [1158, 31] on button "Call to Customer" at bounding box center [1161, 43] width 96 height 24
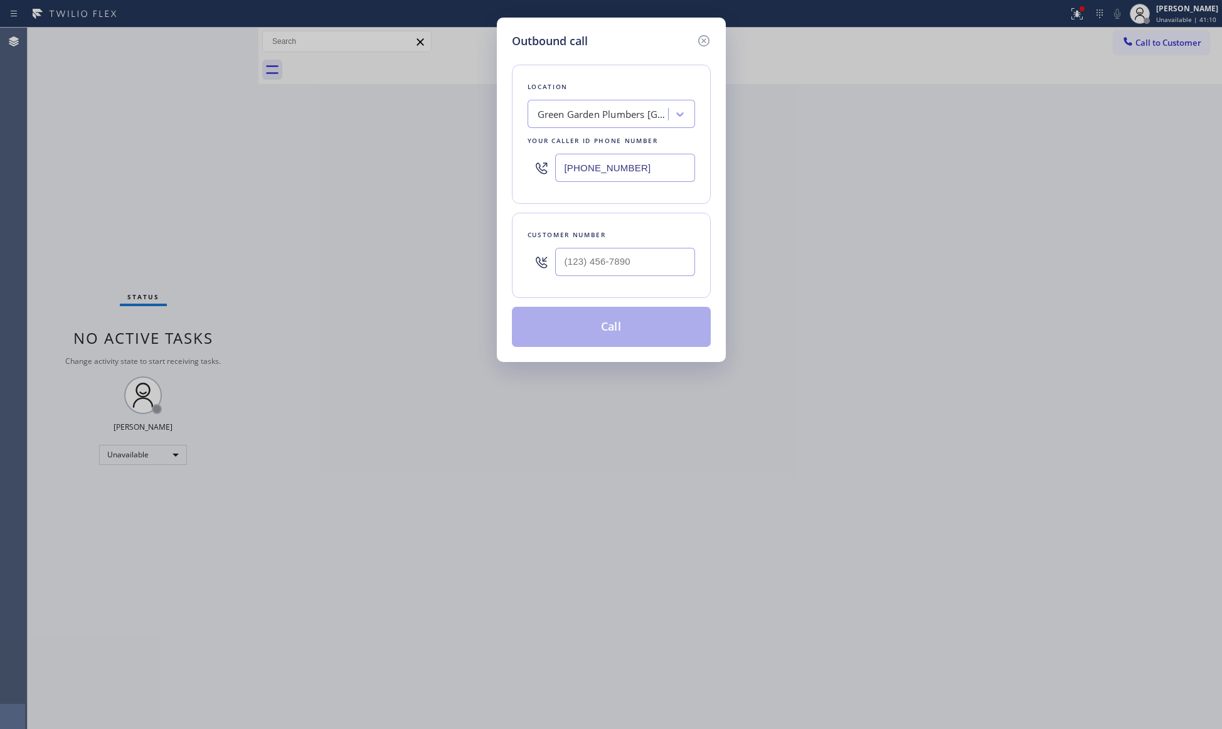
drag, startPoint x: 669, startPoint y: 171, endPoint x: 565, endPoint y: 184, distance: 104.4
click at [565, 184] on div "(408) 684-7401" at bounding box center [611, 167] width 167 height 41
paste input "213) 566-1222"
type input "(213) 566-1222"
drag, startPoint x: 595, startPoint y: 244, endPoint x: 600, endPoint y: 250, distance: 7.6
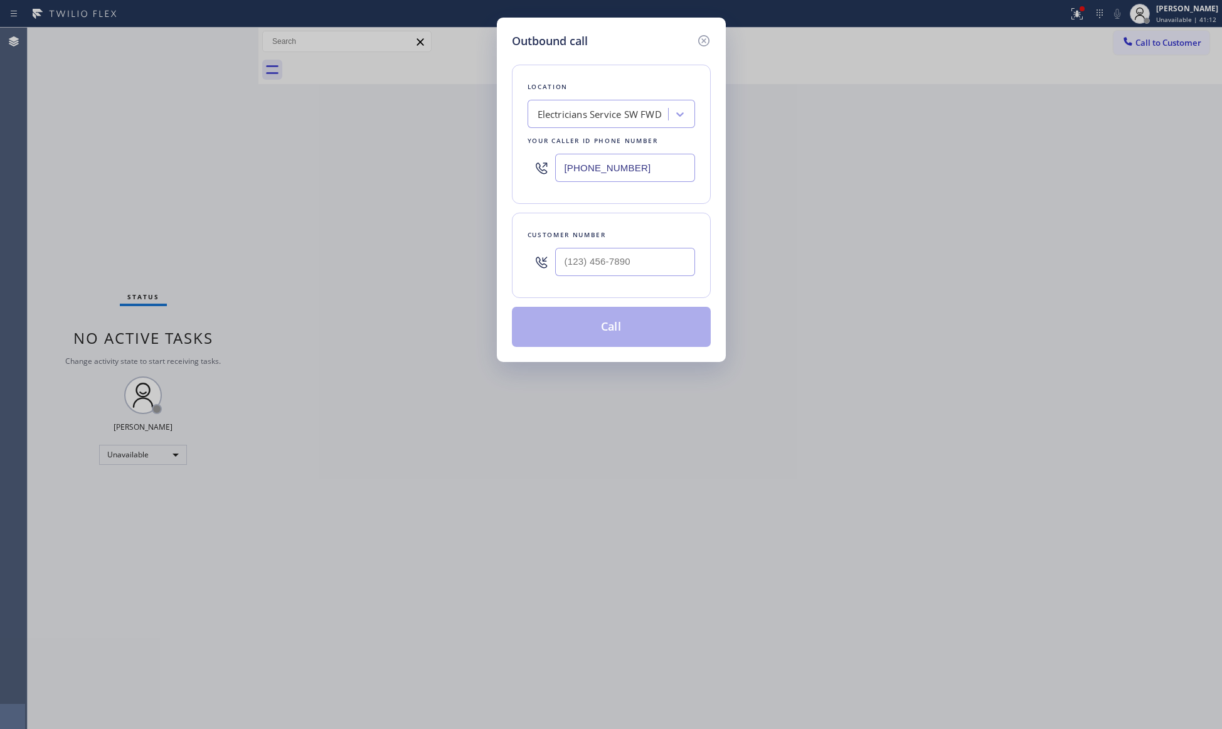
click at [598, 247] on div at bounding box center [625, 261] width 140 height 41
paste input "732) 212-8810"
click at [601, 254] on input "(732) 212-8810" at bounding box center [625, 262] width 140 height 28
type input "(732) 212-8810"
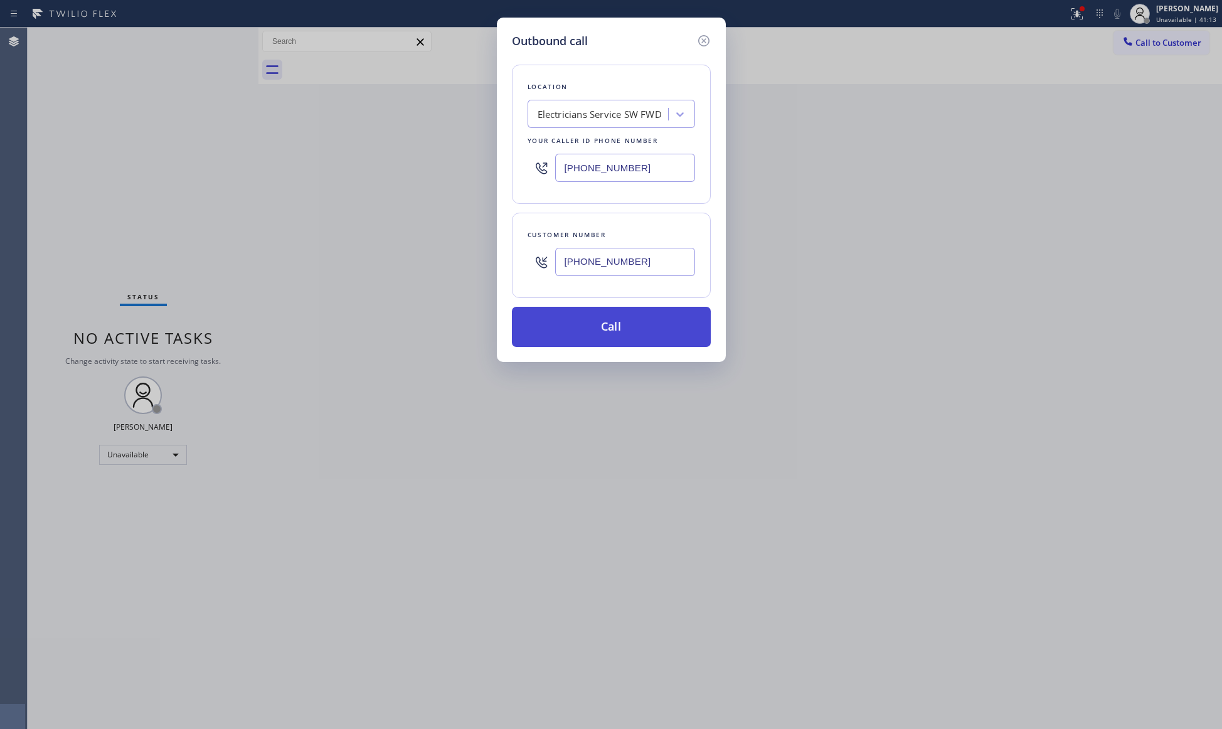
click at [621, 332] on button "Call" at bounding box center [611, 327] width 199 height 40
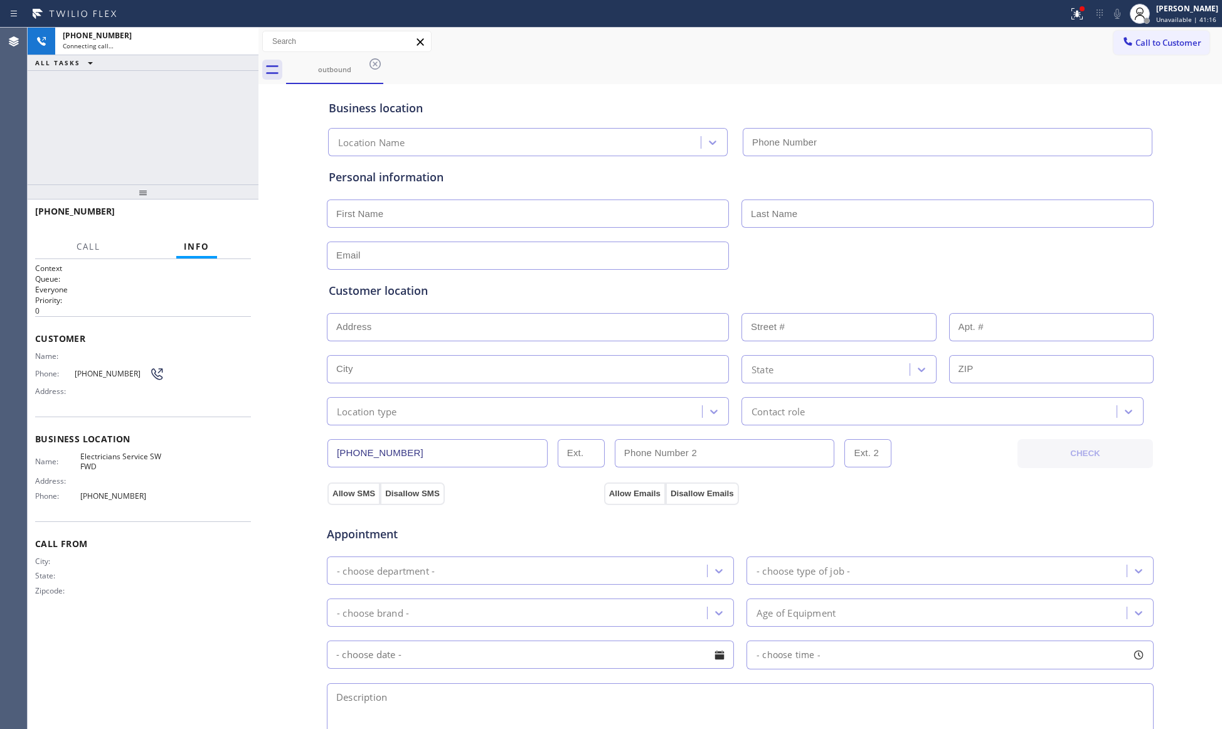
type input "(213) 566-1222"
click at [655, 64] on div "outbound" at bounding box center [754, 70] width 936 height 28
click at [1081, 3] on button at bounding box center [1077, 14] width 28 height 28
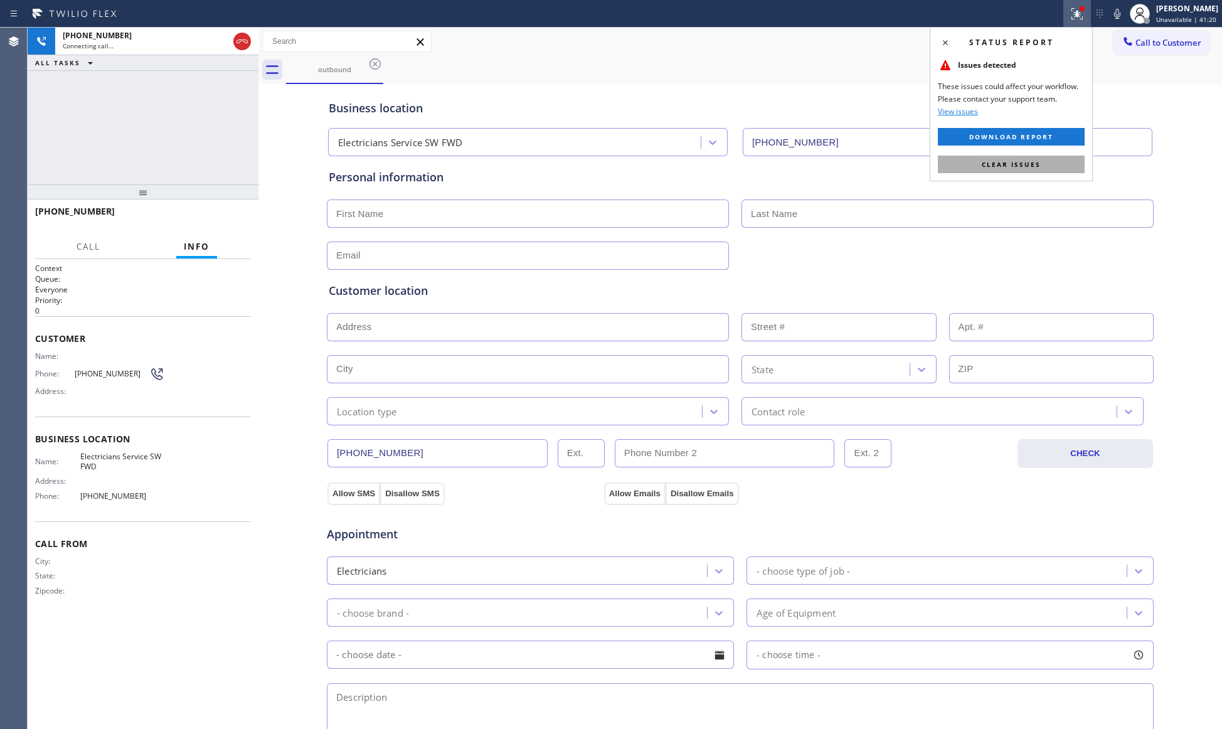
click at [1039, 161] on span "Clear issues" at bounding box center [1011, 164] width 59 height 9
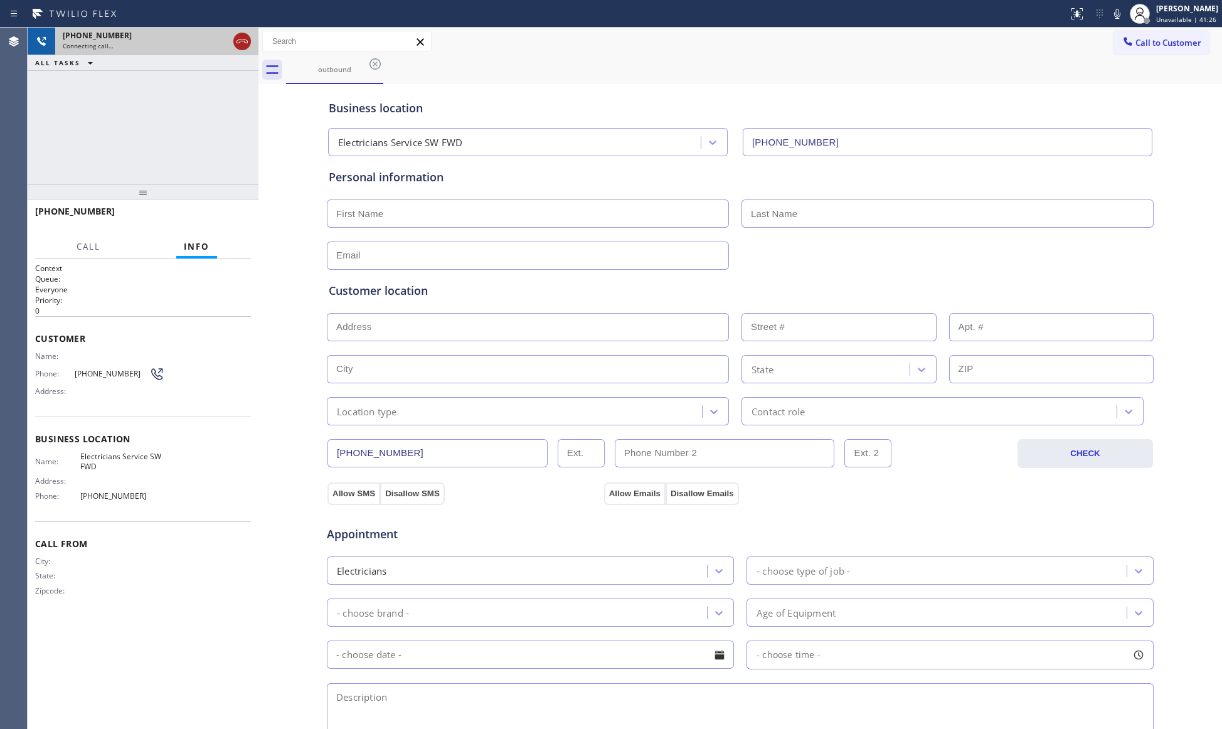
click at [243, 38] on icon at bounding box center [242, 41] width 15 height 15
click at [243, 38] on div "+17322128810" at bounding box center [157, 35] width 188 height 11
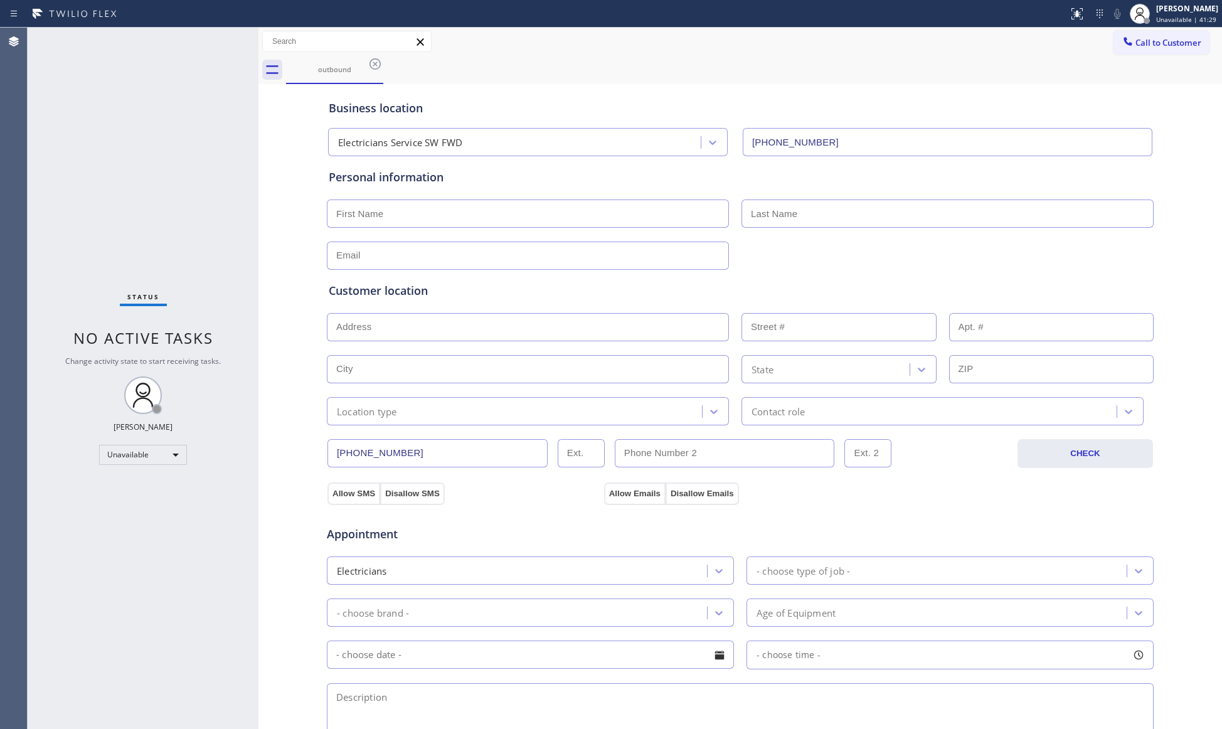
click at [373, 60] on icon at bounding box center [375, 63] width 15 height 15
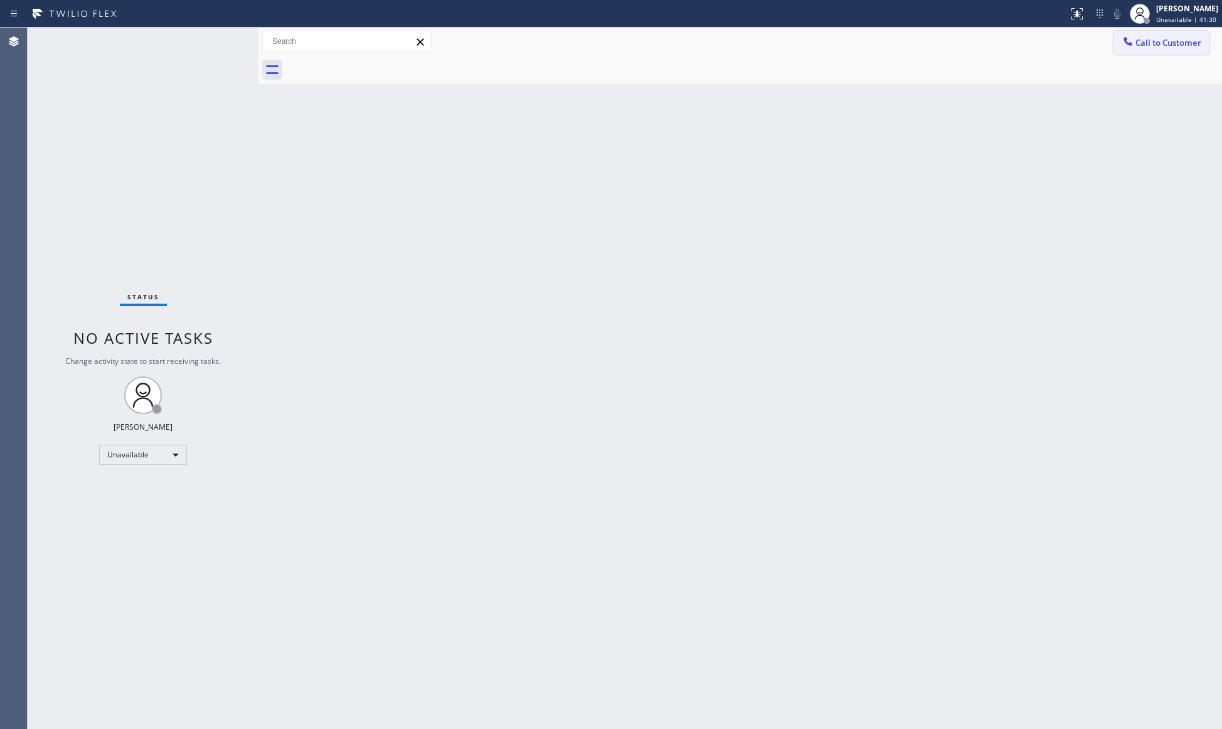
drag, startPoint x: 1173, startPoint y: 44, endPoint x: 1137, endPoint y: 51, distance: 37.2
click at [1172, 44] on span "Call to Customer" at bounding box center [1168, 42] width 66 height 11
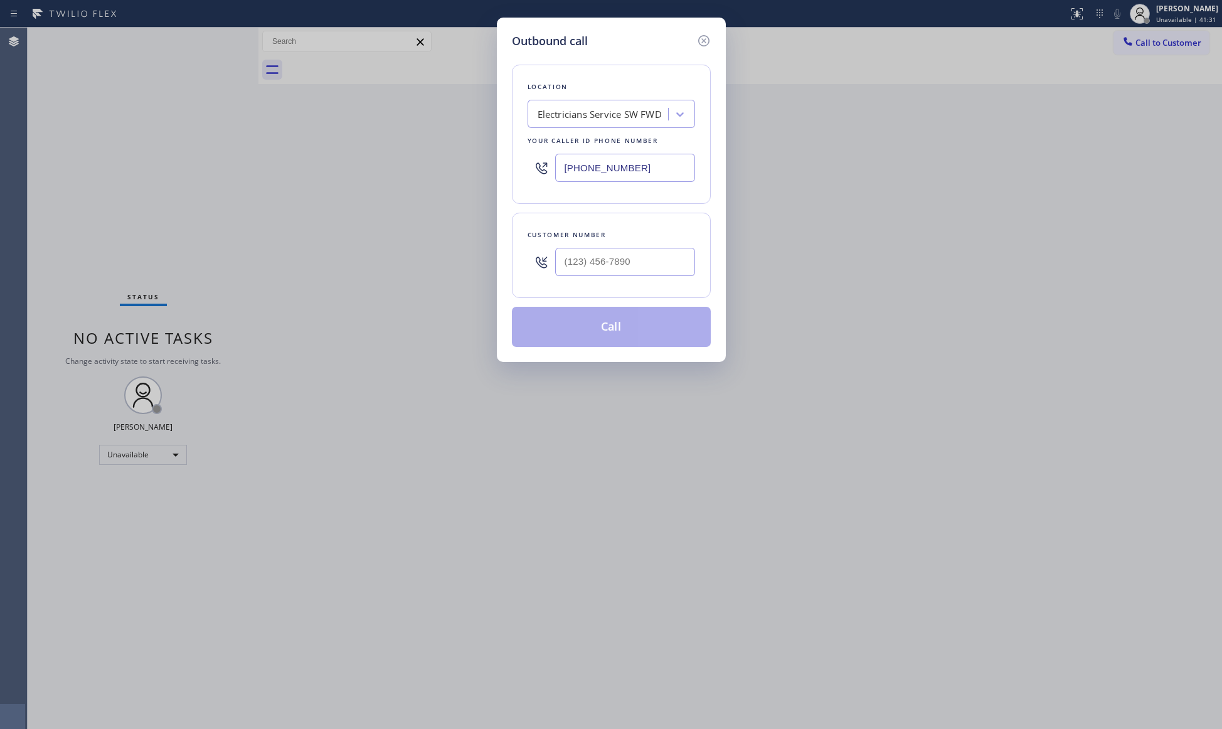
drag, startPoint x: 666, startPoint y: 166, endPoint x: 498, endPoint y: 169, distance: 167.5
click at [498, 169] on div "Outbound call Location Electricians Service SW FWD Your caller id phone number …" at bounding box center [611, 190] width 229 height 344
paste input "360) 548-7789"
type input "(360) 548-7789"
paste input "800) 624-7082"
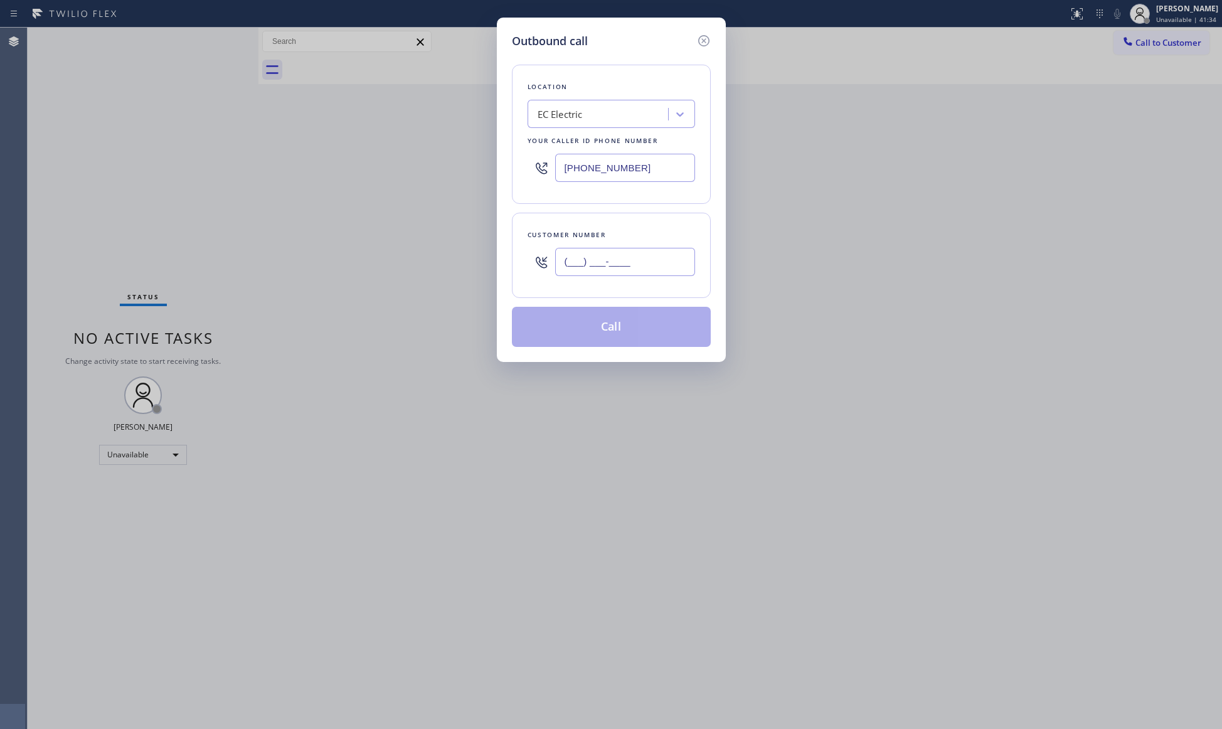
click at [645, 272] on input "(___) ___-____" at bounding box center [625, 262] width 140 height 28
type input "(800) 624-7082"
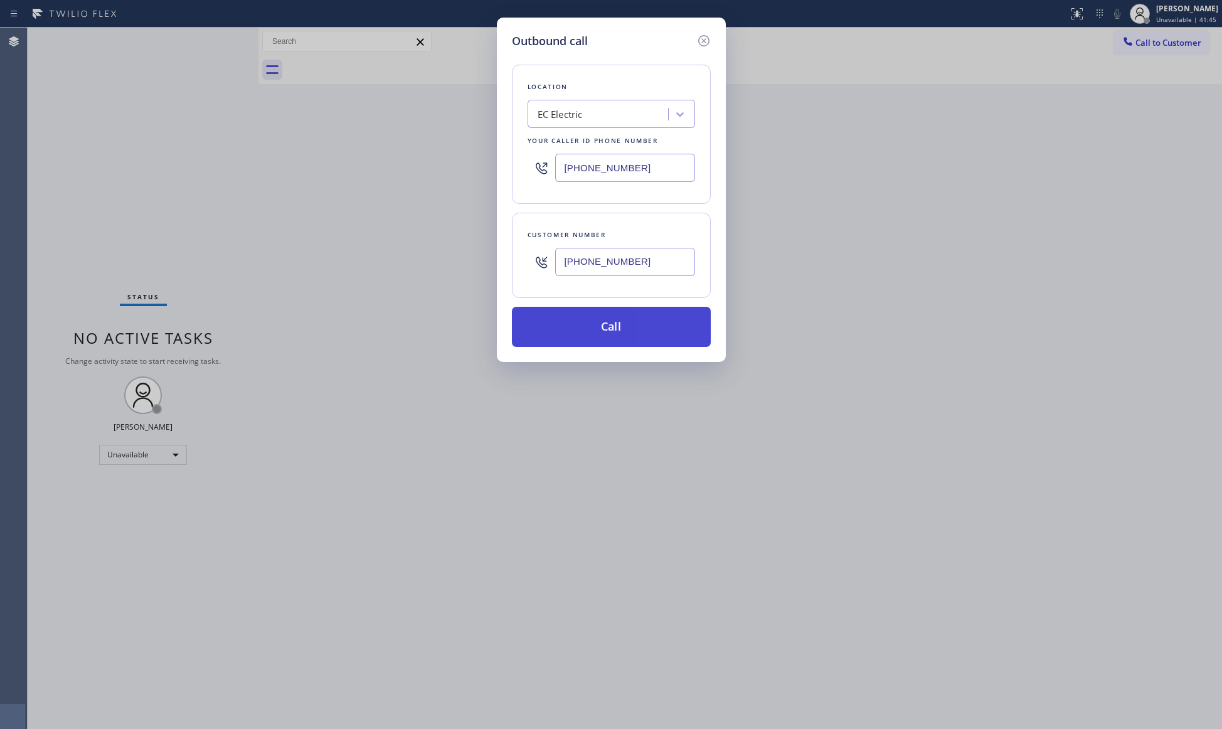
click at [651, 327] on button "Call" at bounding box center [611, 327] width 199 height 40
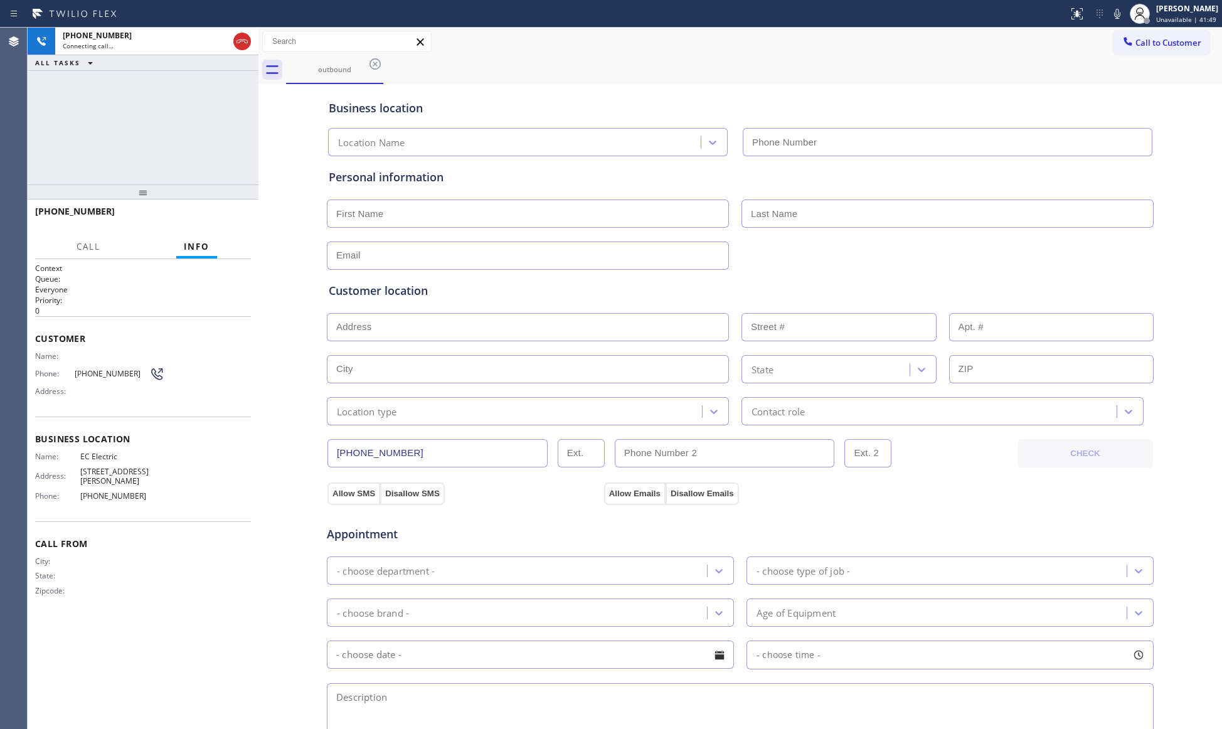
type input "(360) 548-7789"
click at [242, 230] on div "+18006247082 Live | 00:01 HANG UP" at bounding box center [143, 217] width 216 height 33
click at [232, 221] on span "HANG UP" at bounding box center [222, 217] width 38 height 9
click at [228, 215] on span "HANG UP" at bounding box center [222, 217] width 38 height 9
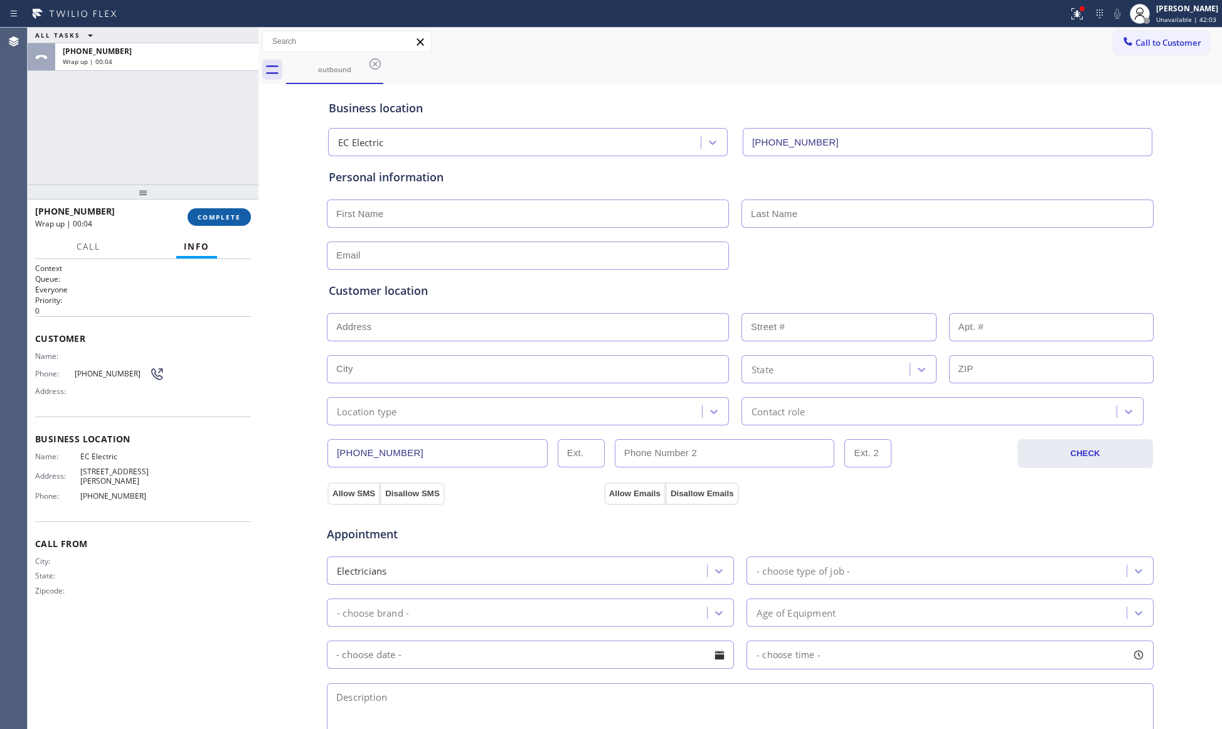
click at [222, 216] on span "COMPLETE" at bounding box center [219, 217] width 43 height 9
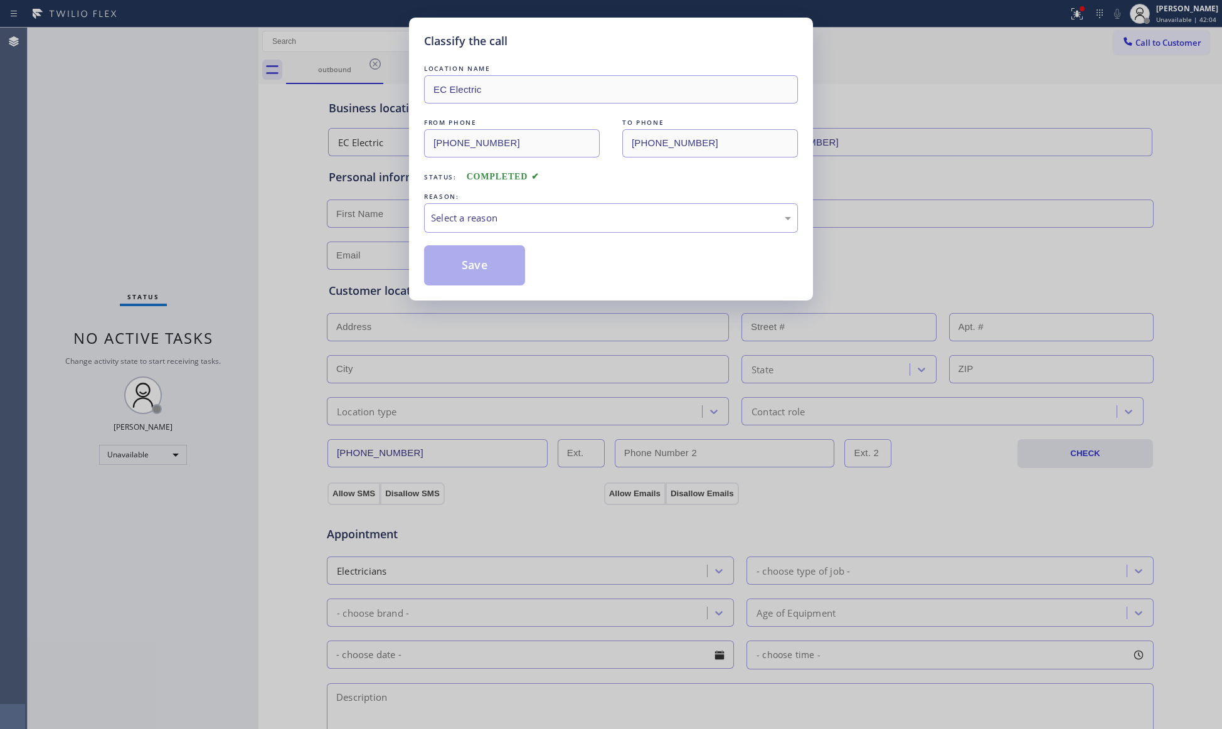
click at [467, 242] on div "LOCATION NAME EC Electric FROM PHONE (360) 548-7789 TO PHONE (800) 624-7082 Sta…" at bounding box center [611, 173] width 374 height 223
click at [483, 236] on div "LOCATION NAME EC Electric FROM PHONE (360) 548-7789 TO PHONE (800) 624-7082 Sta…" at bounding box center [611, 173] width 374 height 223
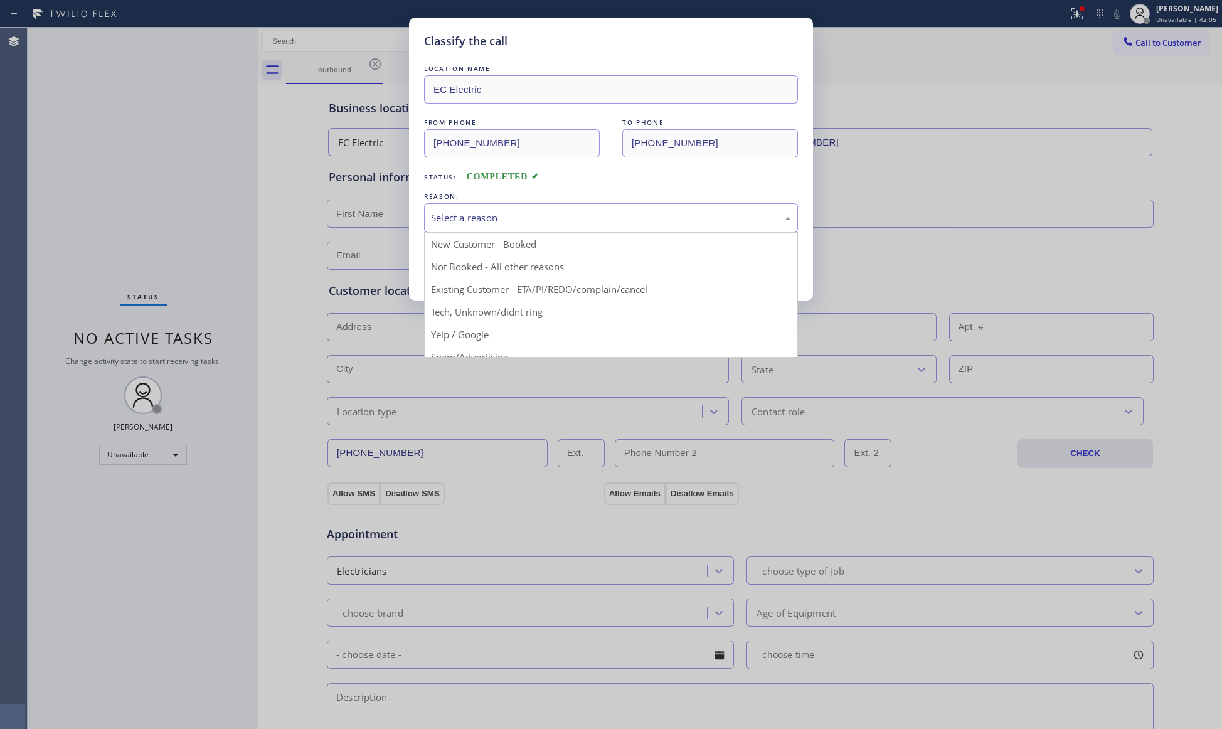
click at [485, 212] on div "Select a reason" at bounding box center [611, 218] width 360 height 14
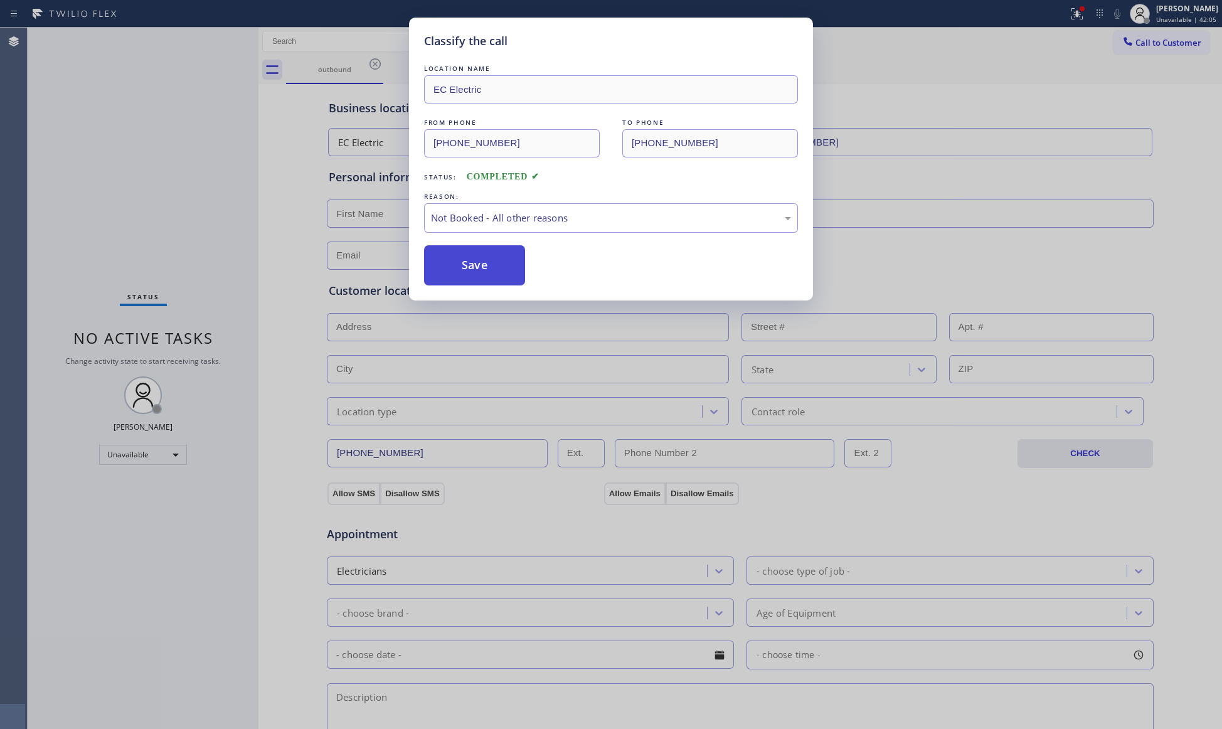
click at [472, 265] on button "Save" at bounding box center [474, 265] width 101 height 40
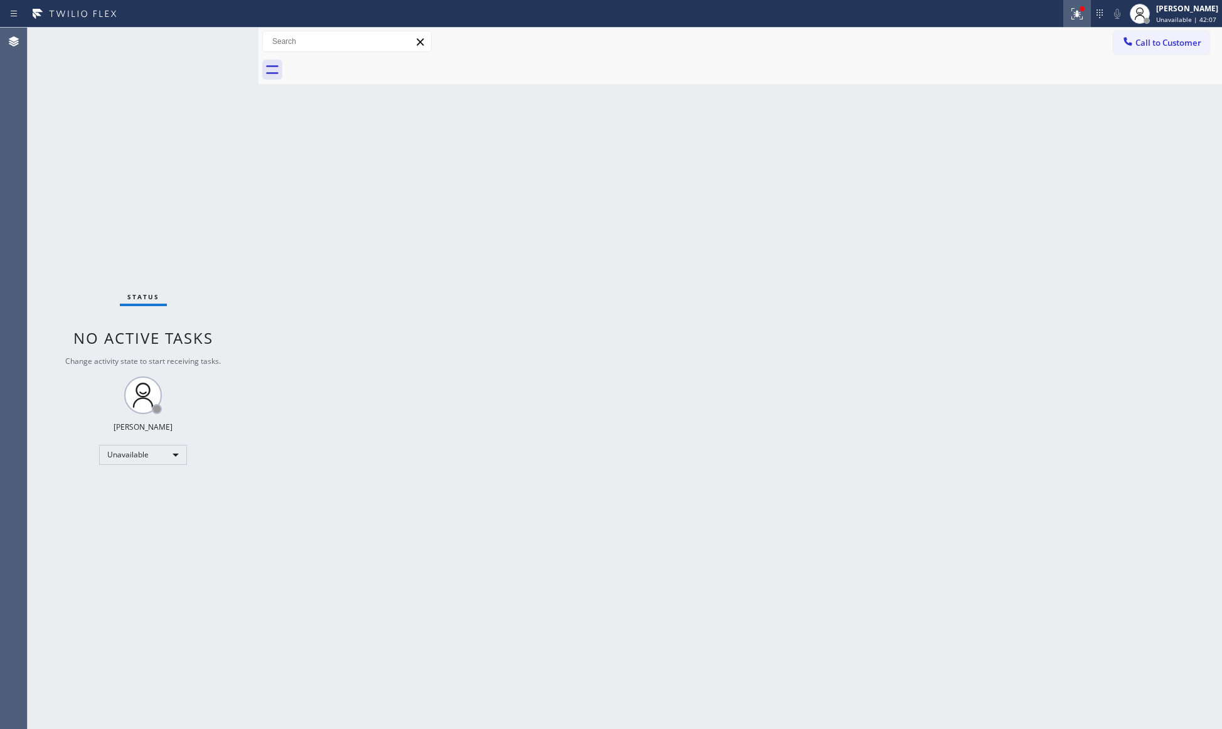
click at [1085, 25] on button at bounding box center [1077, 14] width 28 height 28
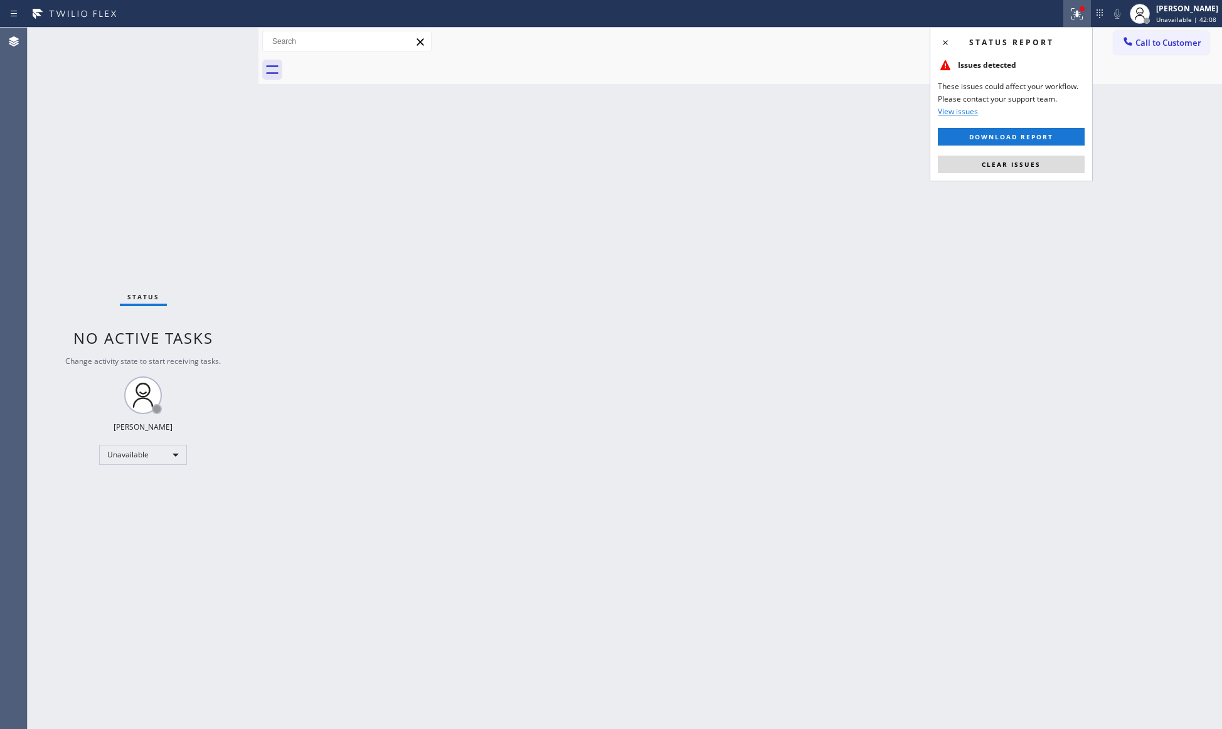
click at [1021, 176] on div "Status report Issues detected These issues could affect your workflow. Please c…" at bounding box center [1011, 104] width 163 height 154
click at [1053, 156] on button "Clear issues" at bounding box center [1011, 165] width 147 height 18
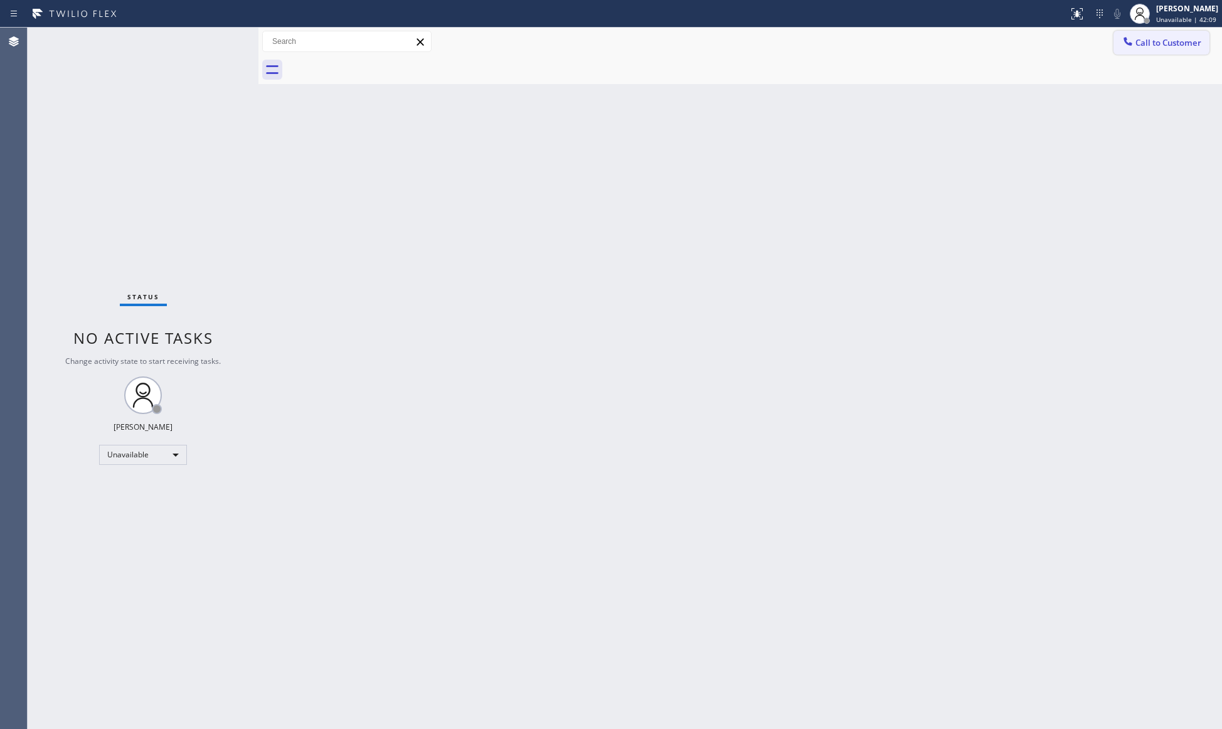
click at [1172, 39] on span "Call to Customer" at bounding box center [1168, 42] width 66 height 11
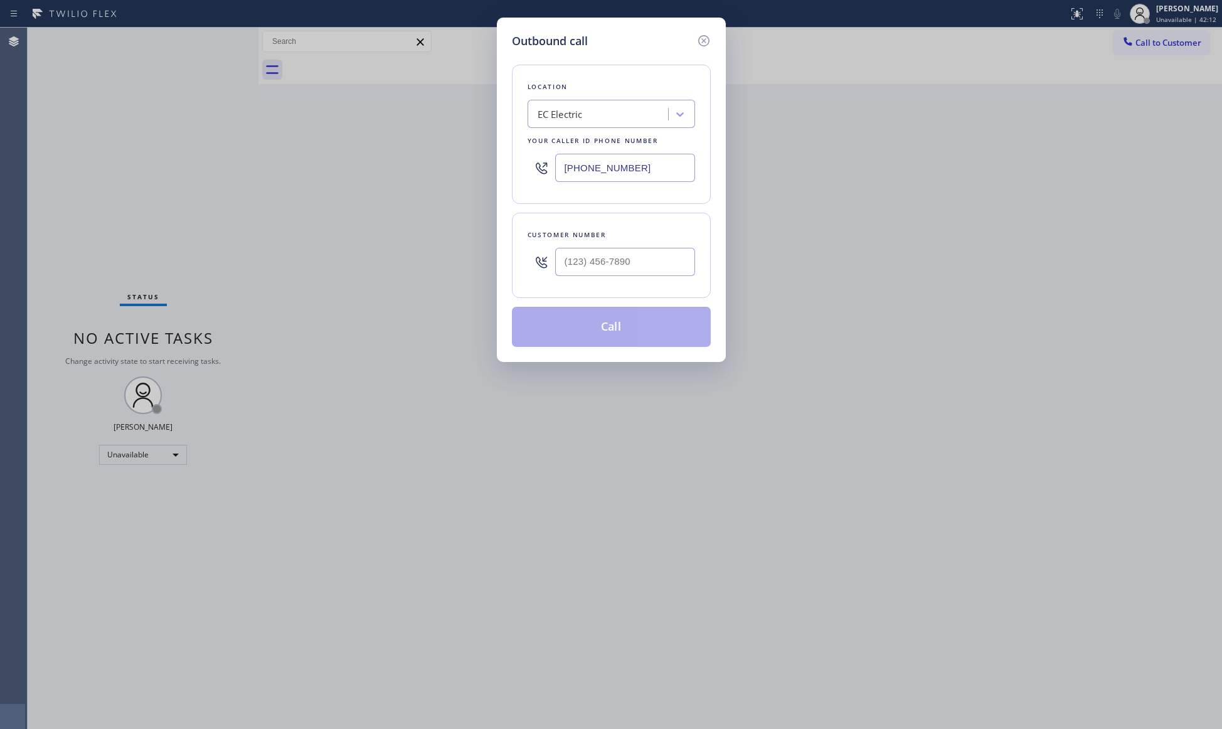
drag, startPoint x: 640, startPoint y: 159, endPoint x: 576, endPoint y: 193, distance: 72.9
click at [548, 188] on div "(360) 548-7789" at bounding box center [611, 167] width 167 height 41
paste input "954) 799-3474"
type input "(954) 799-3474"
click at [595, 280] on div at bounding box center [625, 261] width 140 height 41
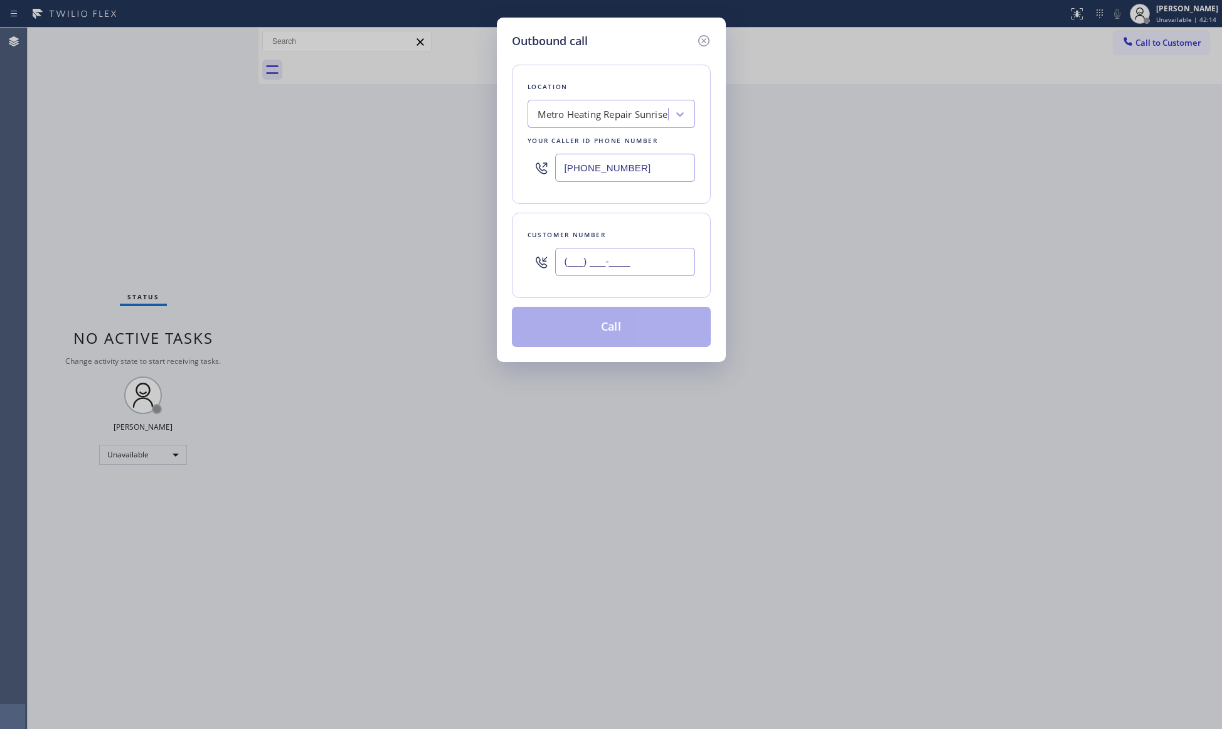
paste input "954) 251-7459"
click at [598, 272] on input "(954) 251-7459" at bounding box center [625, 262] width 140 height 28
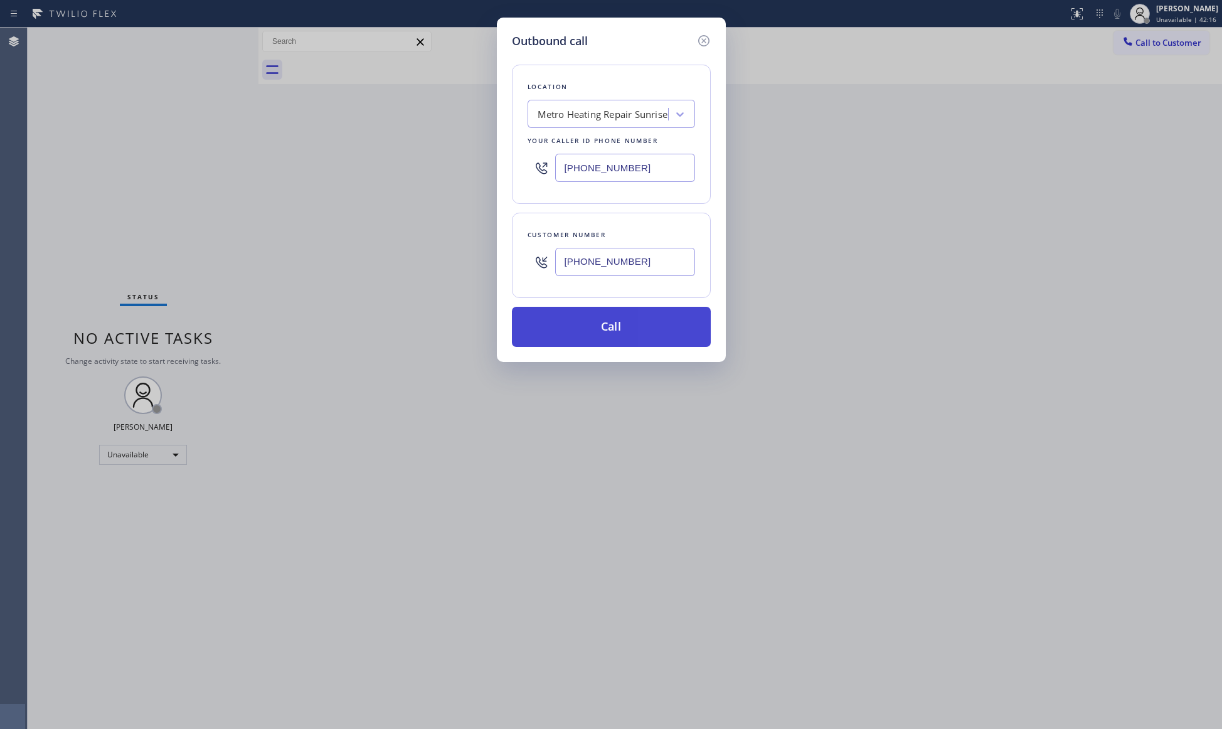
type input "(954) 251-7459"
click at [608, 329] on button "Call" at bounding box center [611, 327] width 199 height 40
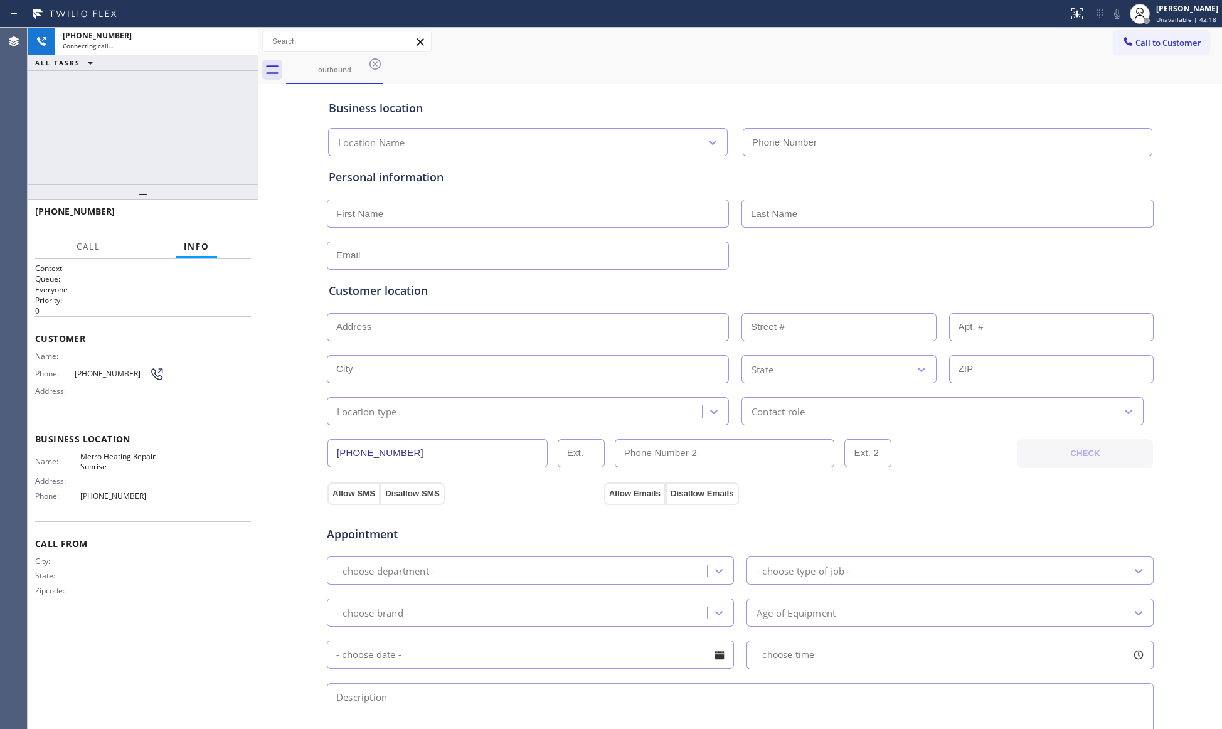
type input "(954) 799-3474"
click at [936, 107] on div "Business location" at bounding box center [740, 108] width 823 height 17
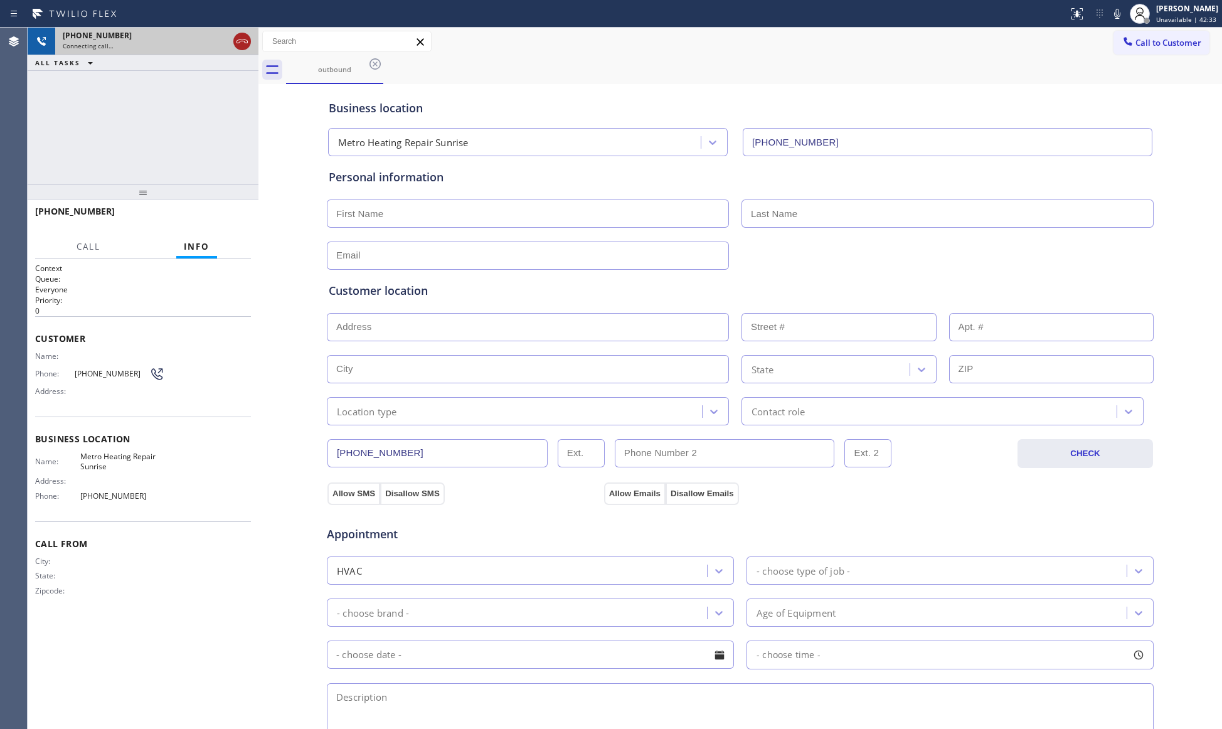
click at [236, 36] on icon at bounding box center [242, 41] width 15 height 15
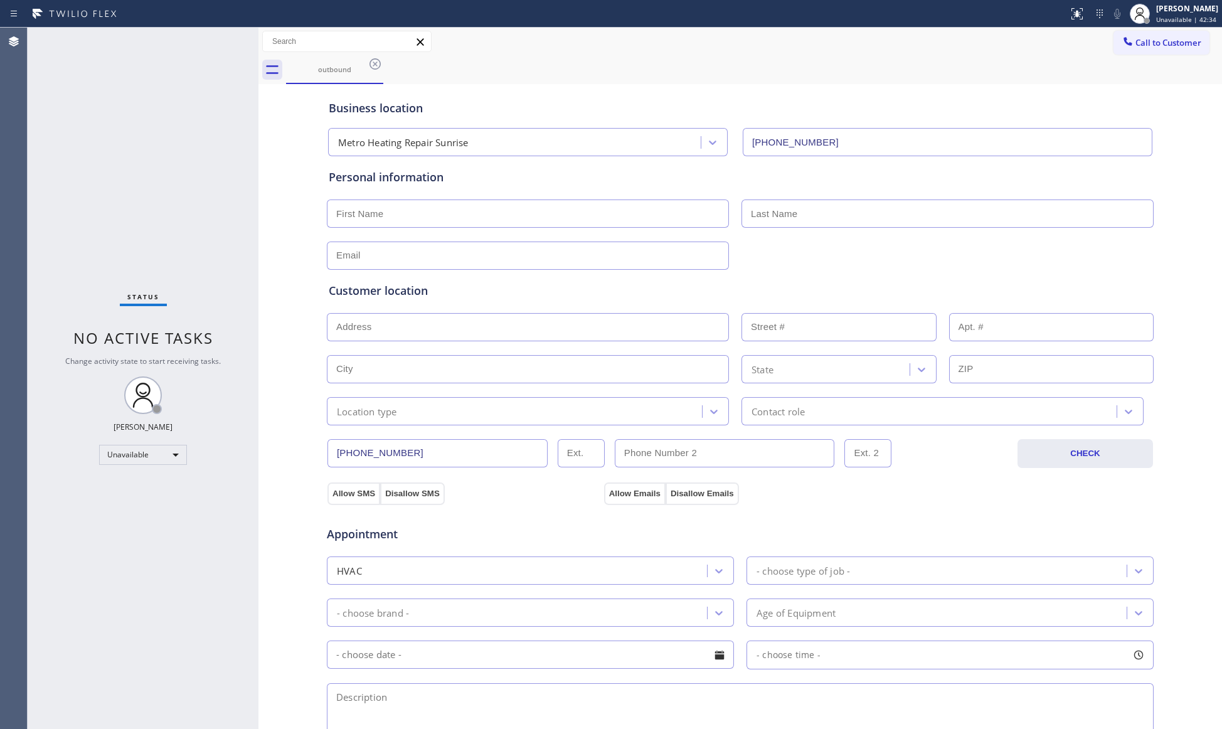
drag, startPoint x: 1133, startPoint y: 41, endPoint x: 680, endPoint y: 151, distance: 466.1
click at [1135, 41] on span "Call to Customer" at bounding box center [1168, 42] width 66 height 11
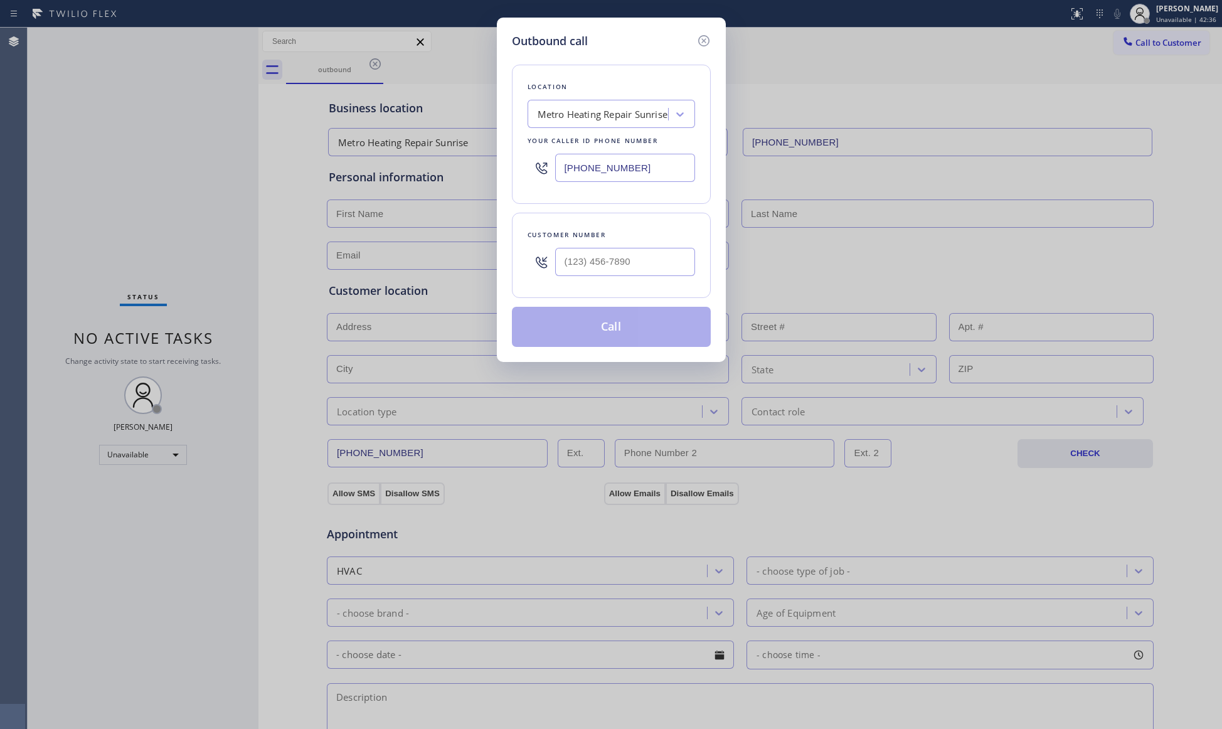
drag, startPoint x: 644, startPoint y: 166, endPoint x: 525, endPoint y: 176, distance: 118.9
click at [516, 166] on div "Location Metro Heating Repair Sunrise Your caller id phone number (954) 799-3474" at bounding box center [611, 134] width 199 height 139
paste input "323) 673-3696"
type input "(954) 799-3474"
drag, startPoint x: 642, startPoint y: 282, endPoint x: 642, endPoint y: 275, distance: 7.5
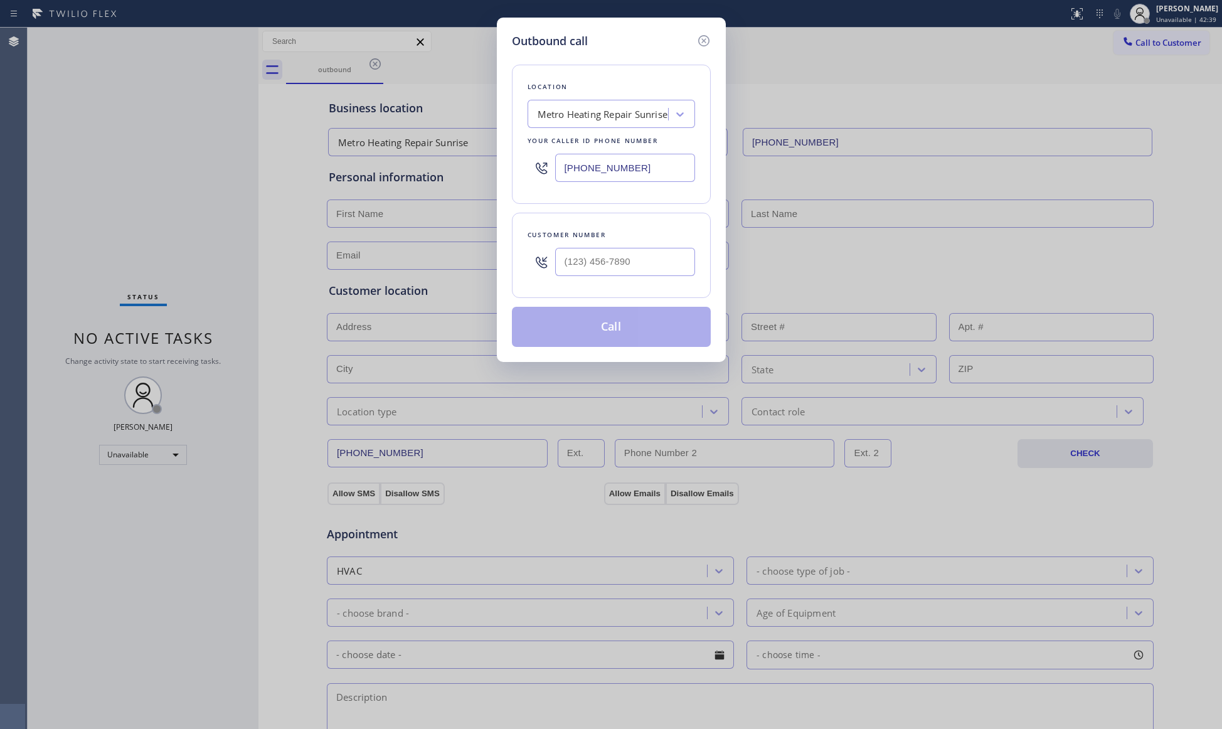
click at [642, 280] on div at bounding box center [625, 261] width 140 height 41
click at [643, 274] on input "(___) ___-____" at bounding box center [625, 262] width 140 height 28
paste input "954) 200-4787"
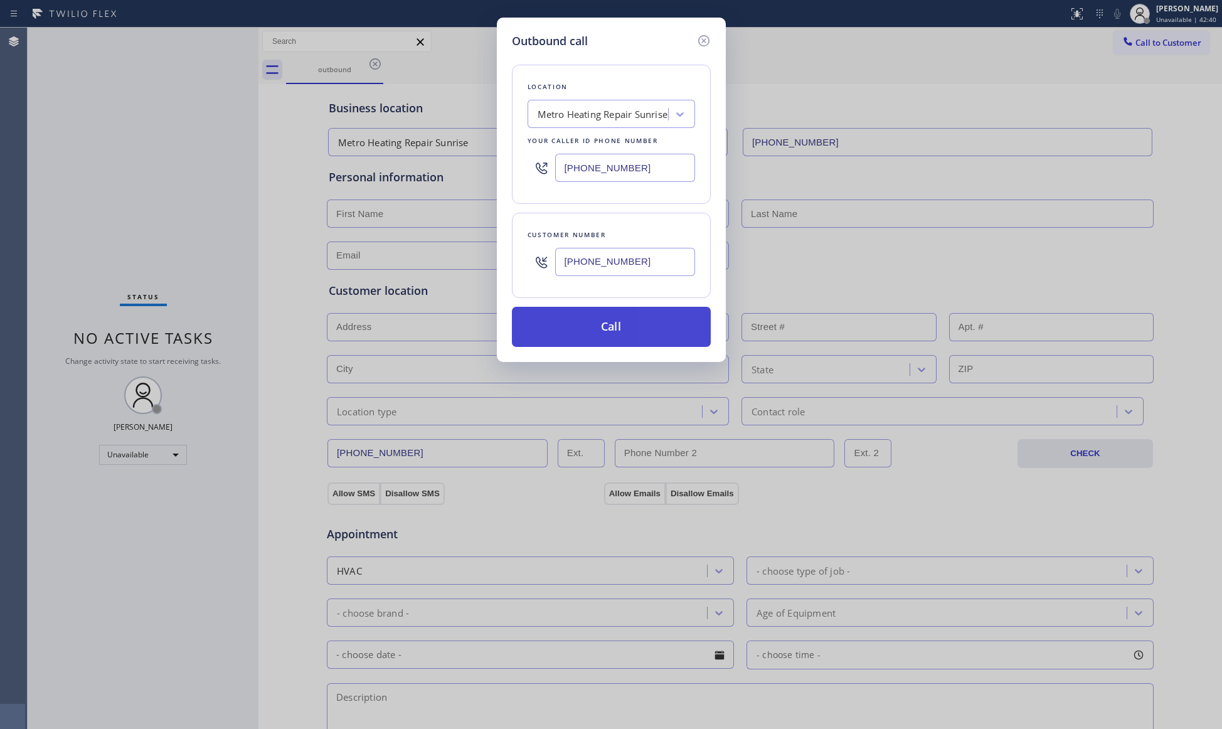
type input "(954) 200-4787"
click at [620, 334] on button "Call" at bounding box center [611, 327] width 199 height 40
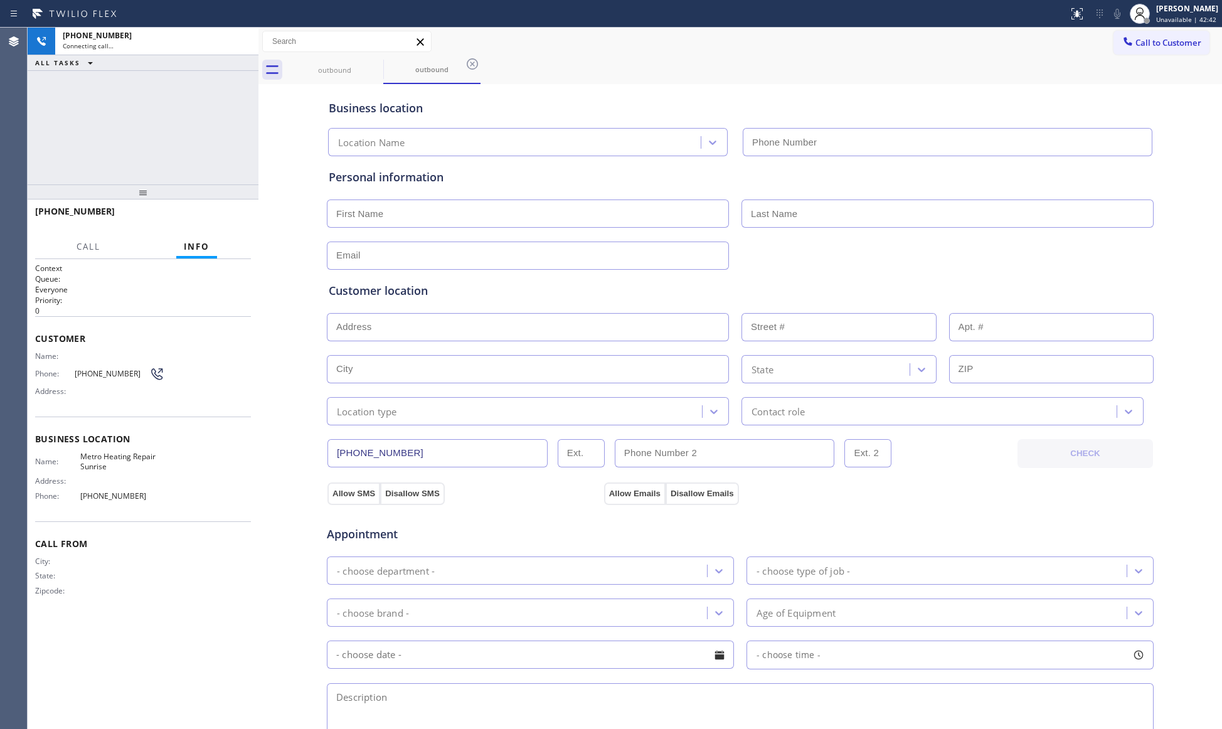
type input "(954) 799-3474"
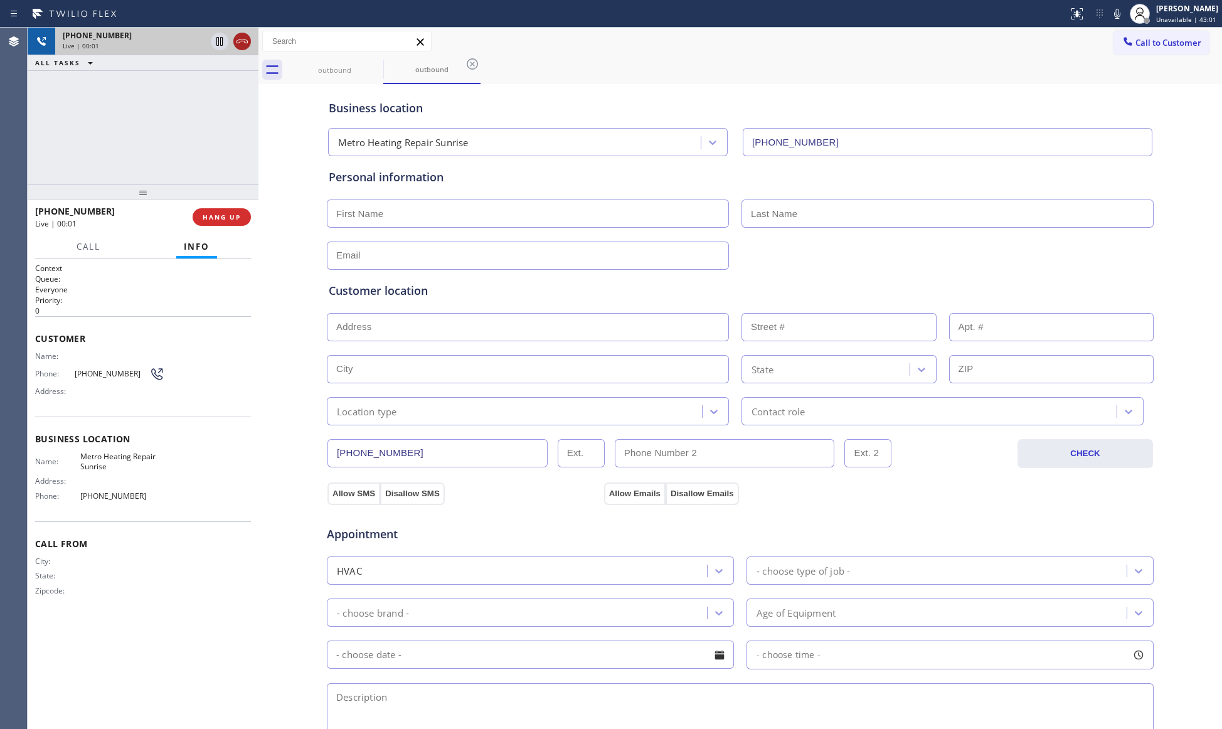
click at [237, 38] on icon at bounding box center [242, 41] width 15 height 15
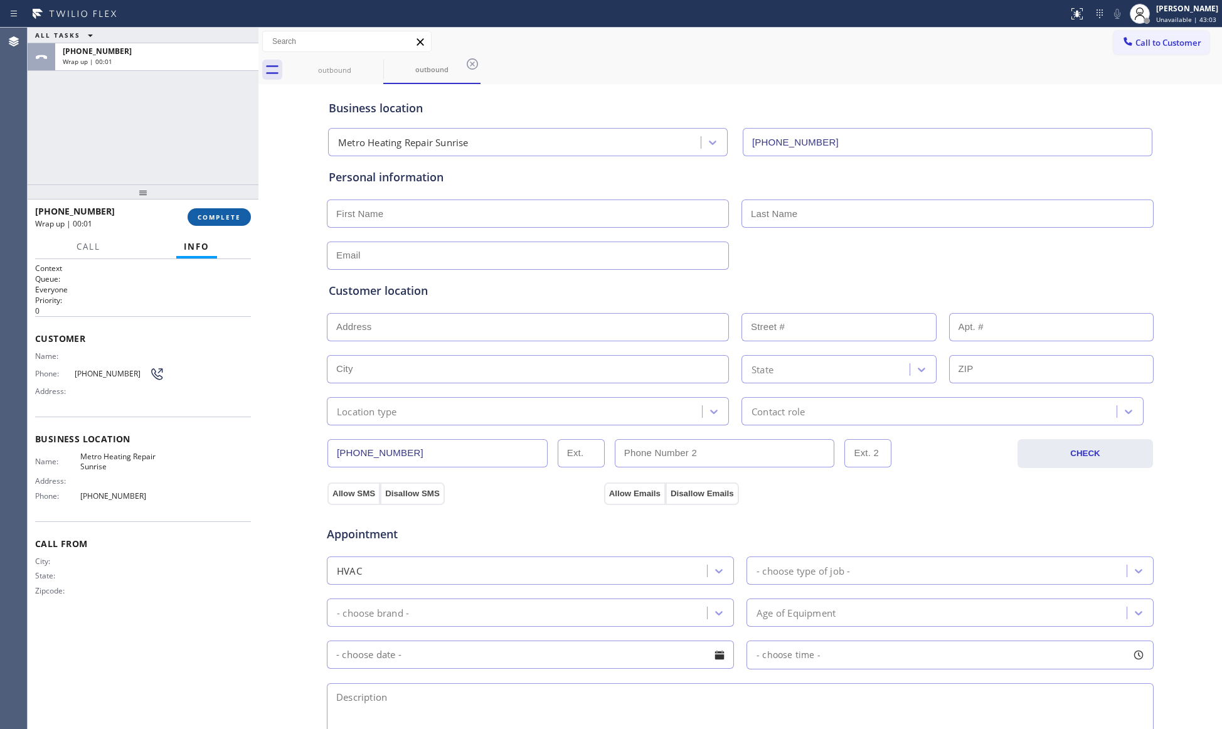
click at [232, 214] on span "COMPLETE" at bounding box center [219, 217] width 43 height 9
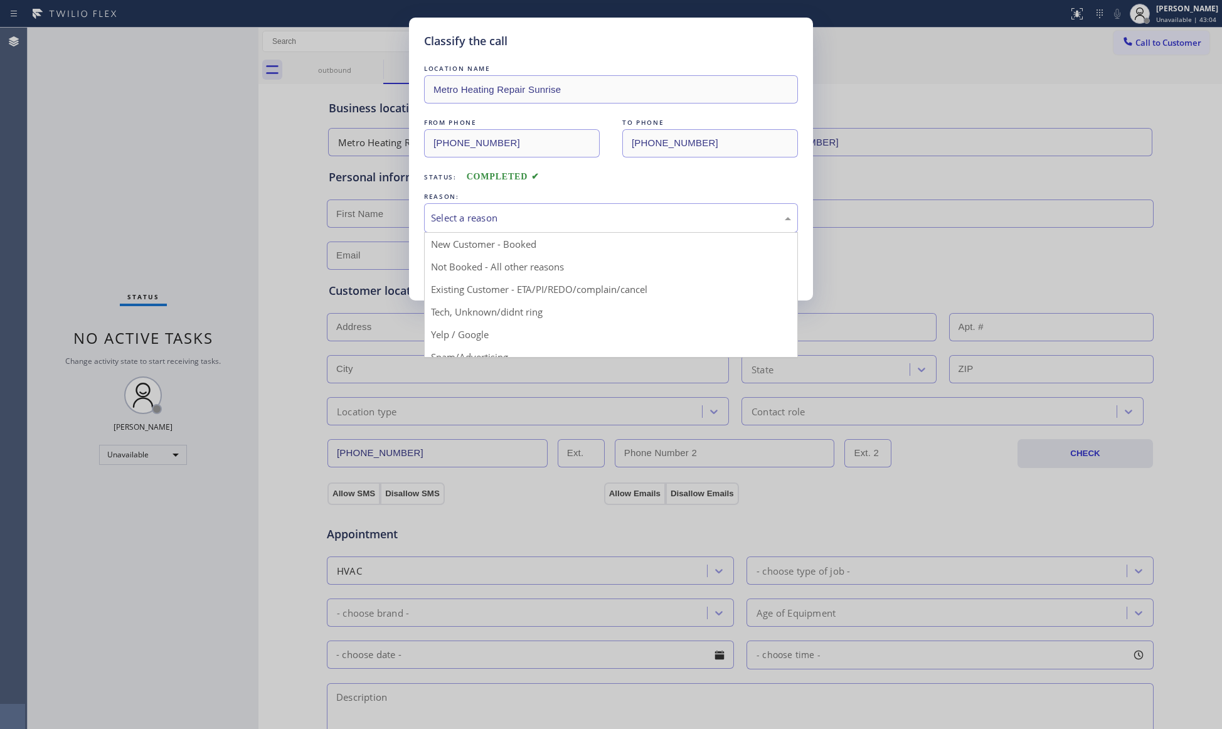
click at [539, 218] on div "Select a reason" at bounding box center [611, 218] width 360 height 14
click at [465, 262] on button "Save" at bounding box center [474, 265] width 101 height 40
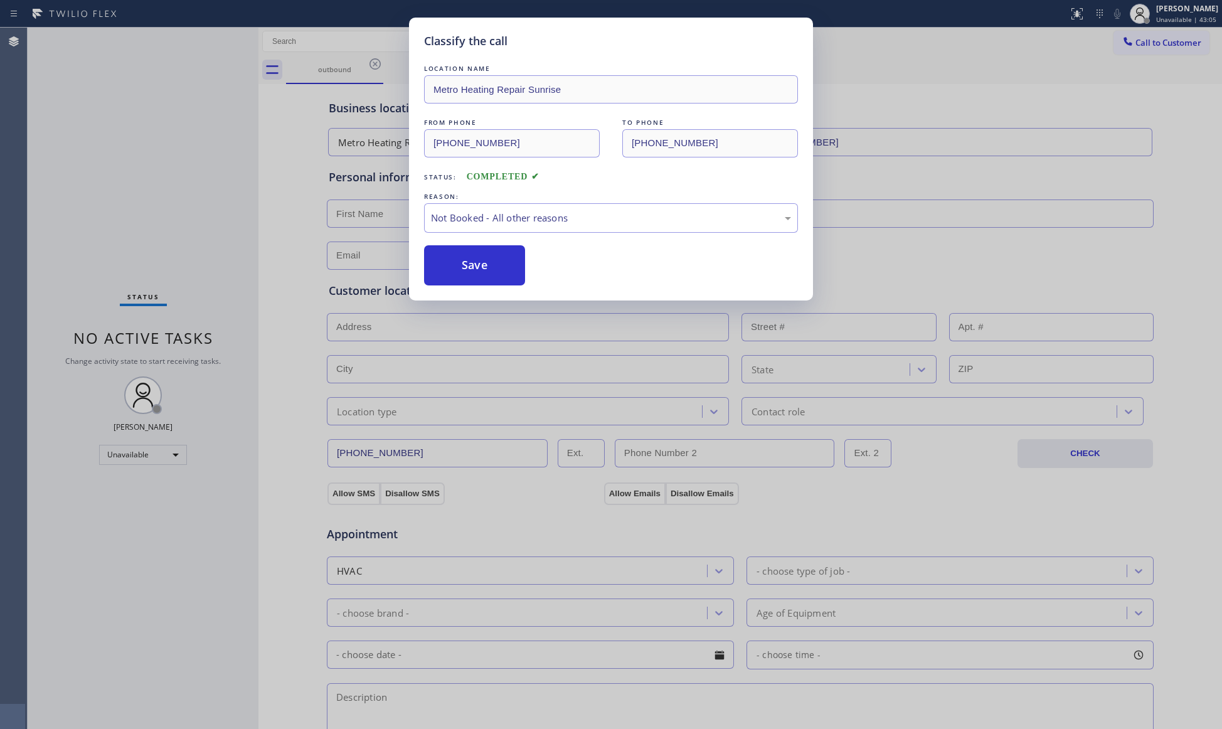
click at [465, 262] on button "Save" at bounding box center [474, 265] width 101 height 40
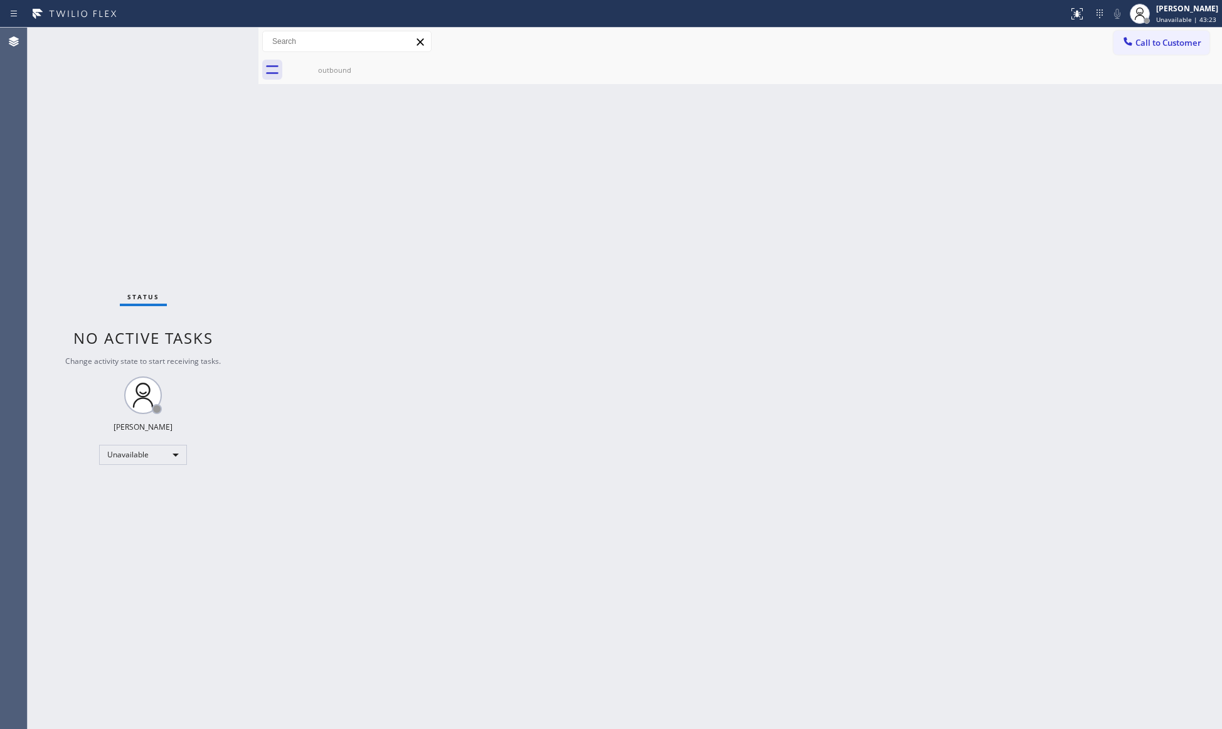
drag, startPoint x: 920, startPoint y: 149, endPoint x: 949, endPoint y: 135, distance: 32.6
click at [924, 148] on div "Back to Dashboard Change Sender ID Customers Technicians Select a contact Outbo…" at bounding box center [739, 378] width 963 height 701
